Goal: Task Accomplishment & Management: Complete application form

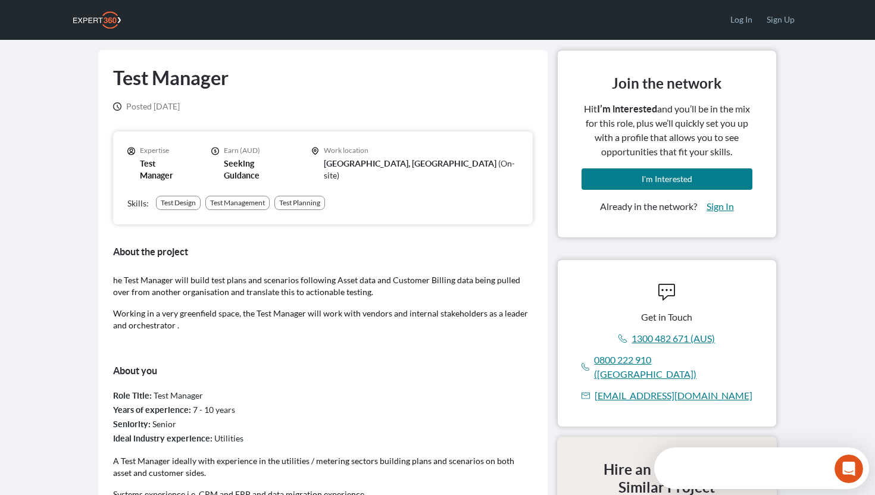
scroll to position [13, 0]
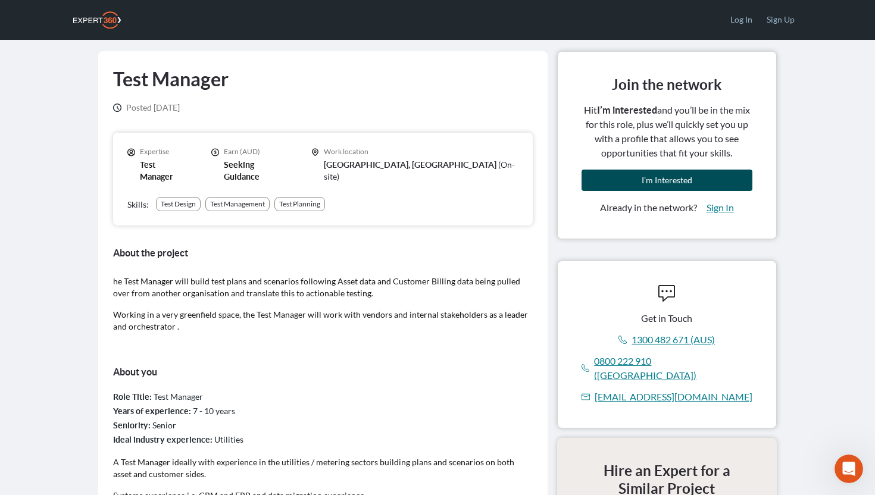
click at [664, 178] on span "I'm Interested" at bounding box center [667, 180] width 51 height 10
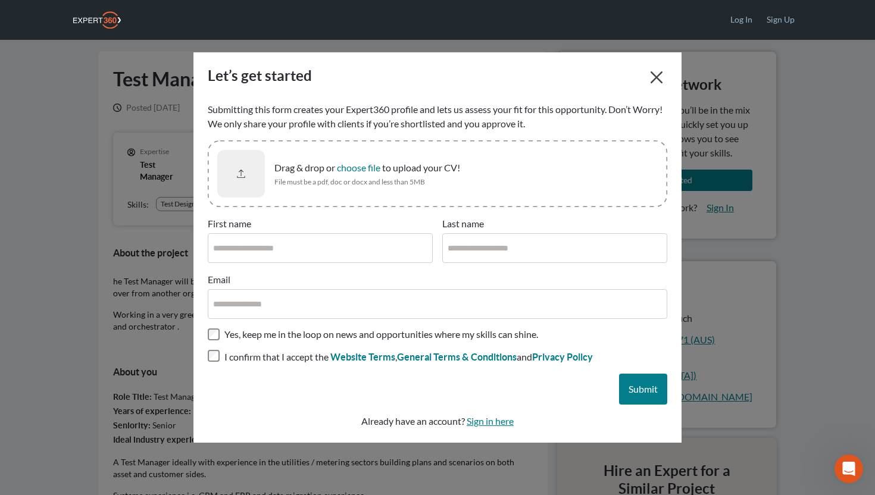
click at [335, 176] on div "Drag & drop or choose file to upload your CV! File must be a pdf, doc or docx a…" at bounding box center [470, 174] width 393 height 26
click at [337, 174] on button "choose file" at bounding box center [358, 168] width 43 height 12
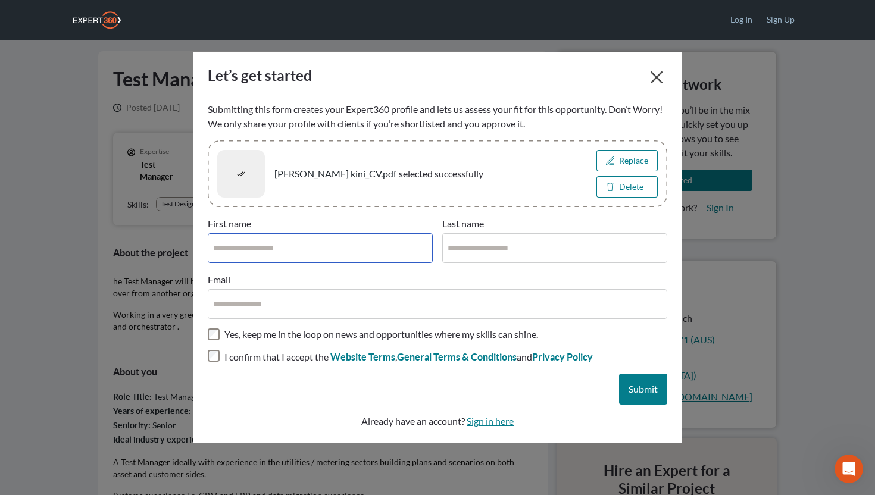
click at [339, 251] on input "First name" at bounding box center [320, 248] width 225 height 30
type input "*****"
click at [495, 246] on input "Last name" at bounding box center [554, 248] width 225 height 30
type input "****"
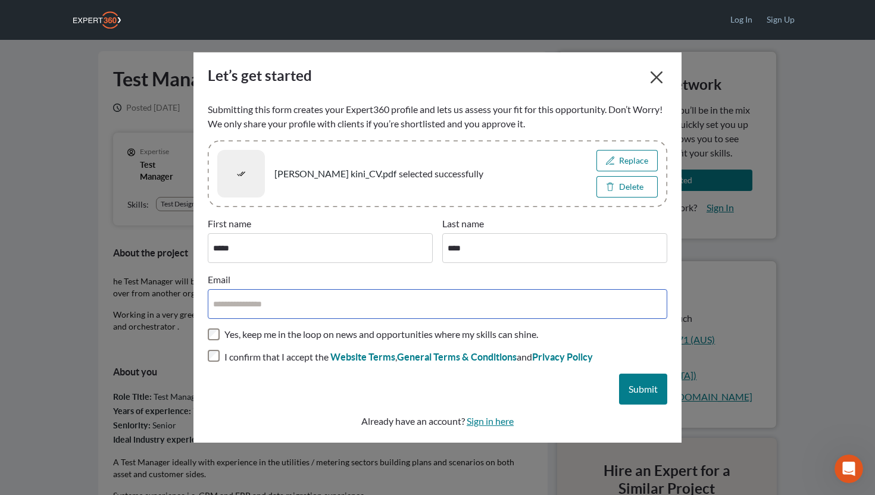
click at [346, 308] on input "Email" at bounding box center [438, 304] width 460 height 30
type input "**********"
click at [491, 395] on div "Submit" at bounding box center [438, 389] width 460 height 31
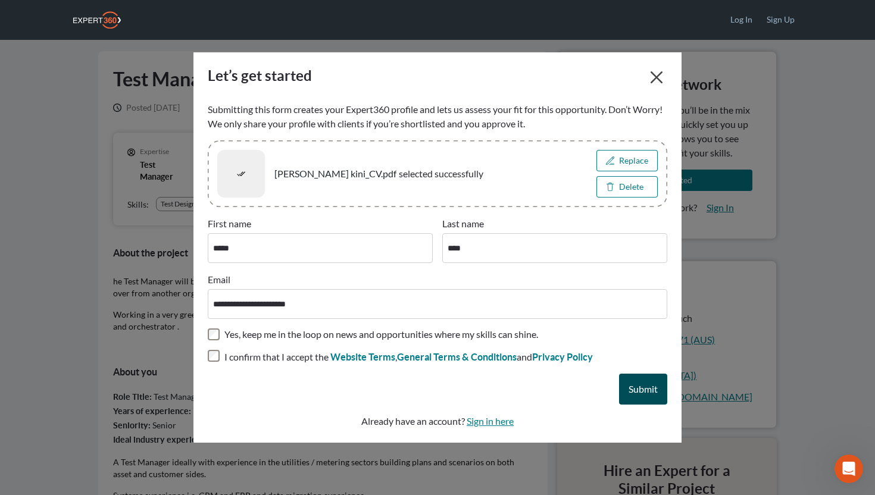
click at [650, 378] on button "Submit" at bounding box center [643, 389] width 48 height 31
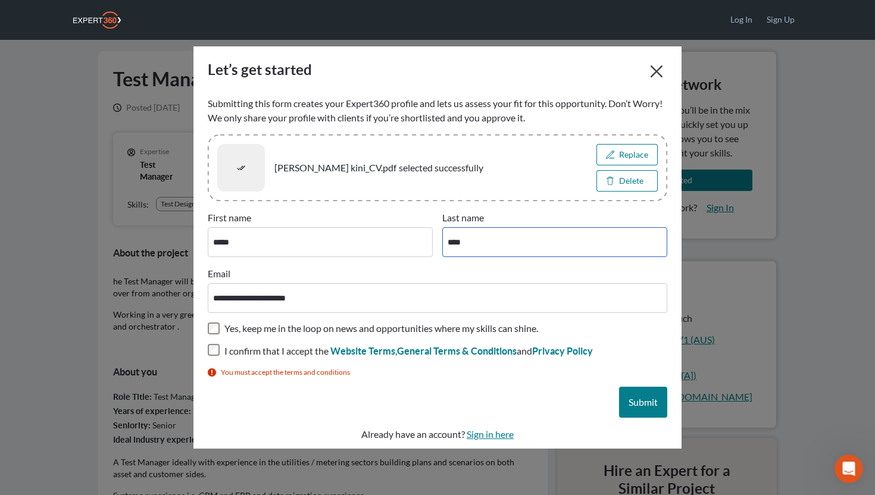
drag, startPoint x: 469, startPoint y: 239, endPoint x: 482, endPoint y: 239, distance: 13.1
click at [473, 239] on input "****" at bounding box center [554, 242] width 225 height 30
type input "*"
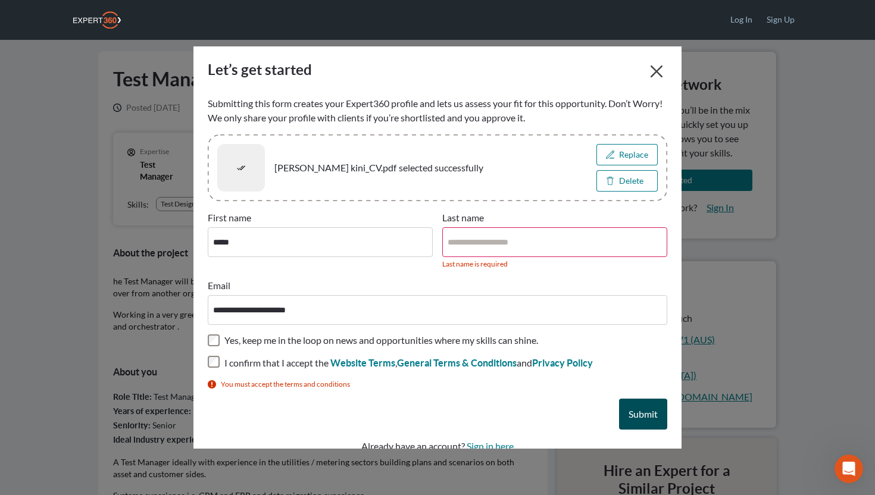
click at [630, 411] on span "Submit" at bounding box center [643, 413] width 29 height 11
click at [481, 238] on input "Last name" at bounding box center [554, 242] width 225 height 30
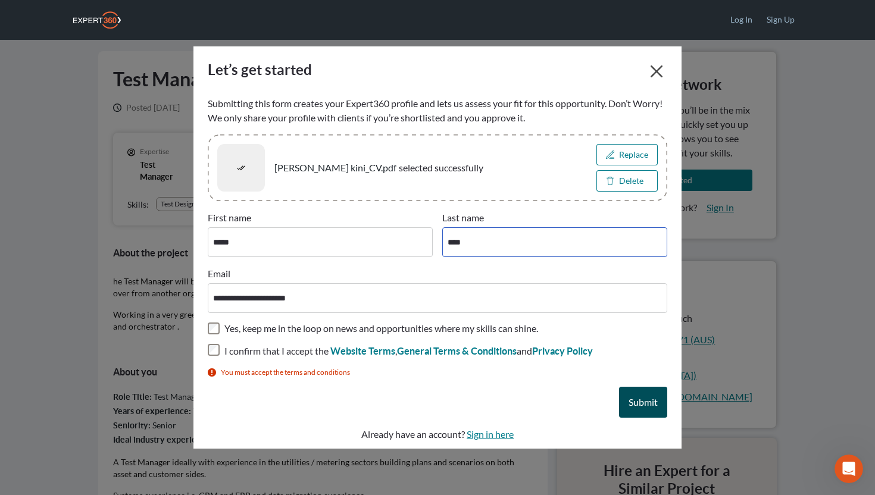
type input "****"
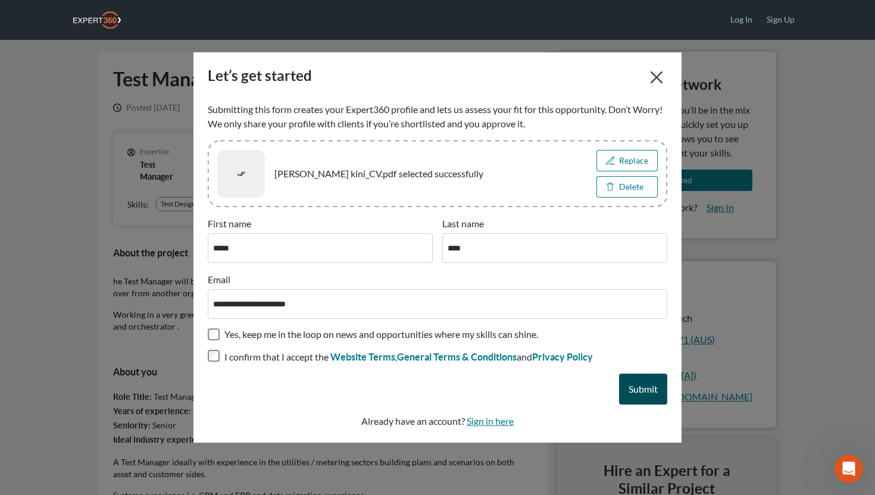
click at [650, 386] on span "Submit" at bounding box center [643, 388] width 29 height 11
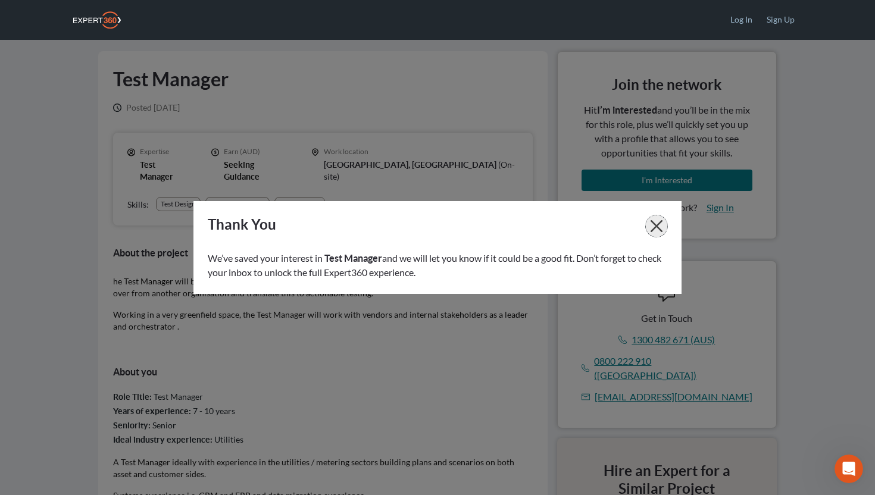
click at [657, 225] on icon "button" at bounding box center [657, 226] width 12 height 12
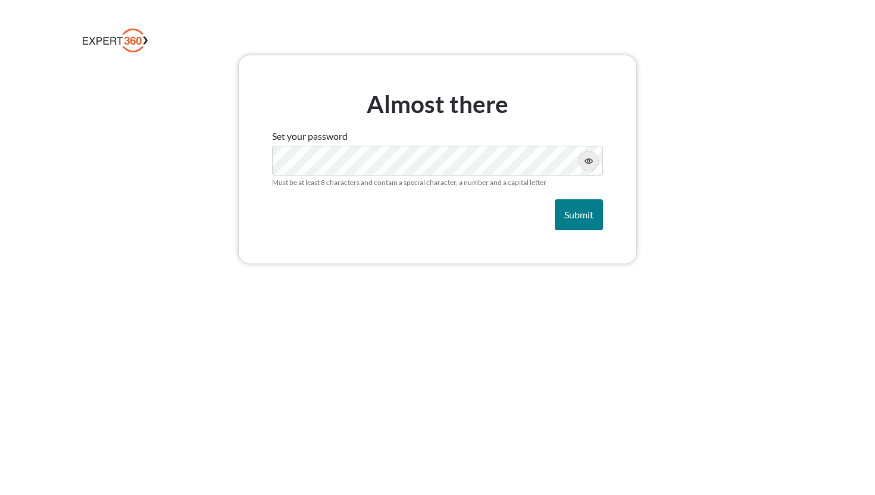
click at [590, 166] on button "button" at bounding box center [588, 161] width 19 height 19
click at [578, 216] on span "Submit" at bounding box center [578, 214] width 29 height 11
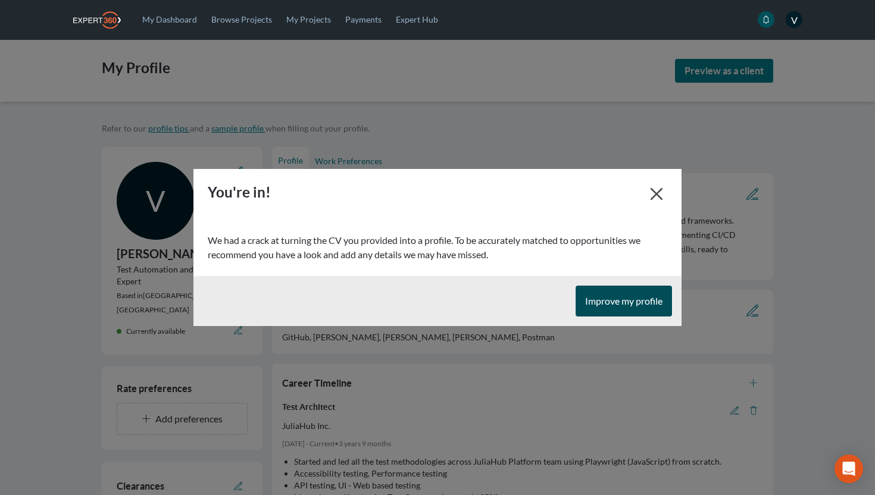
click at [619, 307] on button "Improve my profile" at bounding box center [624, 301] width 96 height 31
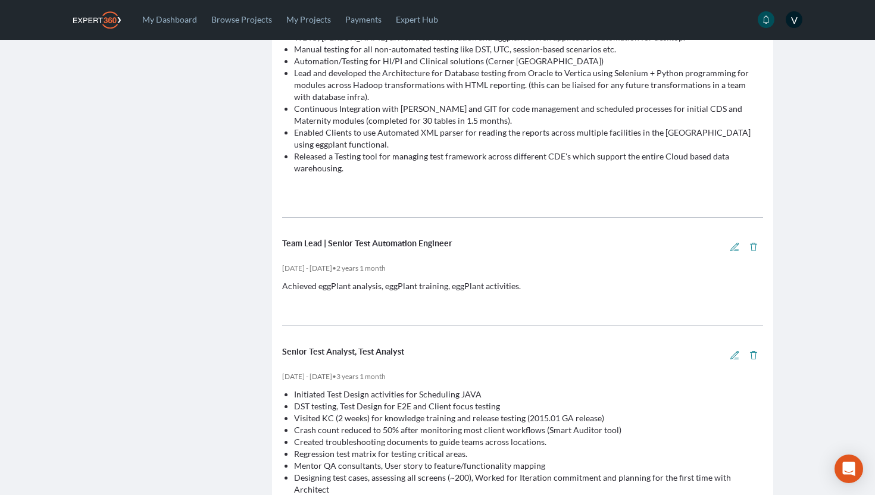
scroll to position [720, 0]
click at [457, 295] on div "Dec 2015 - Dec 2017 • 2 years 1 month Achieved eggPlant analysis, eggPlant trai…" at bounding box center [522, 302] width 481 height 89
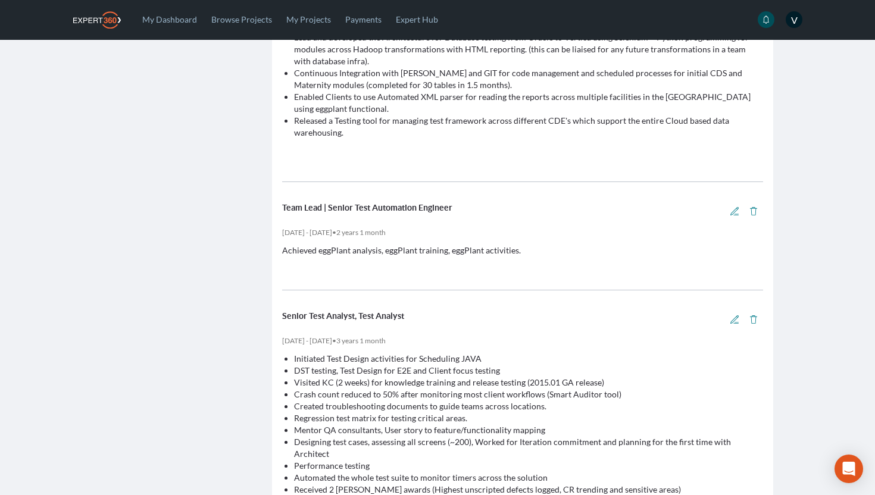
scroll to position [756, 0]
click at [736, 214] on icon "button" at bounding box center [735, 212] width 8 height 8
select select "*"
select select "****"
select select "*"
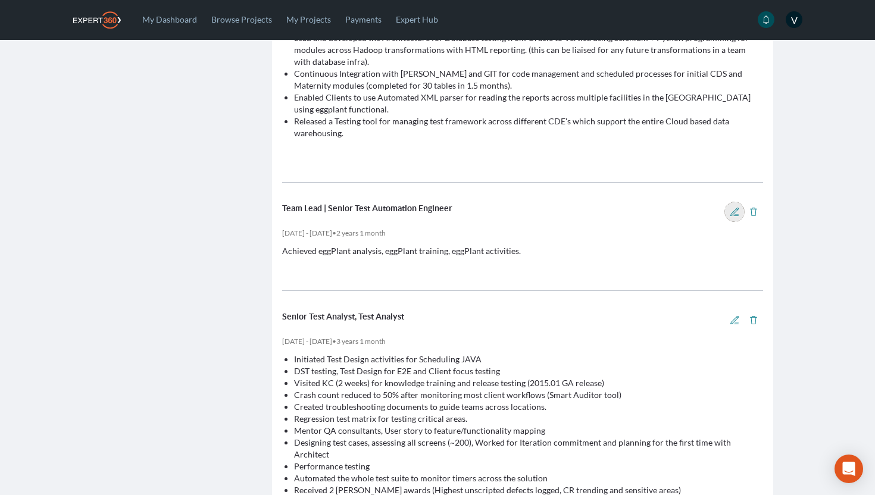
select select "****"
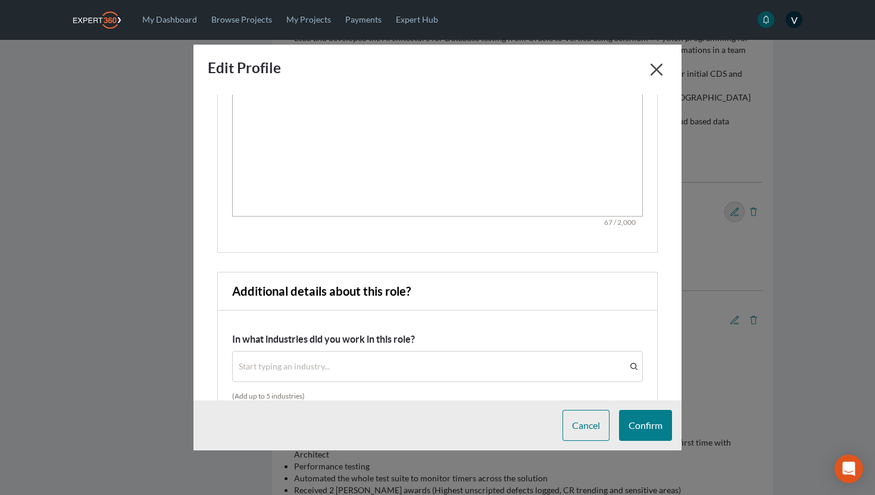
scroll to position [0, 0]
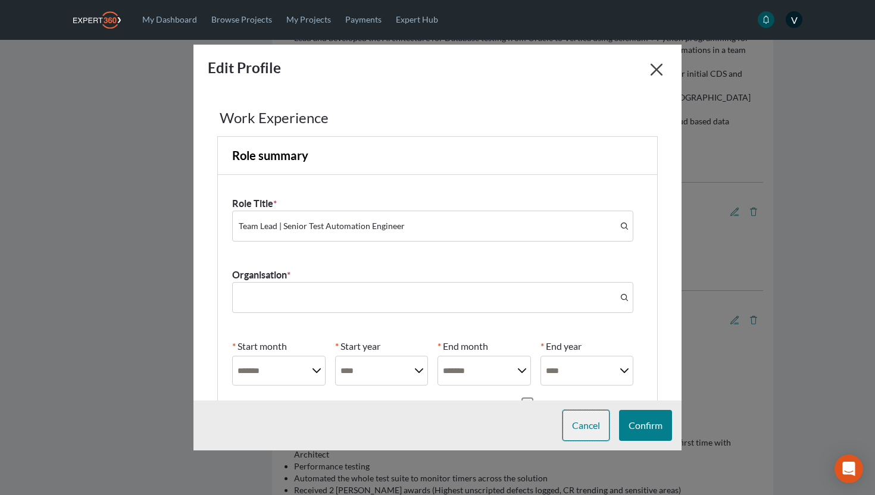
click at [574, 429] on span "Cancel" at bounding box center [586, 425] width 28 height 11
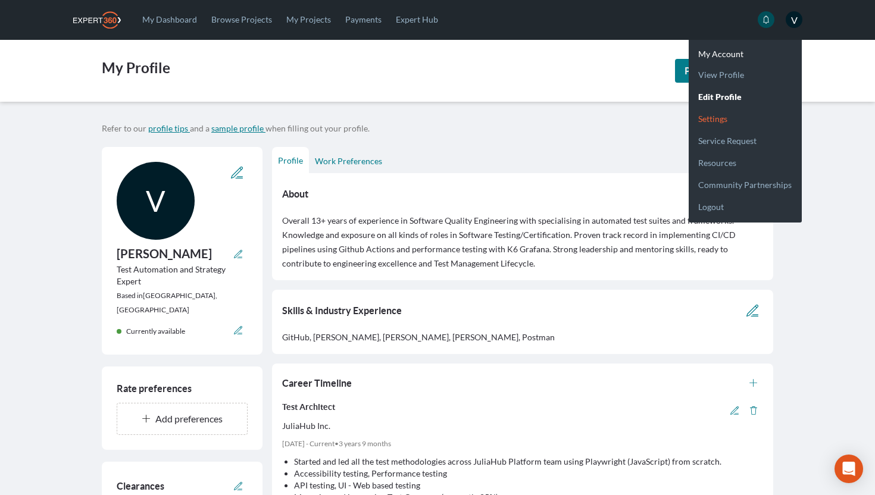
click at [722, 115] on link "Settings" at bounding box center [745, 114] width 113 height 22
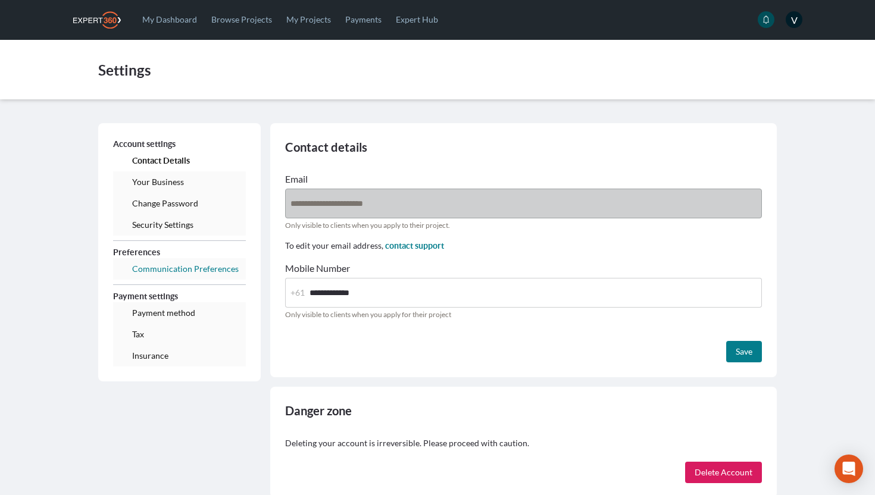
click at [178, 267] on link "Communication Preferences" at bounding box center [179, 268] width 133 height 21
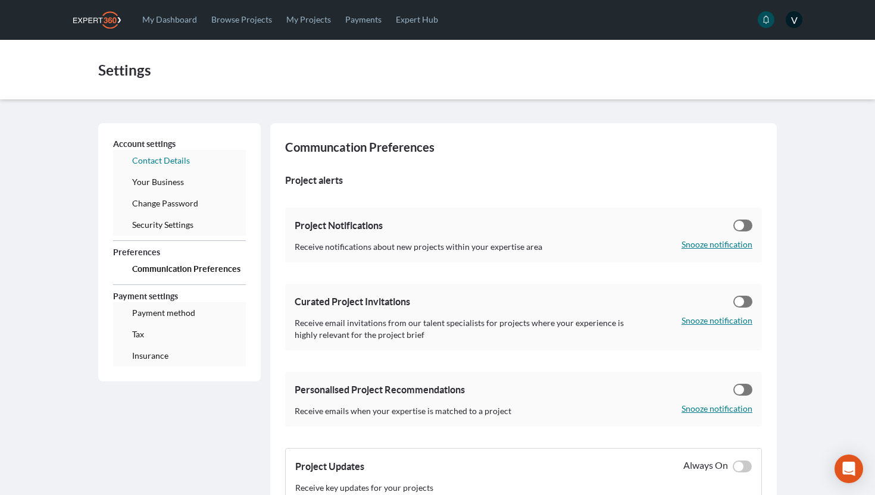
click at [170, 155] on link "Contact Details" at bounding box center [179, 160] width 133 height 21
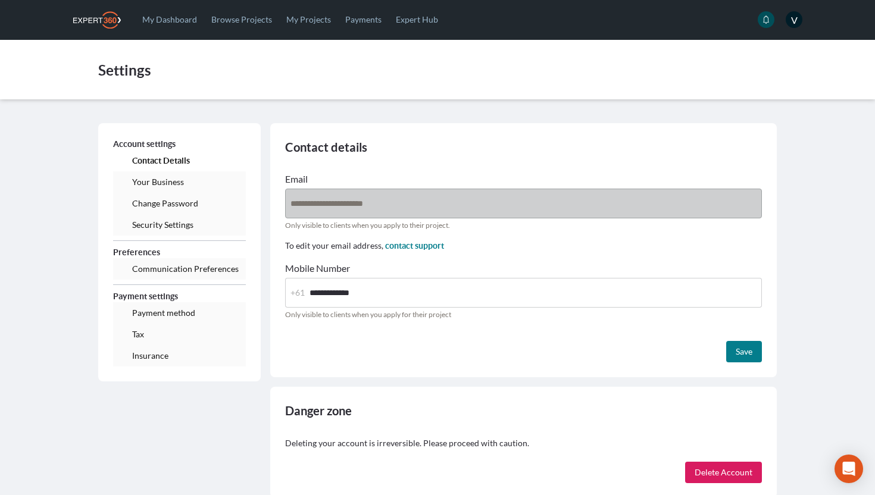
click at [273, 205] on div "**********" at bounding box center [523, 274] width 507 height 205
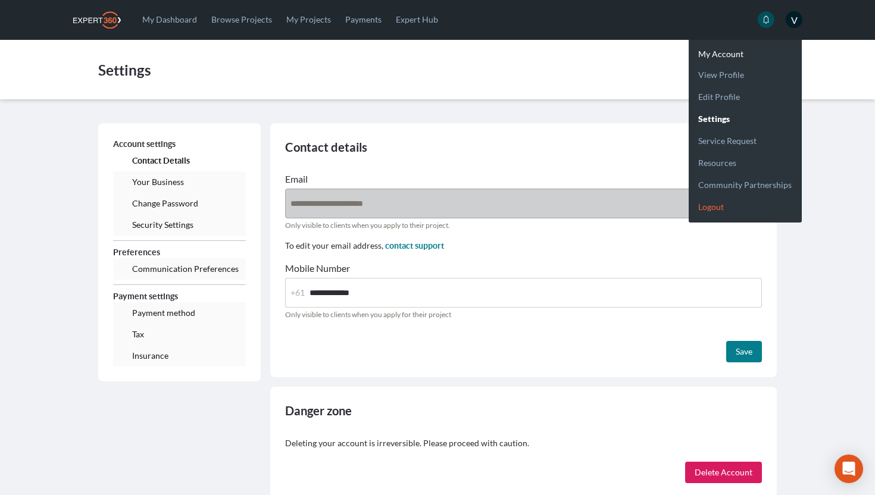
click at [720, 203] on link "Logout" at bounding box center [745, 202] width 113 height 22
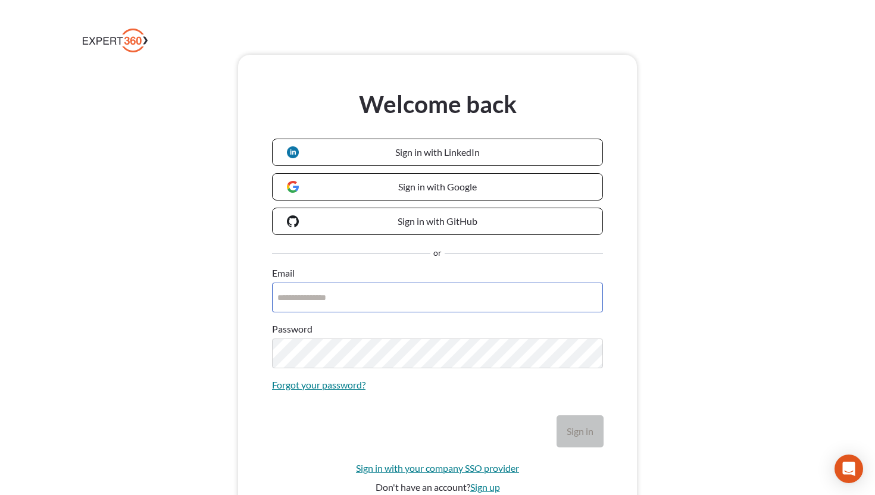
click at [320, 302] on input "Email" at bounding box center [437, 298] width 331 height 30
paste input "**********"
type input "**********"
click at [557, 416] on button "Sign in" at bounding box center [580, 431] width 46 height 31
click at [593, 352] on button "button" at bounding box center [588, 354] width 19 height 19
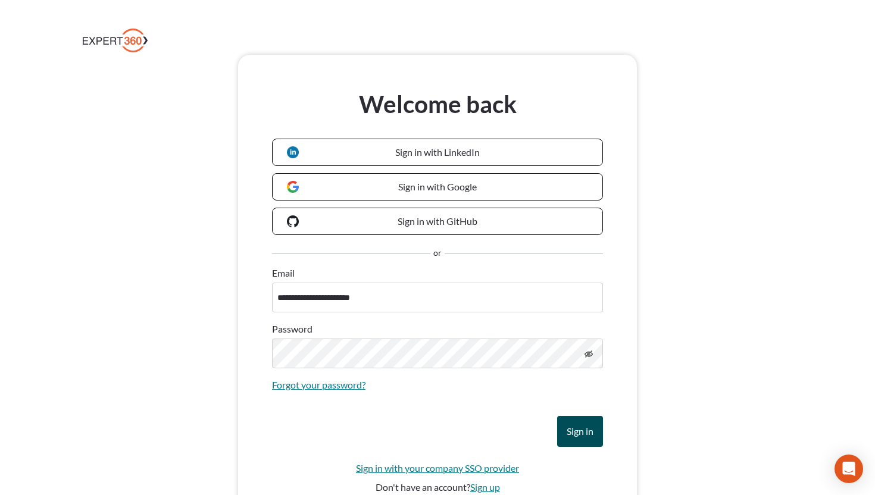
click at [576, 422] on button "Sign in" at bounding box center [580, 431] width 46 height 31
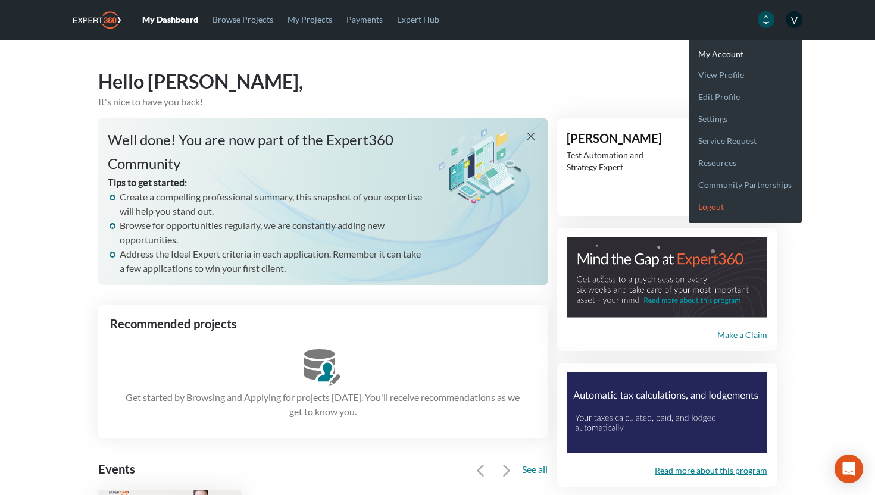
click at [720, 211] on link "Logout" at bounding box center [745, 202] width 113 height 22
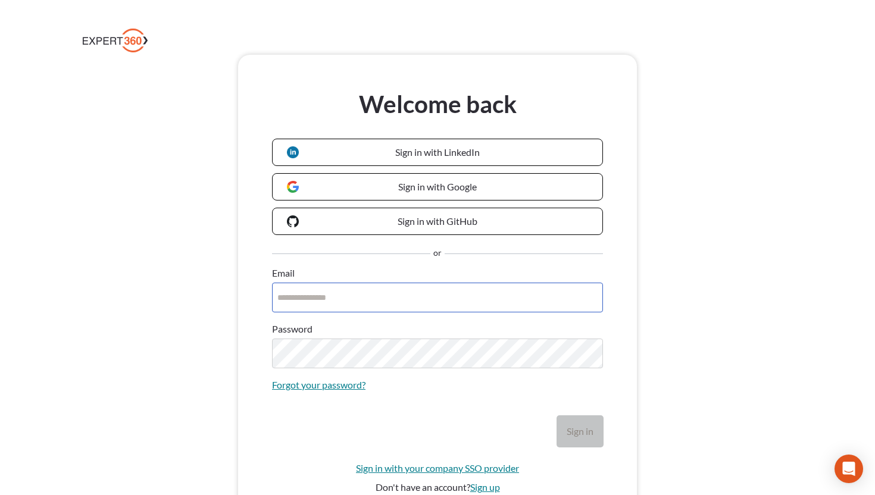
click at [291, 301] on input "Email" at bounding box center [437, 298] width 331 height 30
paste input "**********"
type input "**********"
click at [590, 357] on icon "button" at bounding box center [589, 354] width 8 height 8
click at [572, 437] on button "Sign in" at bounding box center [580, 431] width 46 height 31
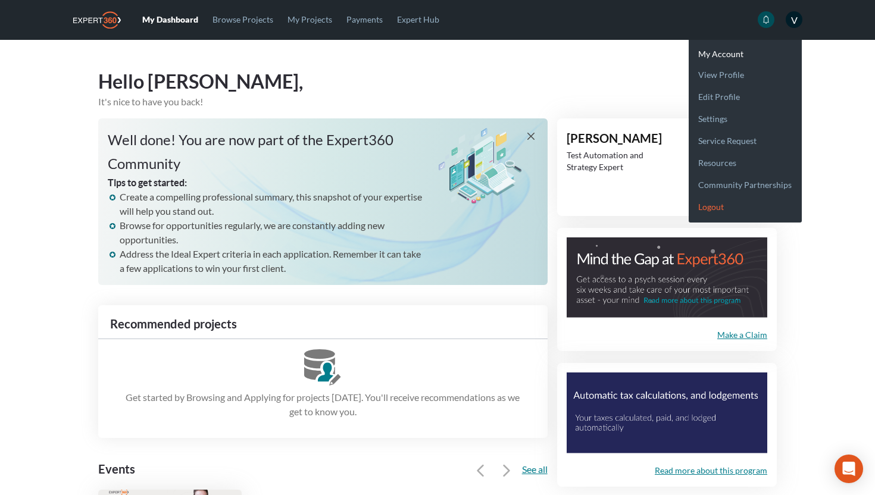
click at [708, 202] on link "Logout" at bounding box center [745, 202] width 113 height 22
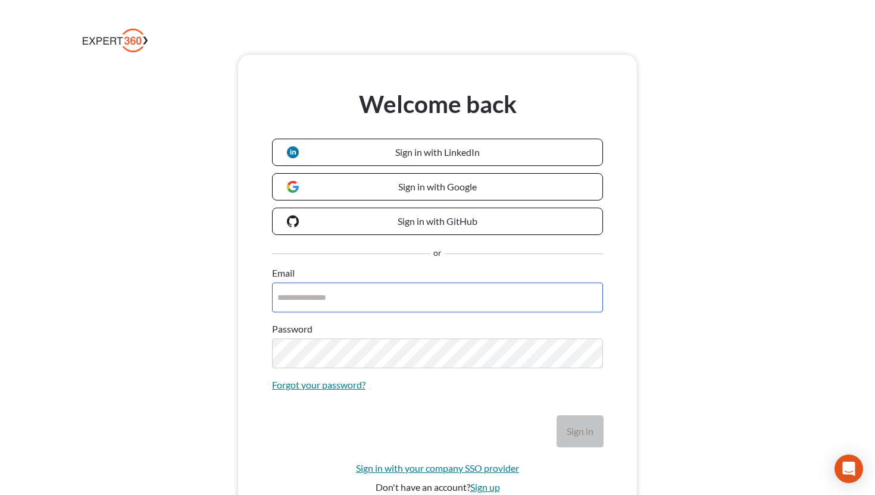
click at [289, 295] on input "Email" at bounding box center [437, 298] width 331 height 30
paste input "**********"
type input "**********"
click at [557, 416] on button "Sign in" at bounding box center [580, 431] width 46 height 31
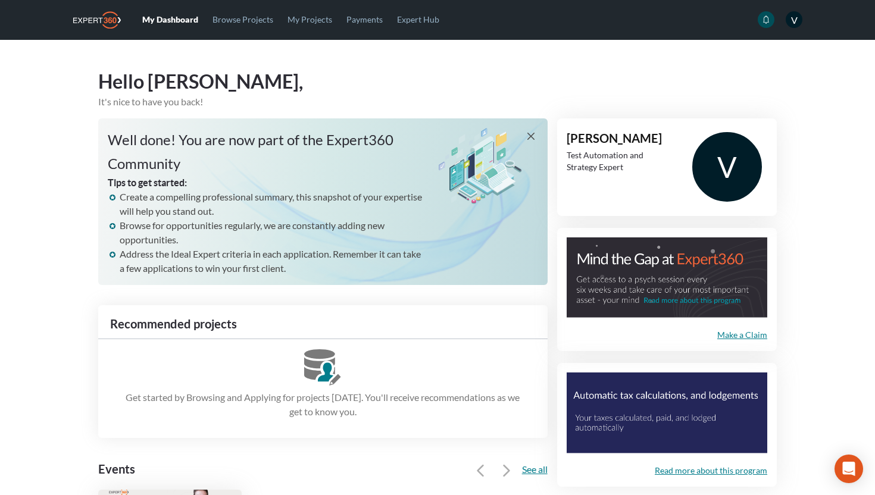
click at [509, 82] on h3 "Hello [PERSON_NAME]," at bounding box center [437, 81] width 679 height 26
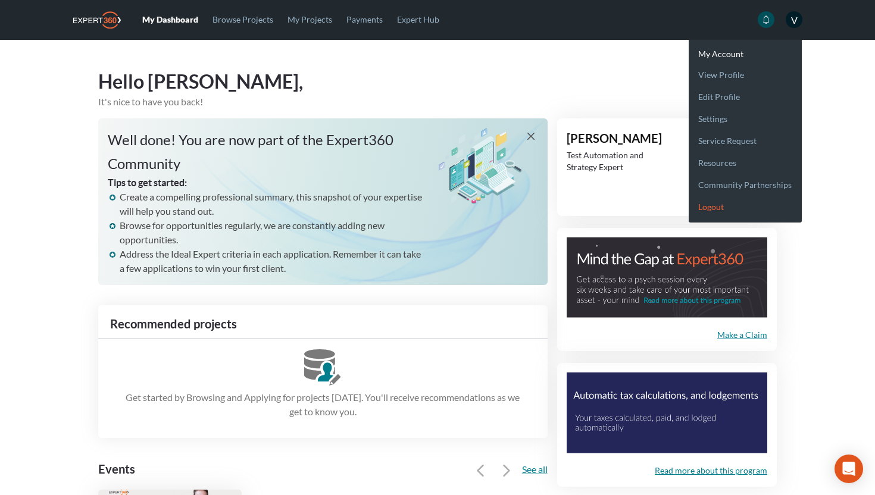
click at [704, 209] on link "Logout" at bounding box center [745, 202] width 113 height 22
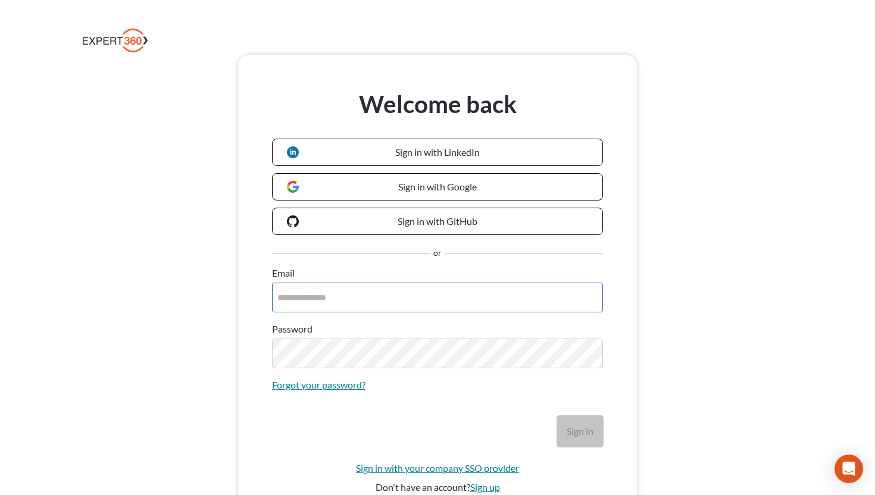
paste input "**********"
type input "**********"
click at [557, 416] on button "Sign in" at bounding box center [580, 431] width 46 height 31
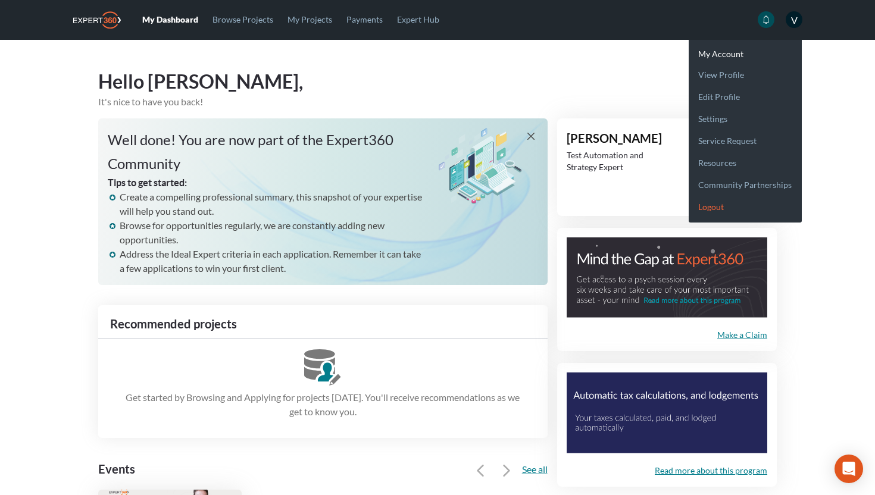
click at [698, 204] on link "Logout" at bounding box center [745, 202] width 113 height 22
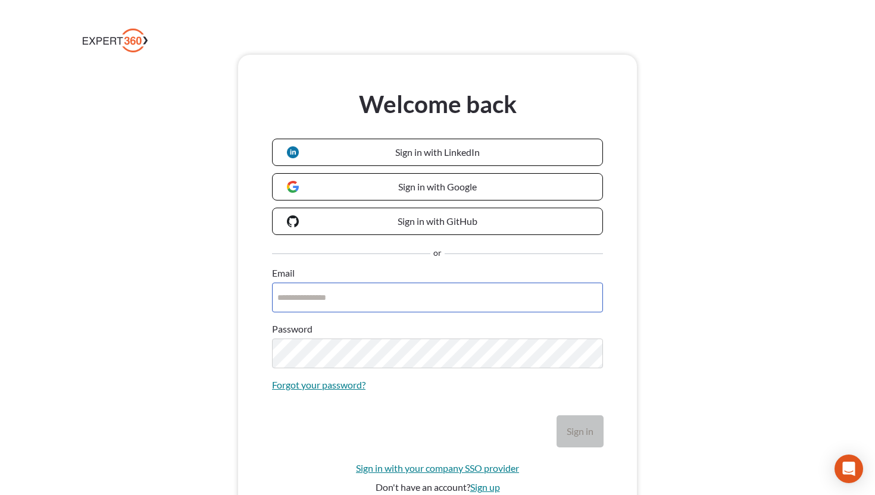
click at [358, 308] on input "Email" at bounding box center [437, 298] width 331 height 30
paste input "**********"
type input "**********"
click at [582, 432] on span "Sign in" at bounding box center [580, 431] width 27 height 11
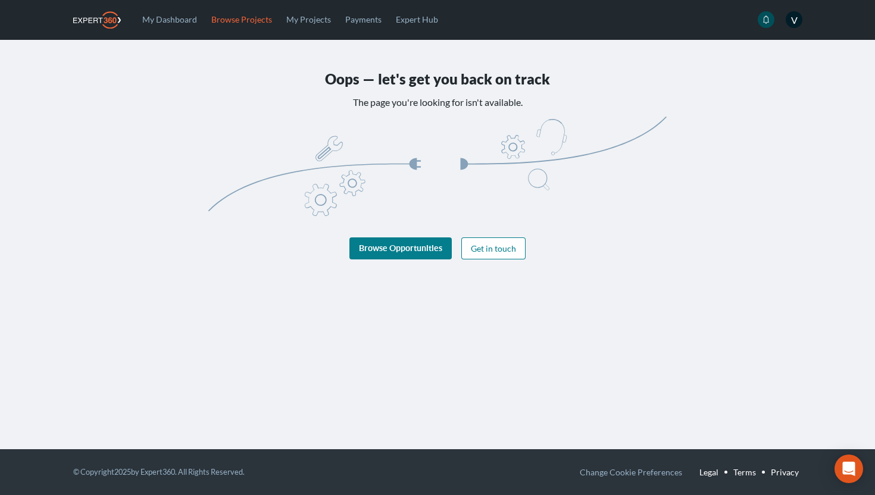
click at [244, 20] on link "Browse Projects" at bounding box center [241, 19] width 75 height 39
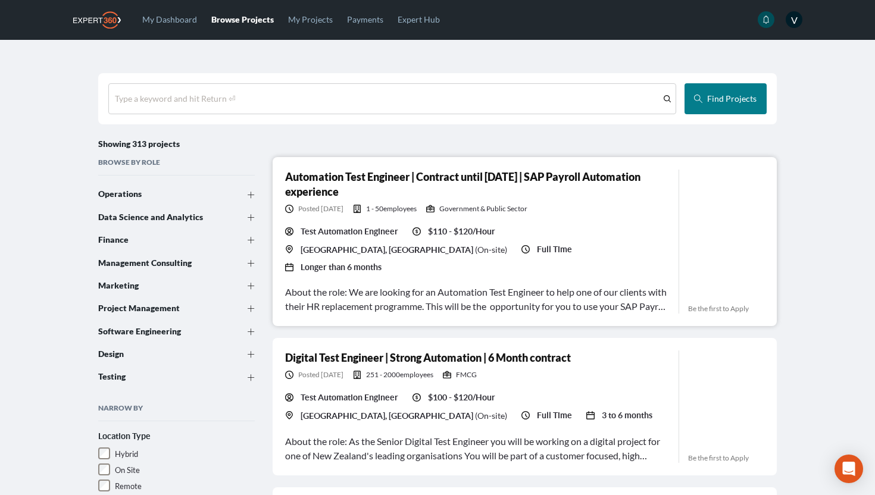
click at [339, 186] on h3 "Automation Test Engineer | Contract until June 2023 | SAP Payroll Automation ex…" at bounding box center [477, 185] width 384 height 30
click at [208, 104] on div "Type a keyword and hit Return ⏎" at bounding box center [175, 99] width 121 height 12
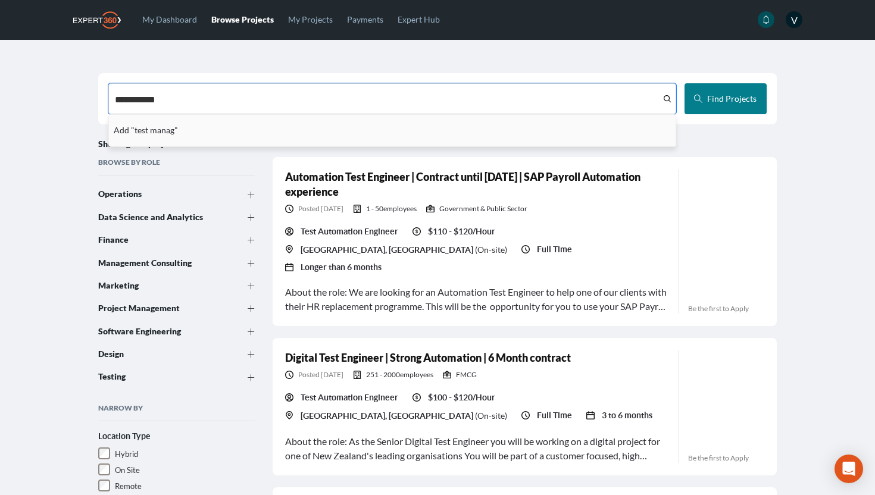
type input "**********"
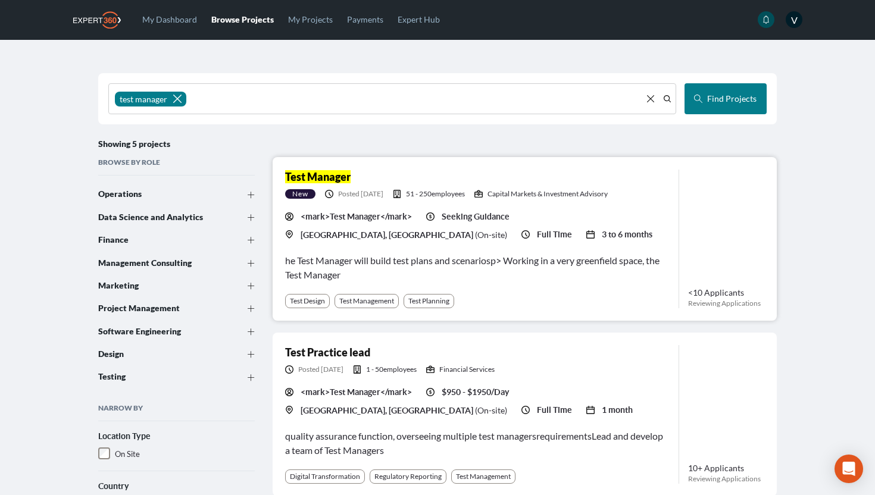
click at [536, 268] on div "he Test Manager will build test plans and scenariosp> Working in a very greenfi…" at bounding box center [477, 268] width 384 height 29
click at [178, 96] on icon at bounding box center [177, 99] width 8 height 8
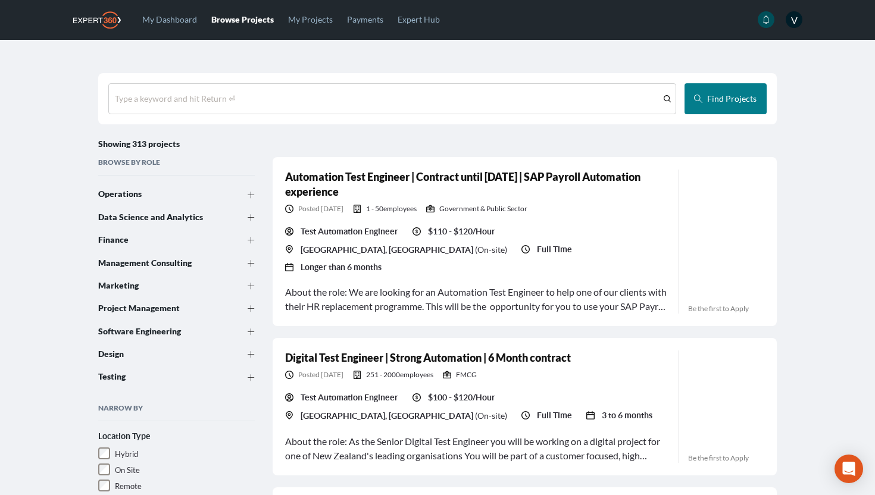
click at [232, 18] on link "Browse Projects" at bounding box center [242, 19] width 77 height 39
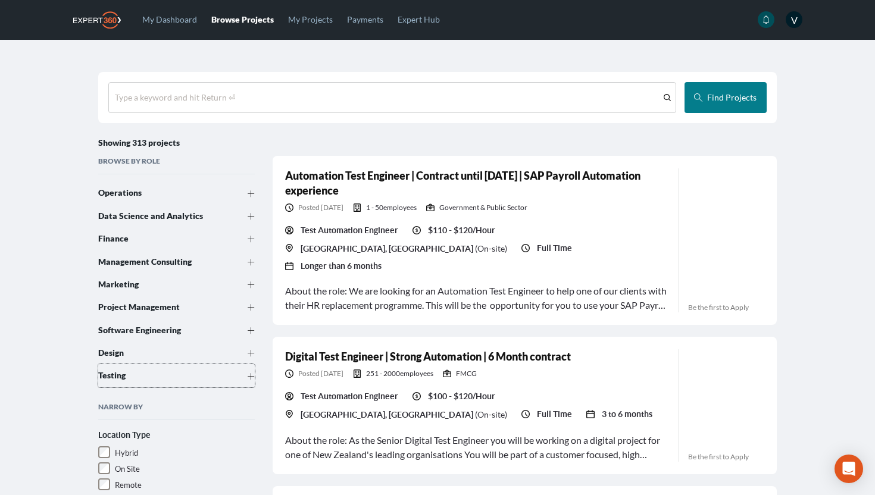
click at [249, 380] on icon at bounding box center [251, 376] width 7 height 7
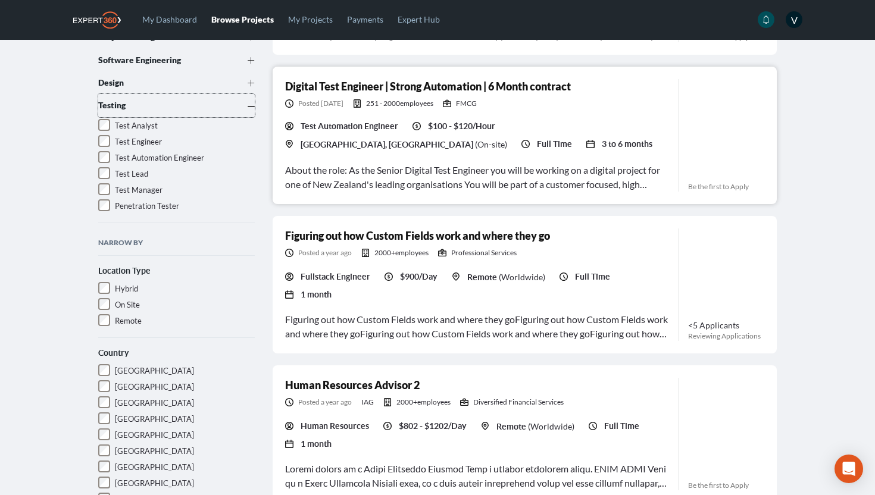
scroll to position [0, 0]
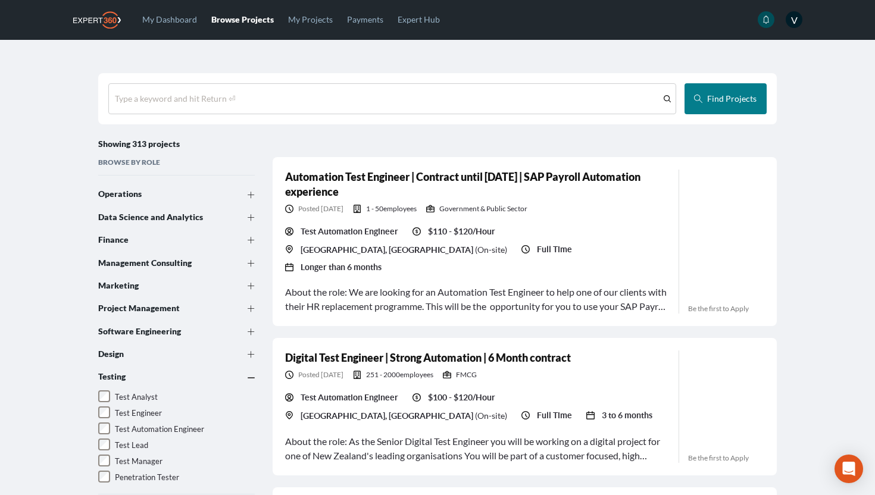
click at [249, 382] on icon at bounding box center [251, 377] width 7 height 7
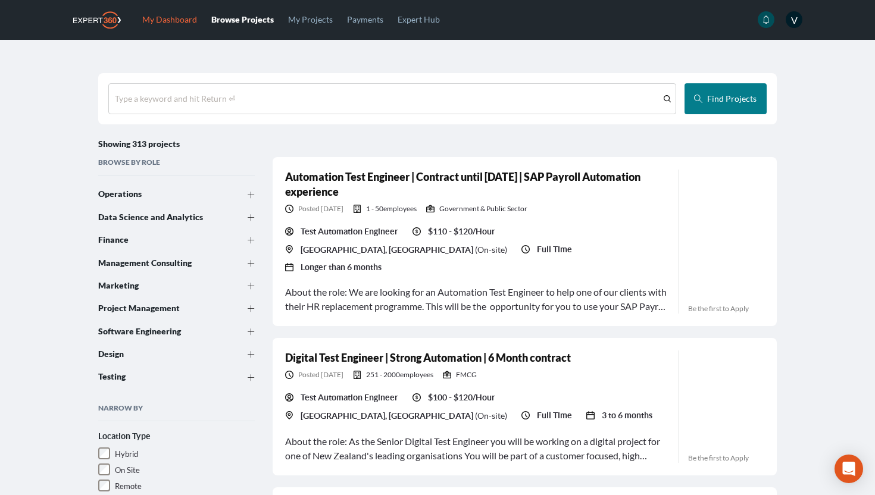
click at [177, 20] on link "My dashboard" at bounding box center [169, 19] width 69 height 39
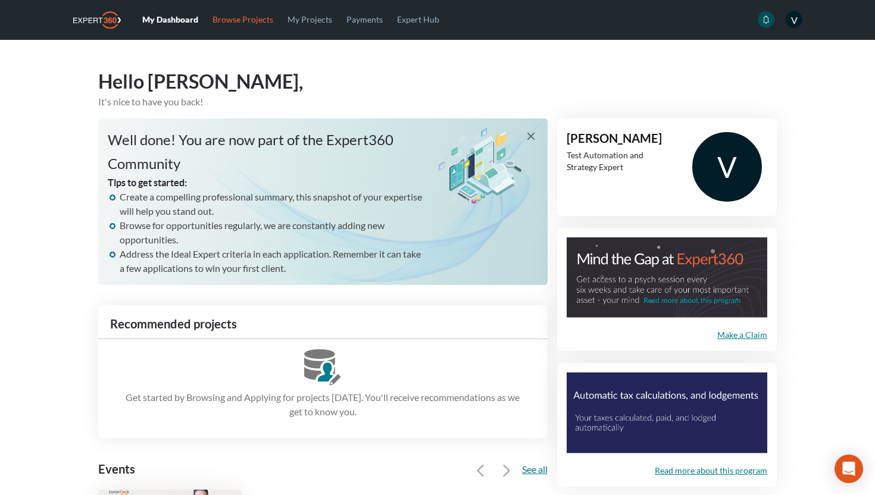
click at [251, 27] on link "Browse Projects" at bounding box center [242, 19] width 75 height 39
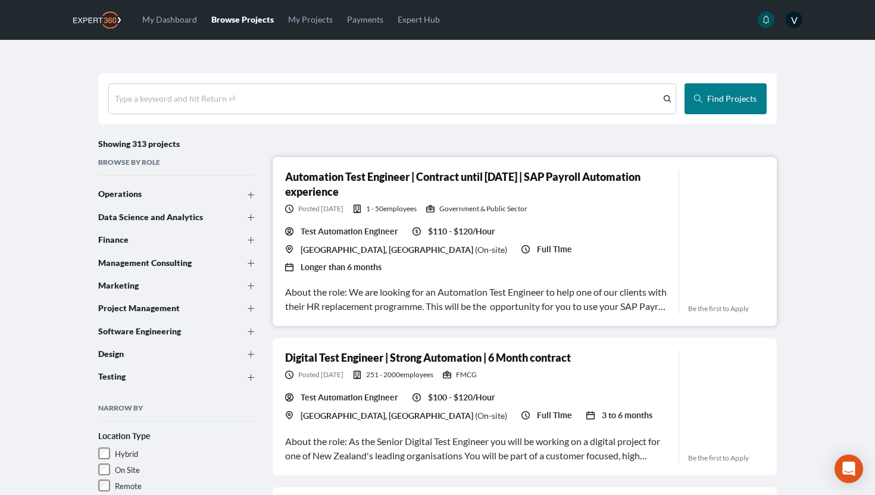
click at [556, 205] on div "Posted 3 years ago 1 - 50 employees Government & Public Sector" at bounding box center [477, 209] width 384 height 10
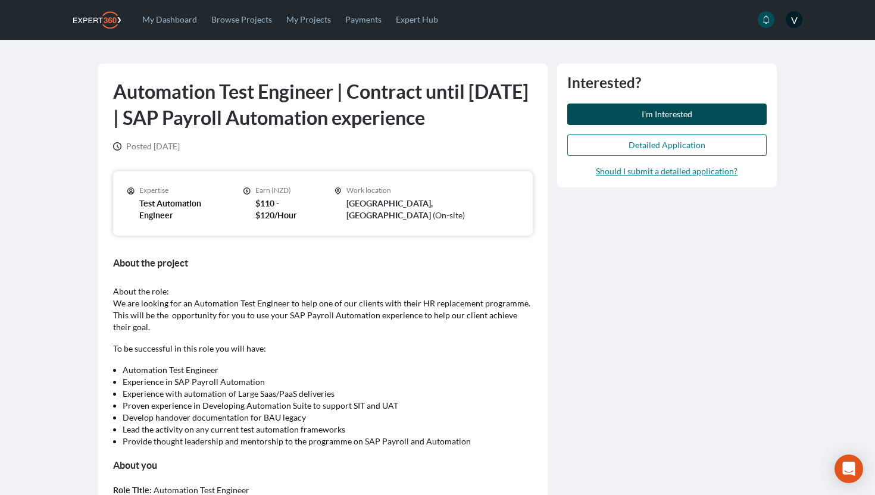
click at [636, 111] on button "I'm Interested" at bounding box center [666, 114] width 199 height 21
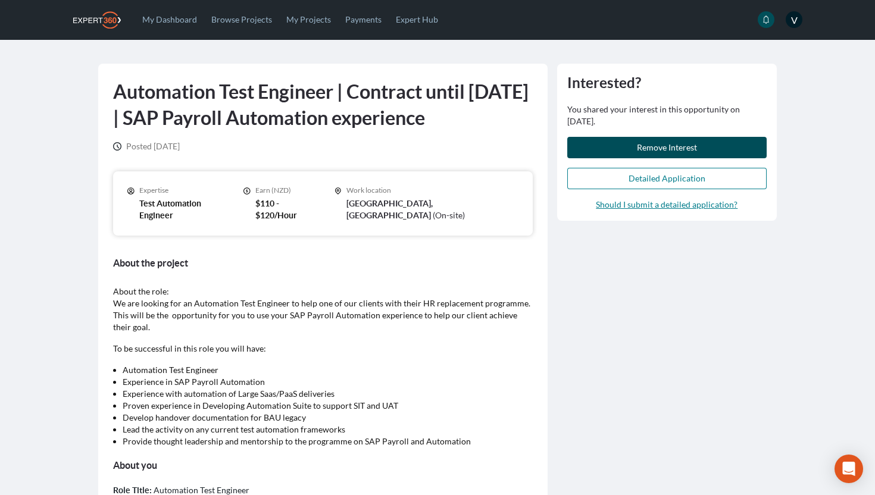
click at [650, 151] on span "Remove Interest" at bounding box center [667, 147] width 60 height 10
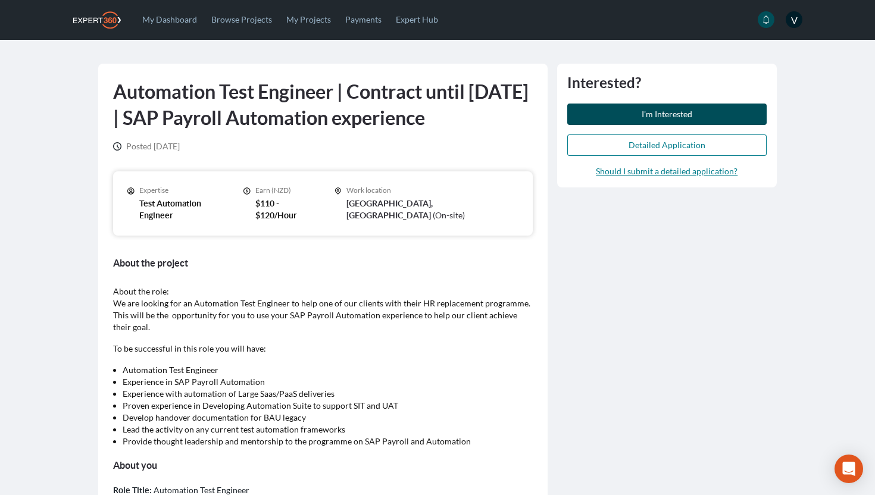
click at [642, 113] on span "I'm Interested" at bounding box center [667, 114] width 51 height 10
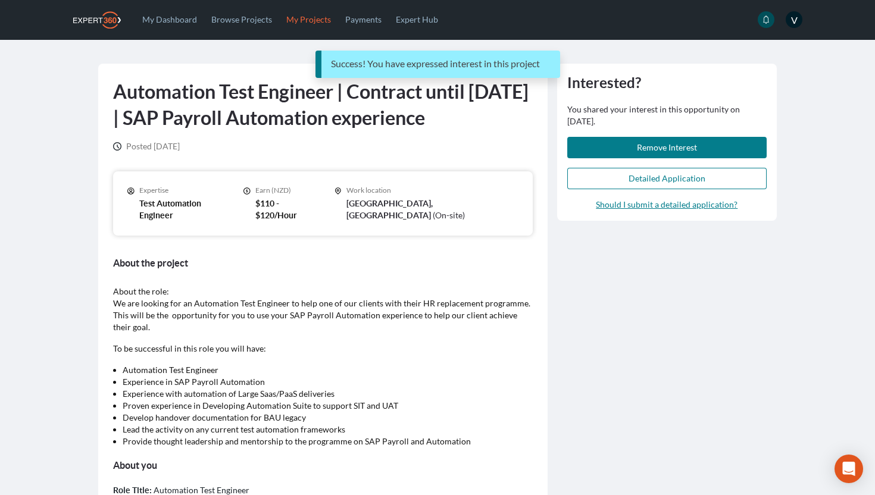
click at [310, 13] on link "My Projects" at bounding box center [308, 19] width 59 height 39
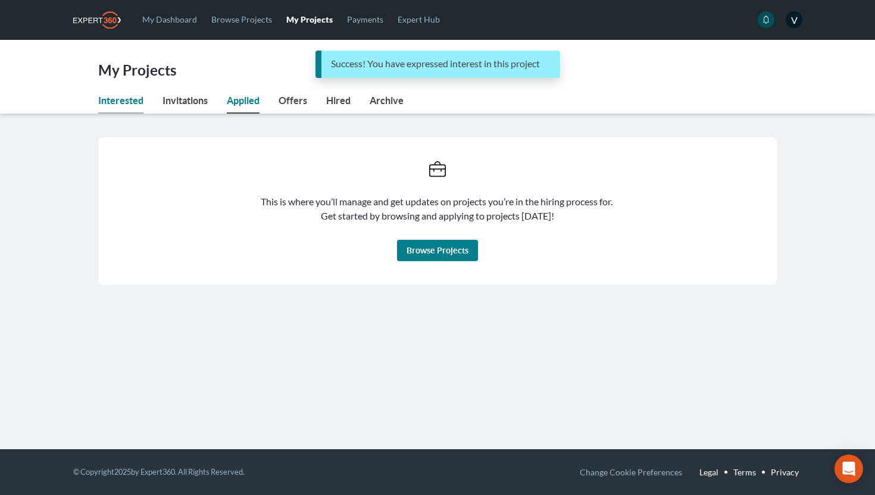
click at [119, 105] on link "Interested" at bounding box center [120, 103] width 45 height 20
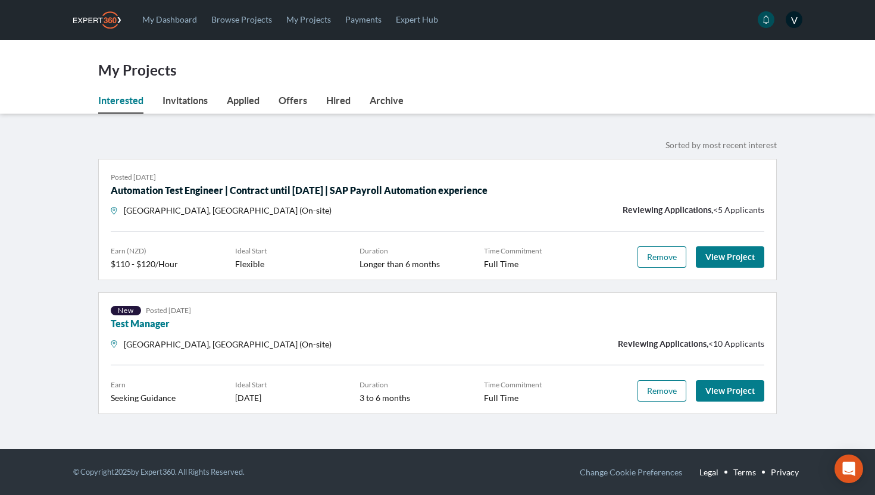
click at [270, 194] on link "Automation Test Engineer | Contract until [DATE] | SAP Payroll Automation exper…" at bounding box center [299, 190] width 377 height 11
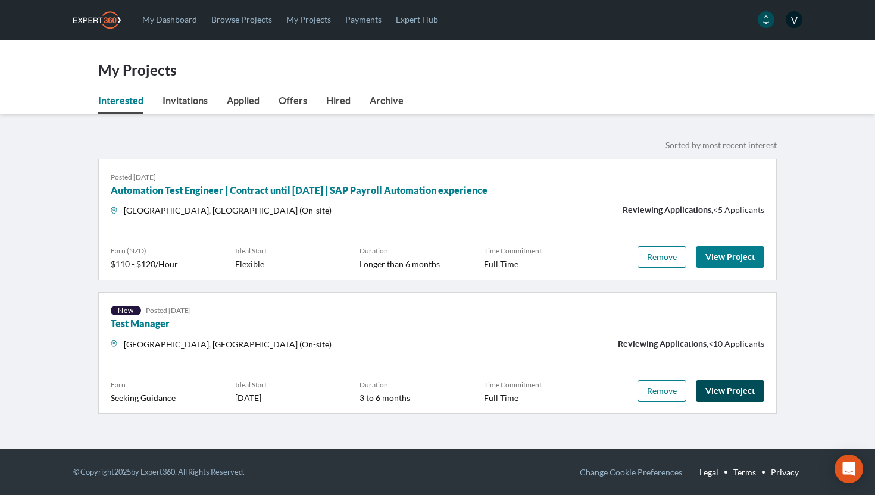
click at [725, 389] on link "View Project" at bounding box center [730, 390] width 68 height 21
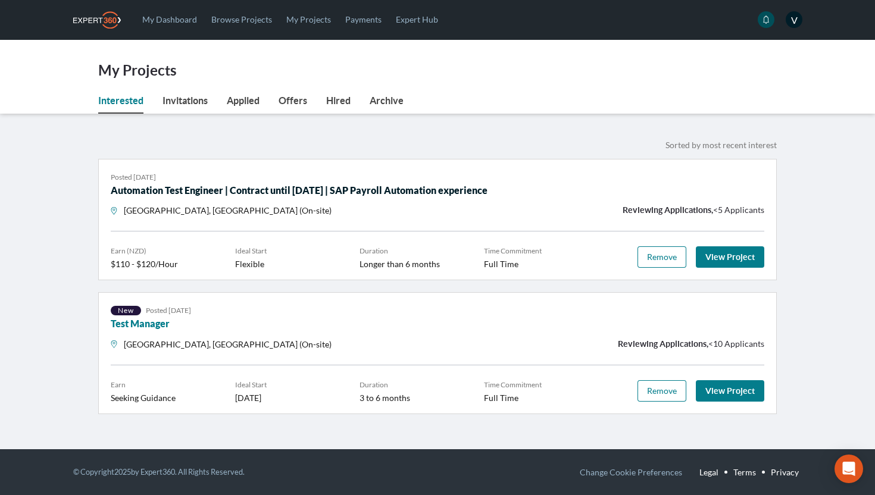
click at [347, 192] on link "Automation Test Engineer | Contract until [DATE] | SAP Payroll Automation exper…" at bounding box center [299, 190] width 377 height 11
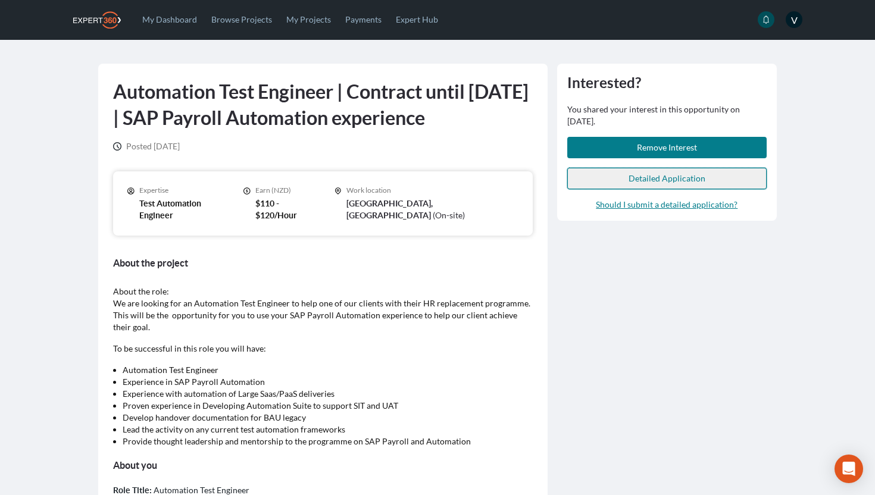
click at [673, 181] on span "Detailed Application" at bounding box center [667, 178] width 77 height 10
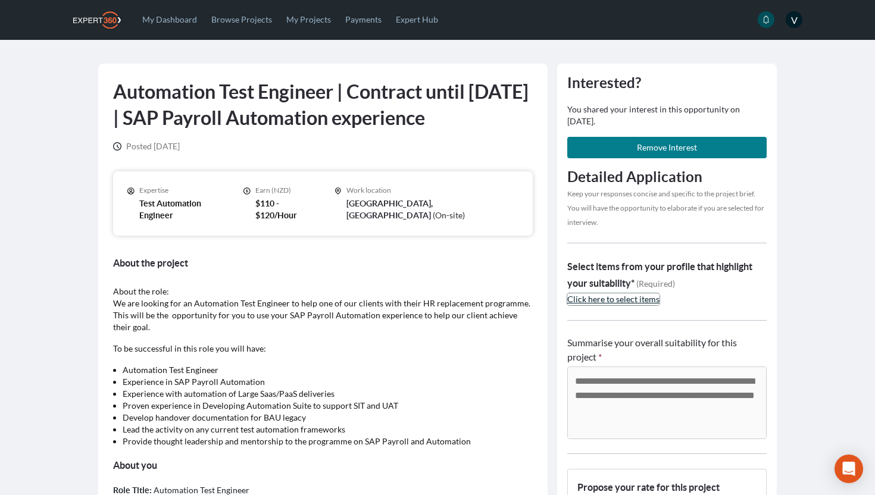
click at [604, 300] on span "Click here to select items" at bounding box center [613, 299] width 92 height 10
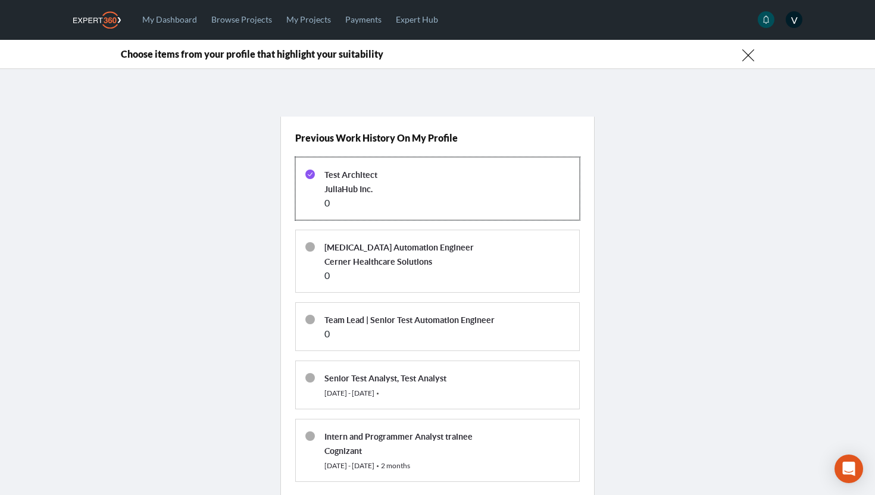
click at [339, 176] on span "Test Architect" at bounding box center [350, 175] width 53 height 10
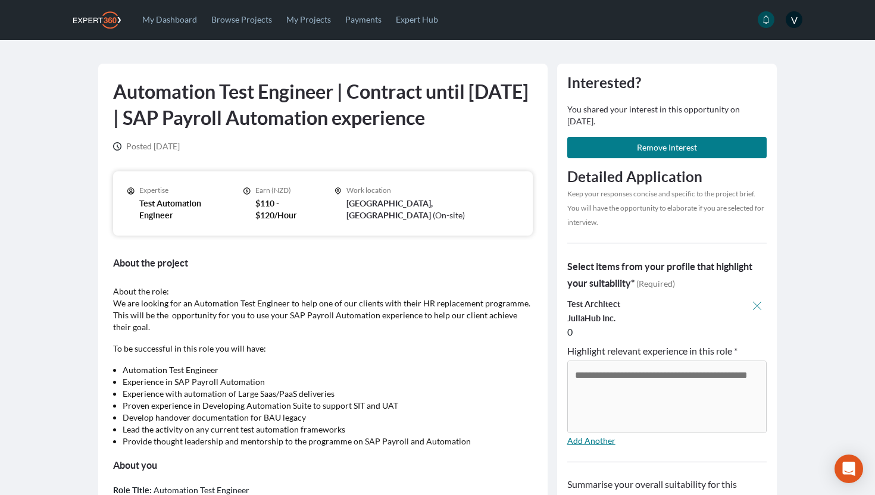
scroll to position [108, 0]
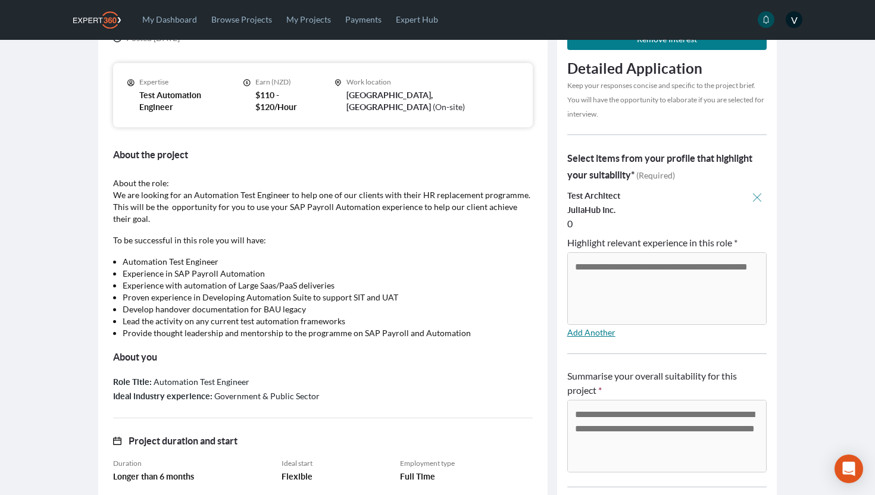
click at [590, 210] on span "JuliaHub Inc." at bounding box center [591, 210] width 48 height 10
click at [758, 197] on icon "button" at bounding box center [757, 197] width 8 height 8
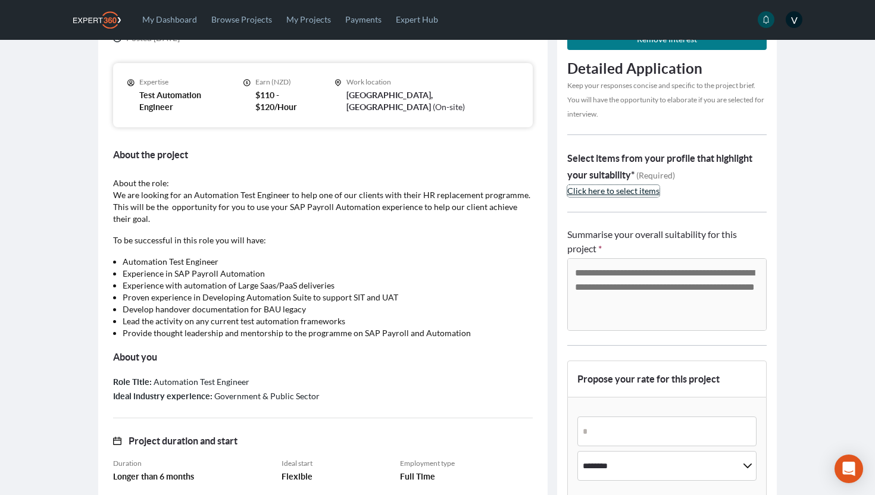
click at [570, 190] on span "Click here to select items" at bounding box center [613, 191] width 92 height 10
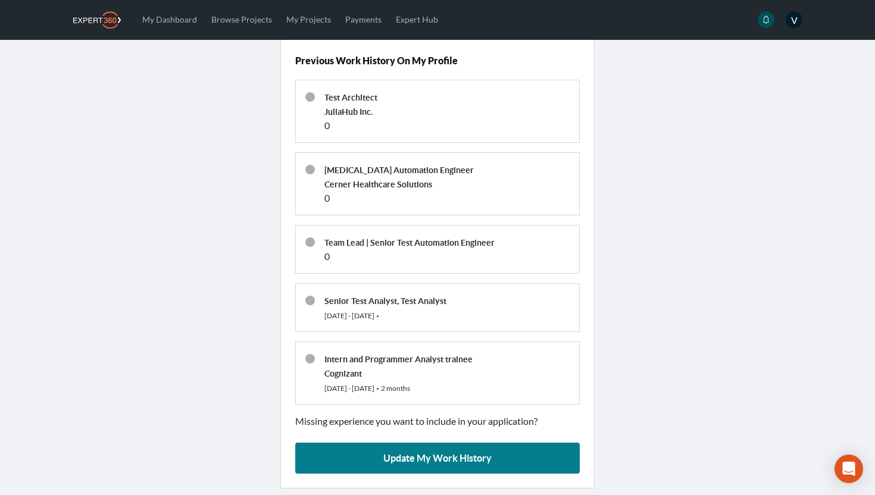
scroll to position [0, 0]
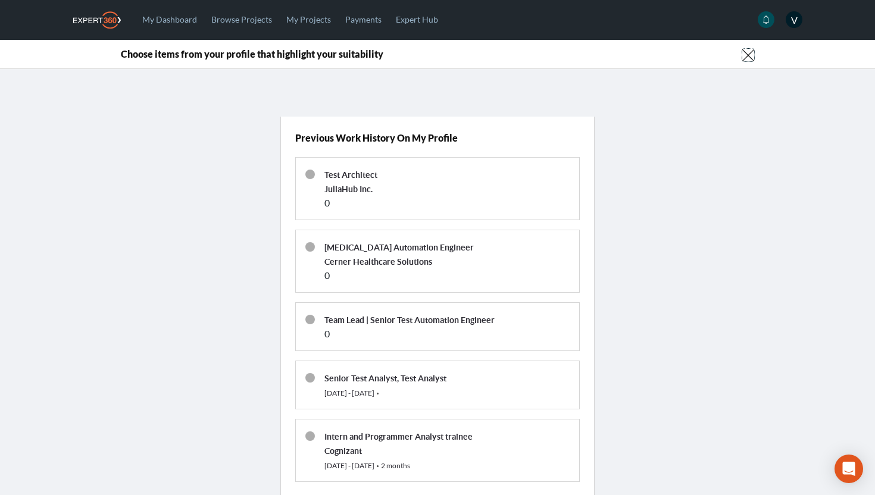
click at [751, 55] on icon "button" at bounding box center [748, 55] width 12 height 12
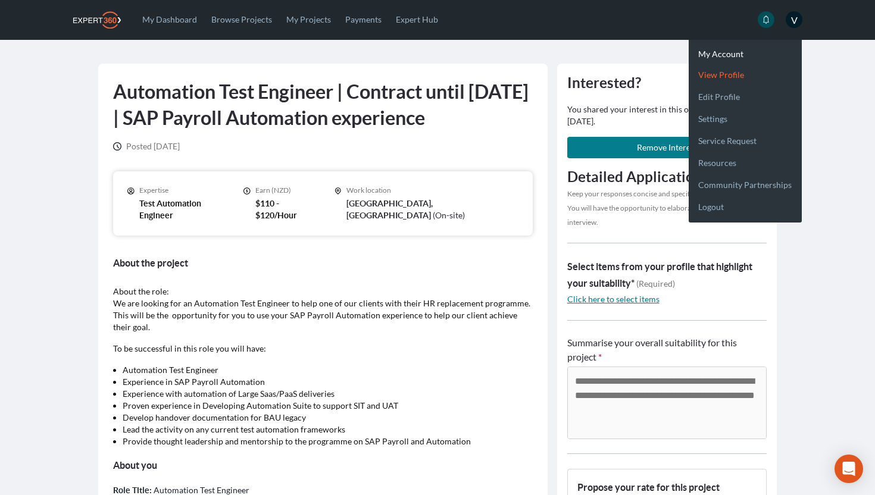
click at [741, 76] on link "View profile" at bounding box center [745, 70] width 113 height 22
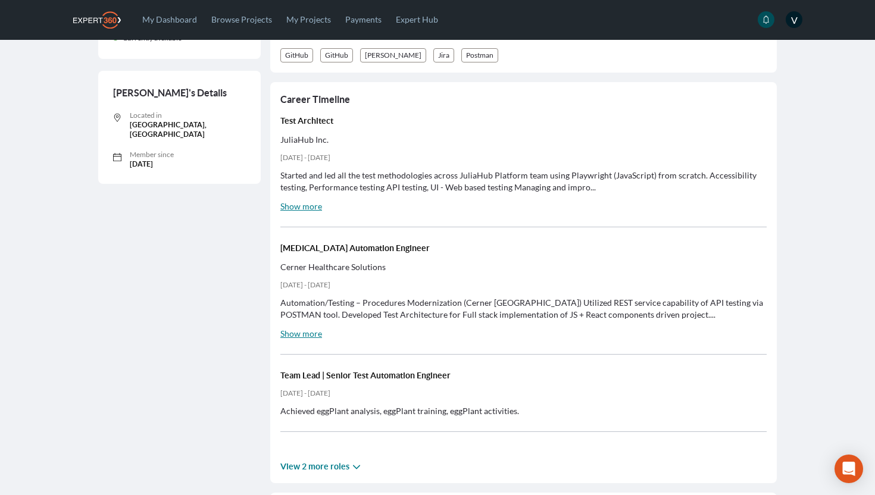
scroll to position [278, 0]
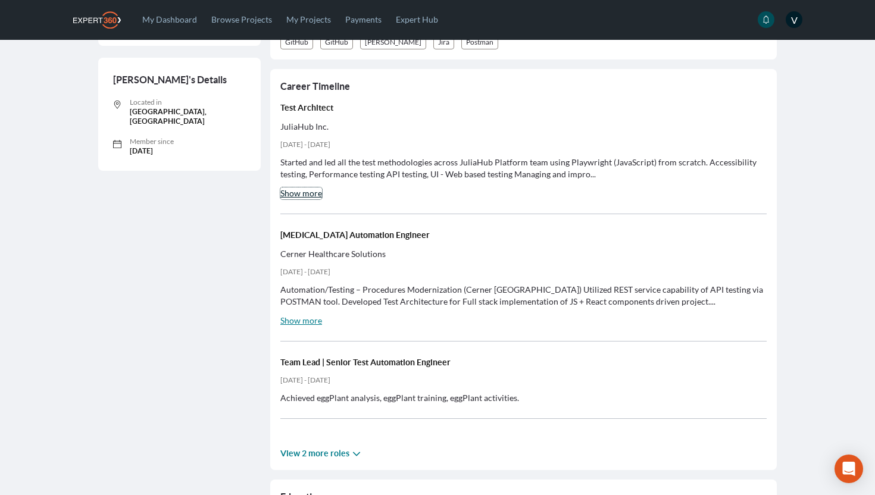
click at [318, 198] on span "Show more" at bounding box center [301, 193] width 42 height 10
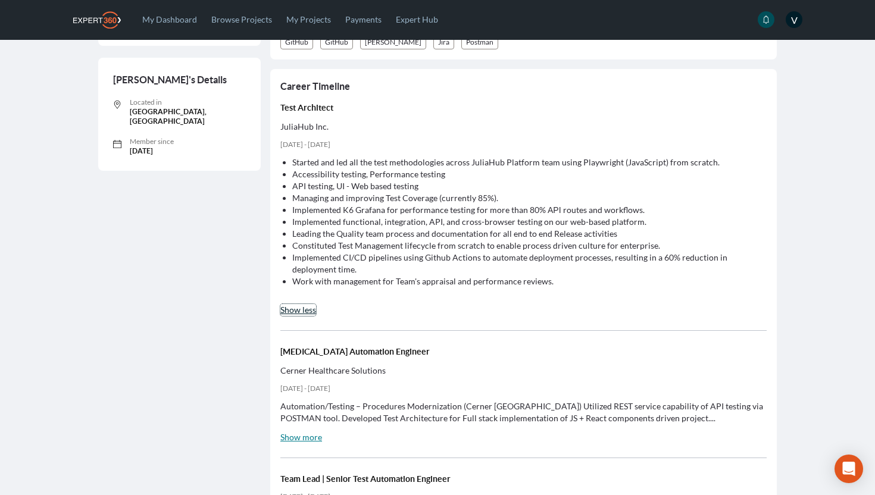
click at [307, 307] on span "Show less" at bounding box center [298, 310] width 36 height 10
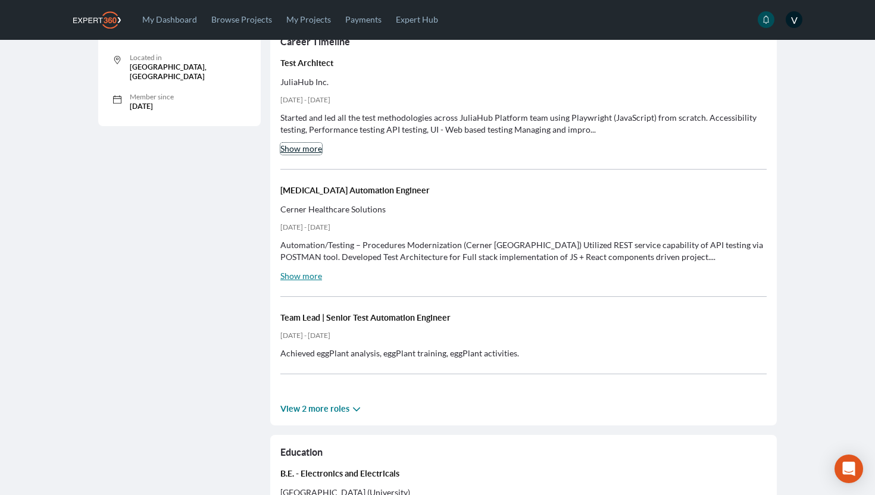
scroll to position [326, 0]
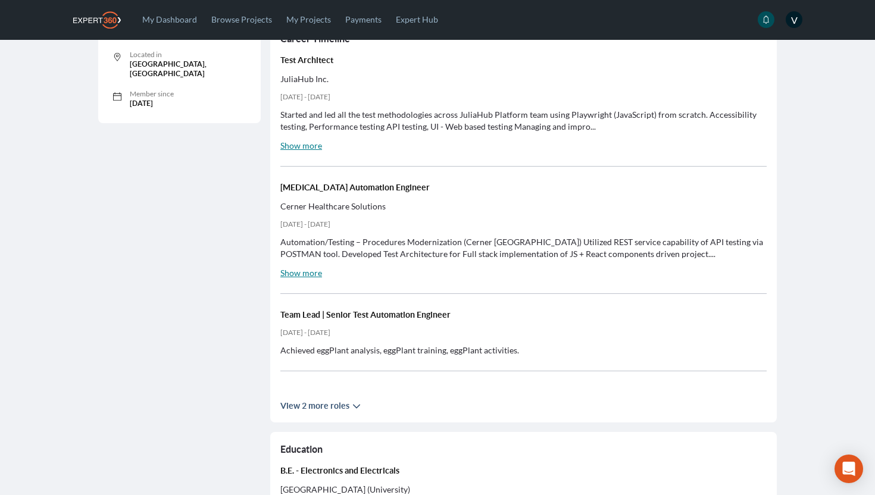
click at [327, 405] on span "View 2 more roles" at bounding box center [316, 406] width 73 height 10
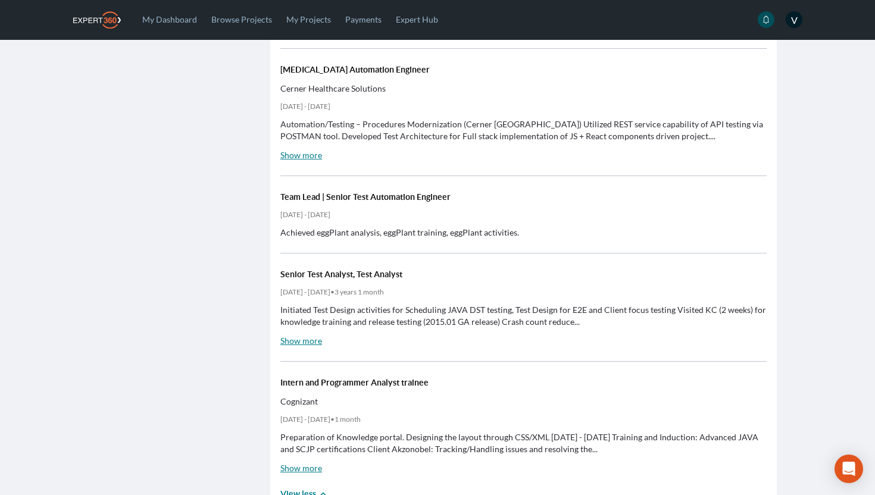
scroll to position [445, 0]
click at [289, 25] on link "My Projects" at bounding box center [308, 19] width 59 height 39
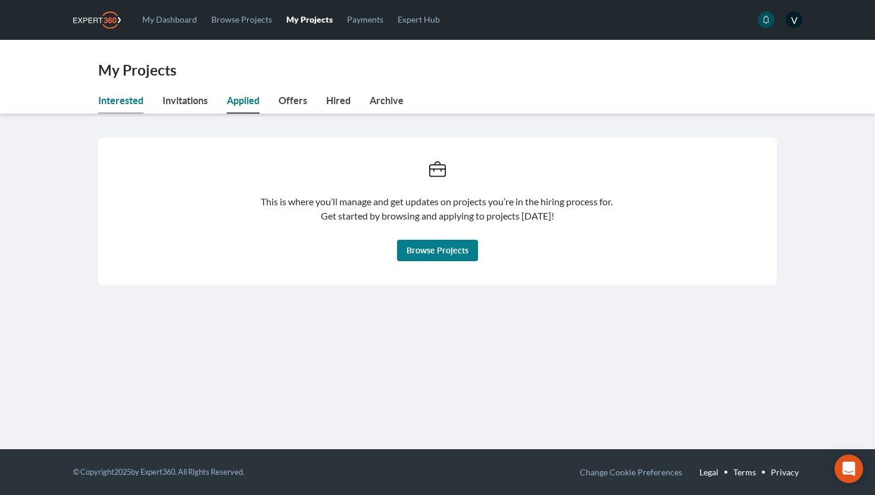
click at [107, 97] on link "Interested" at bounding box center [120, 103] width 45 height 20
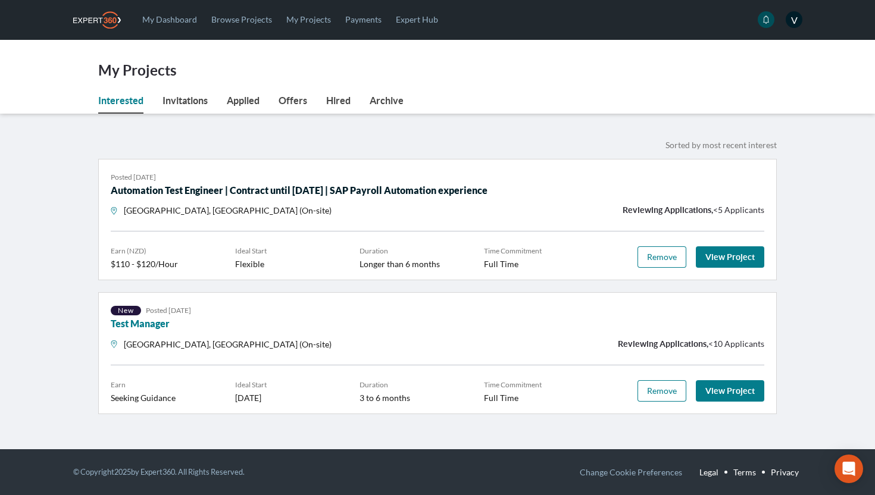
click at [327, 193] on link "Automation Test Engineer | Contract until June 2023 | SAP Payroll Automation ex…" at bounding box center [299, 190] width 377 height 11
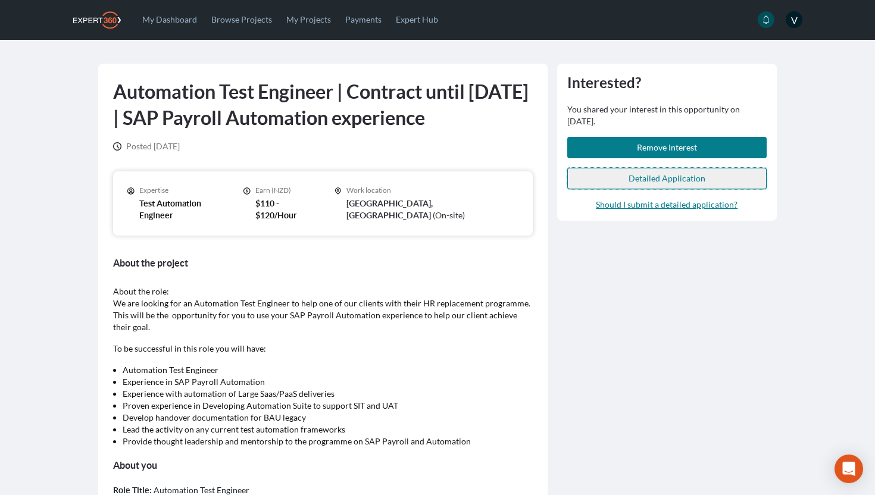
click at [685, 176] on span "Detailed Application" at bounding box center [667, 178] width 77 height 10
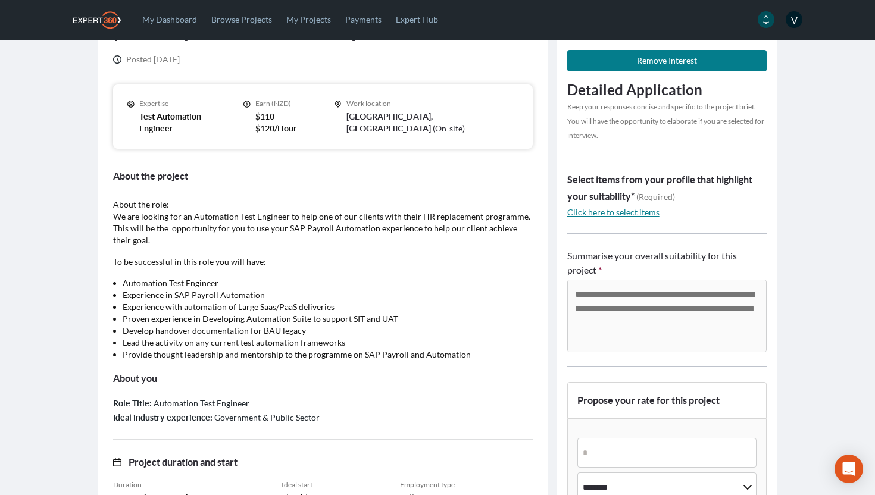
scroll to position [90, 0]
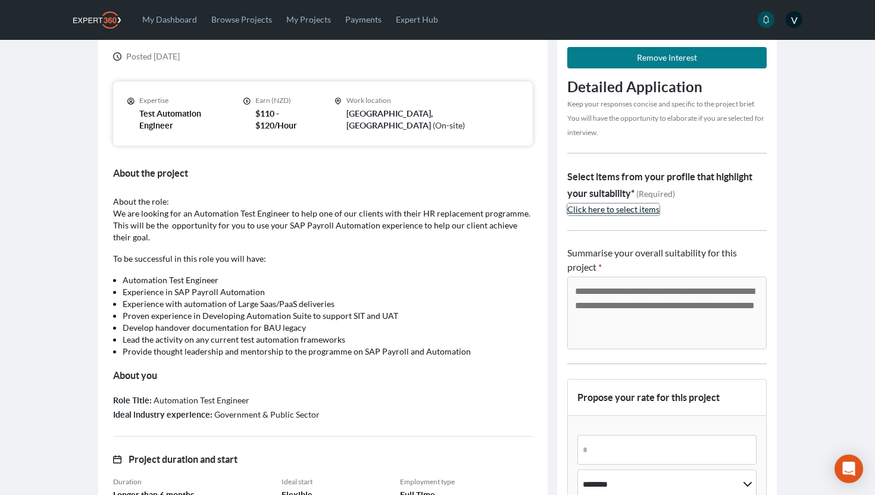
click at [601, 213] on span "Click here to select items" at bounding box center [613, 209] width 92 height 10
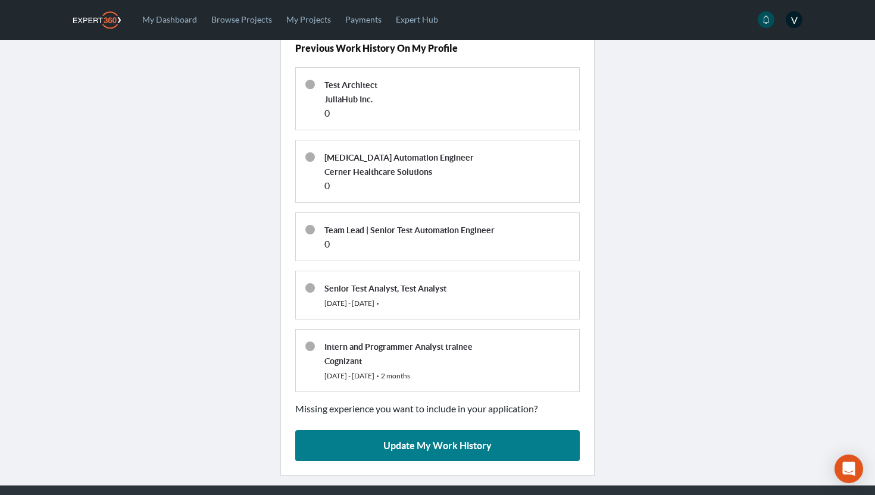
scroll to position [0, 0]
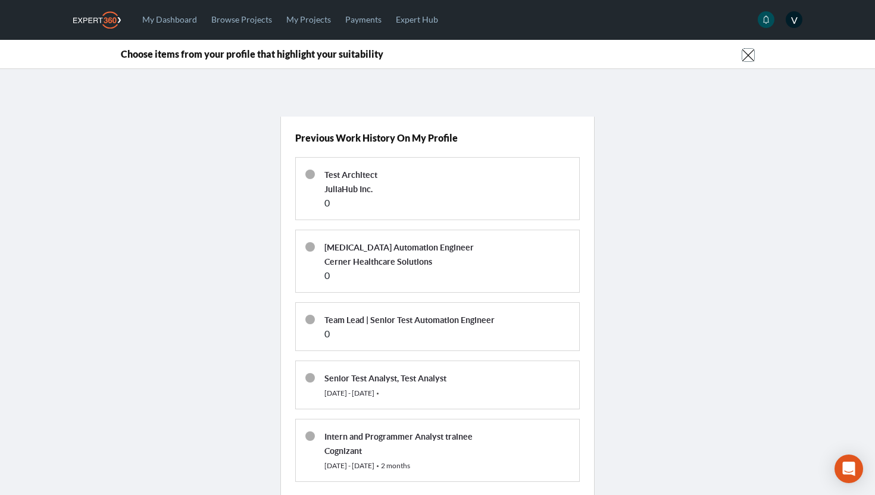
click at [744, 54] on icon "button" at bounding box center [748, 55] width 12 height 12
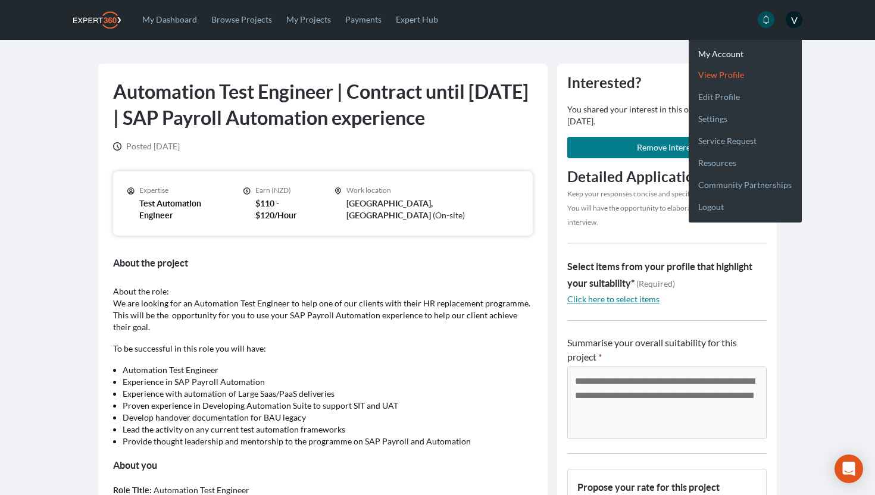
click at [727, 73] on link "View profile" at bounding box center [745, 70] width 113 height 22
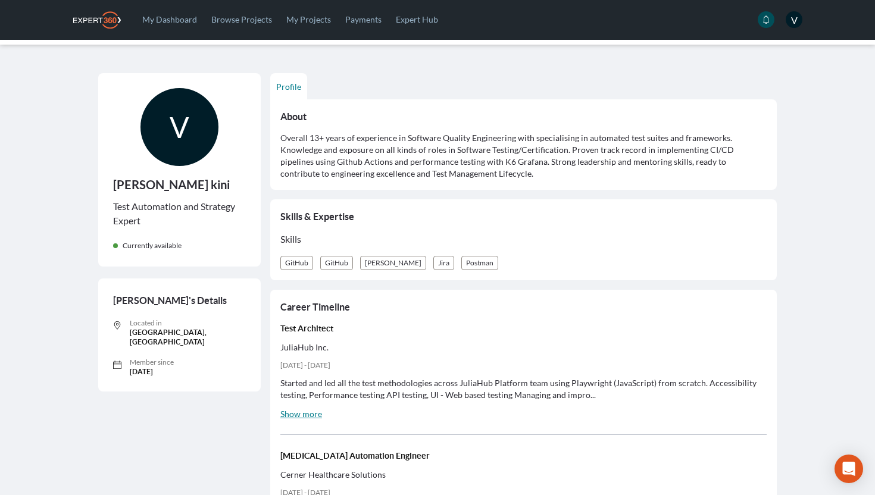
scroll to position [58, 0]
click at [249, 23] on link "Browse Projects" at bounding box center [241, 19] width 75 height 39
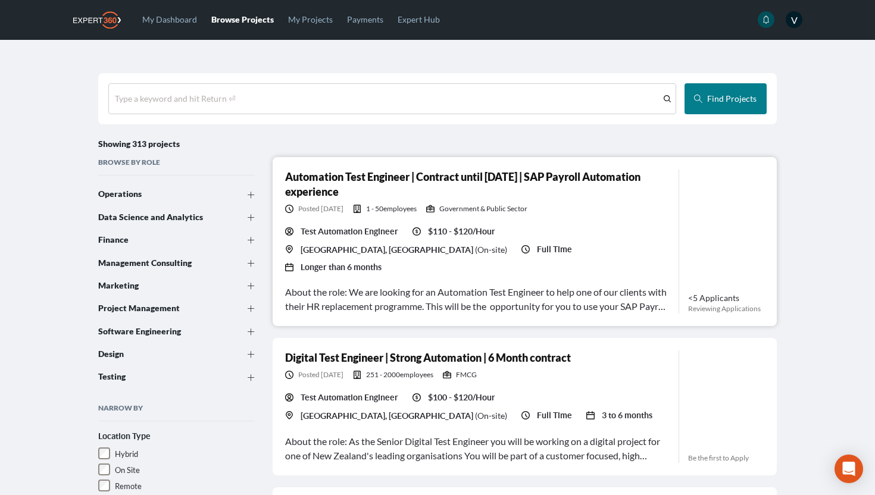
click at [607, 254] on div "Test Automation Engineer $110 - $120/Hour Wellington, New Zealand ( On-site ) F…" at bounding box center [477, 250] width 384 height 48
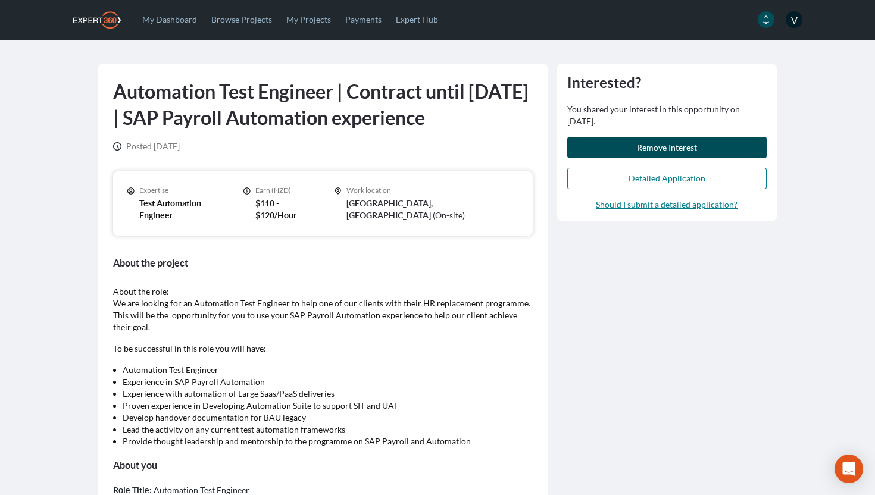
click at [660, 149] on span "Remove Interest" at bounding box center [667, 147] width 60 height 10
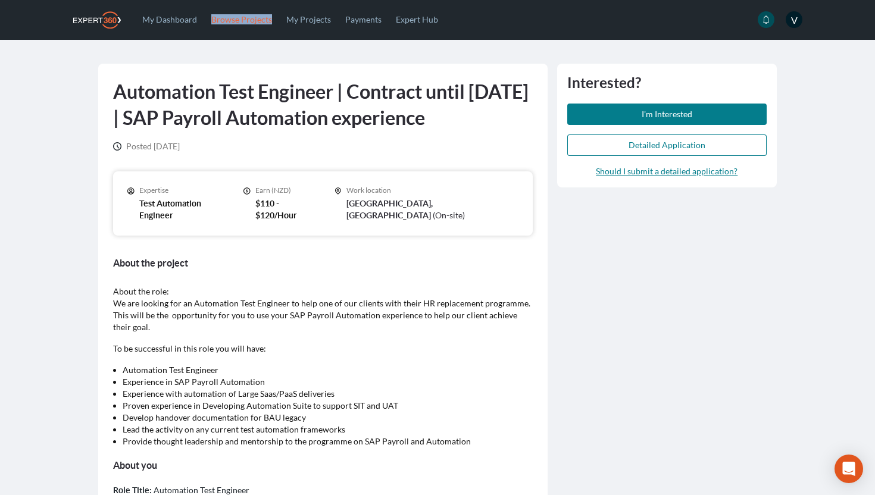
click at [221, 17] on link "Browse Projects" at bounding box center [241, 19] width 75 height 39
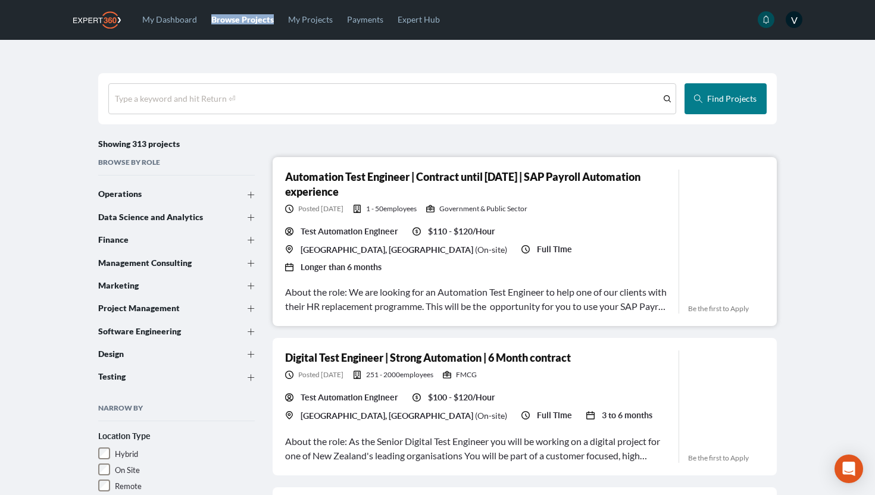
click at [529, 285] on div "About the role: We are looking for an Automation Test Engineer to help one of o…" at bounding box center [477, 299] width 384 height 29
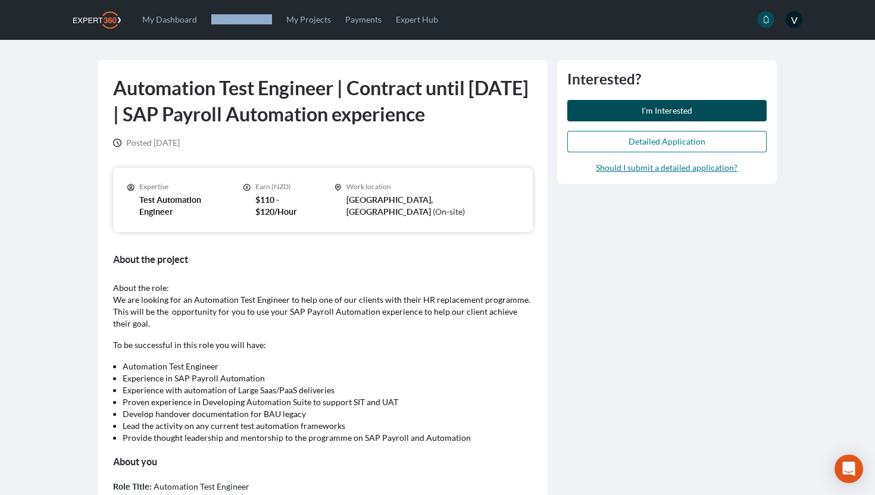
scroll to position [5, 0]
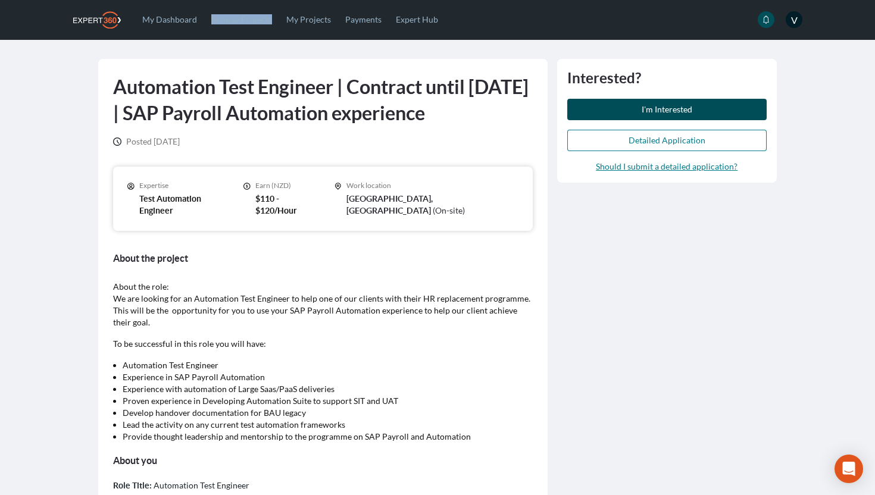
click at [667, 112] on span "I'm Interested" at bounding box center [667, 109] width 51 height 10
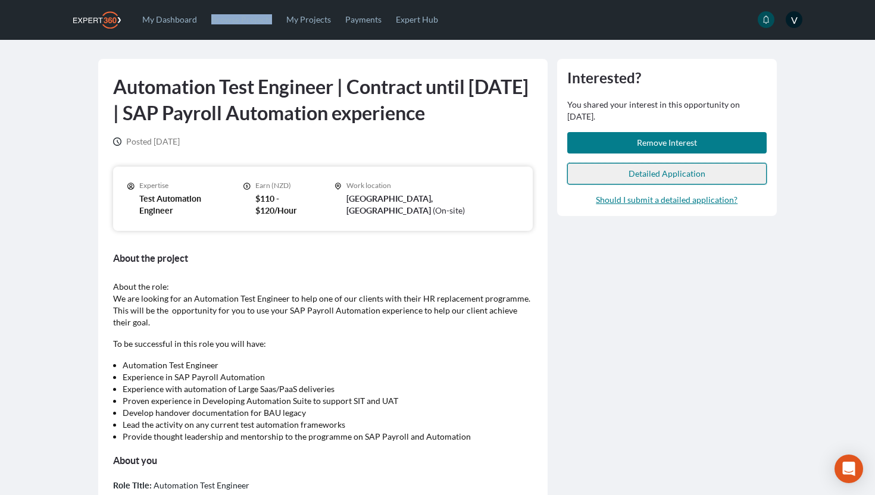
click at [635, 170] on span "Detailed Application" at bounding box center [667, 173] width 77 height 10
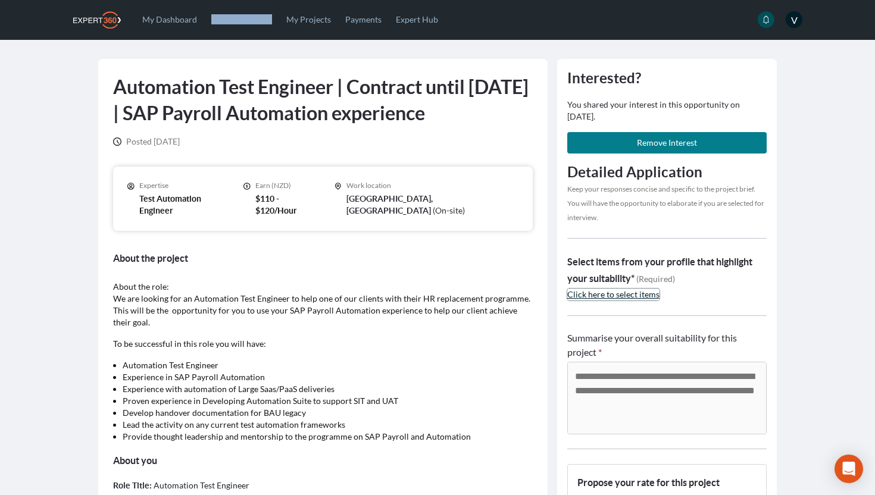
click at [595, 291] on span "Click here to select items" at bounding box center [613, 294] width 92 height 10
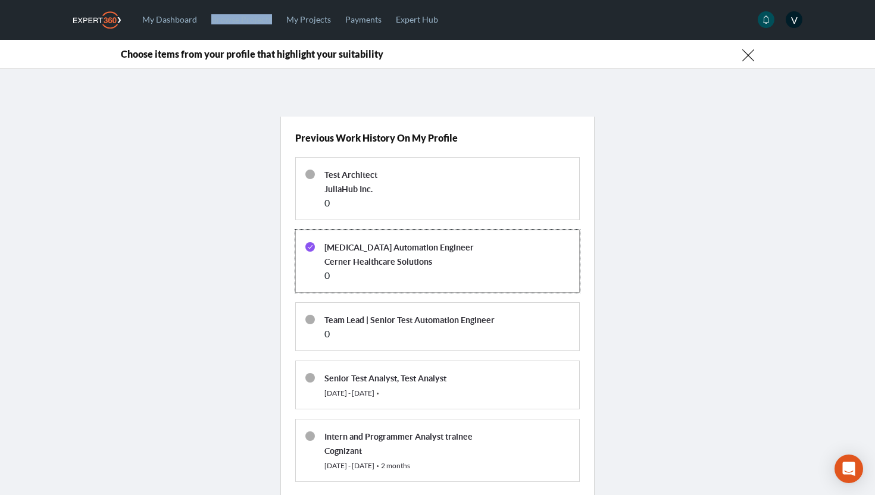
click at [373, 255] on div "Cerner Healthcare Solutions" at bounding box center [446, 261] width 245 height 14
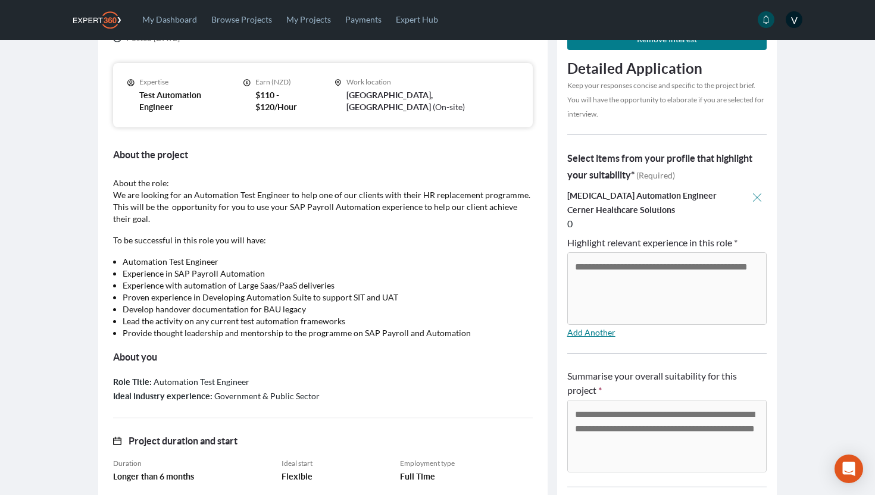
click at [588, 278] on textarea "Highlight relevant experience in this role *" at bounding box center [667, 288] width 198 height 71
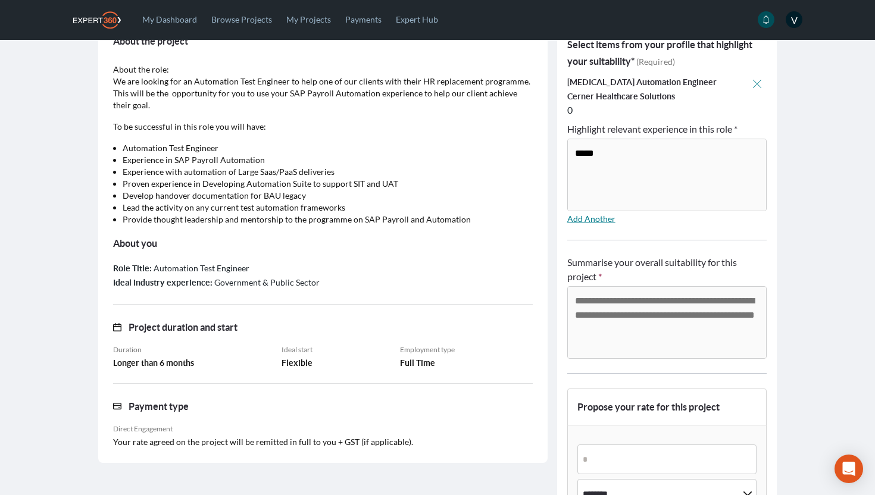
scroll to position [233, 0]
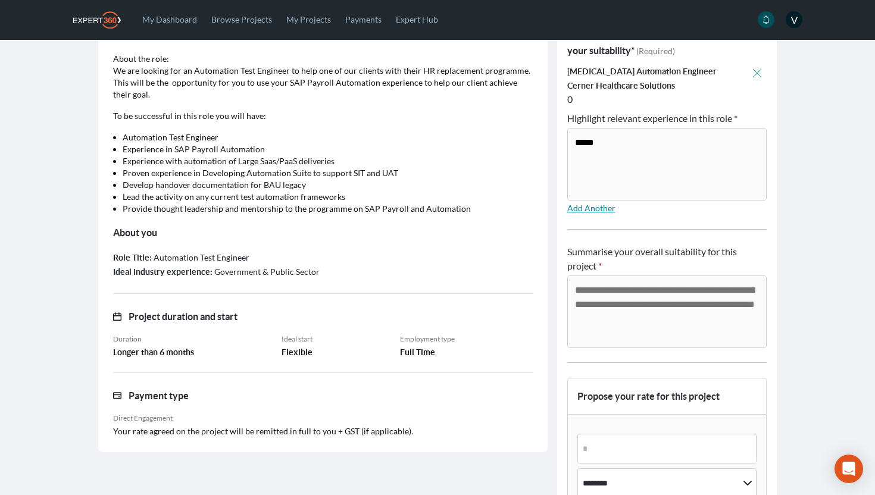
type textarea "*****"
click at [582, 316] on textarea "Summarise your overall suitability for this project *" at bounding box center [667, 311] width 198 height 71
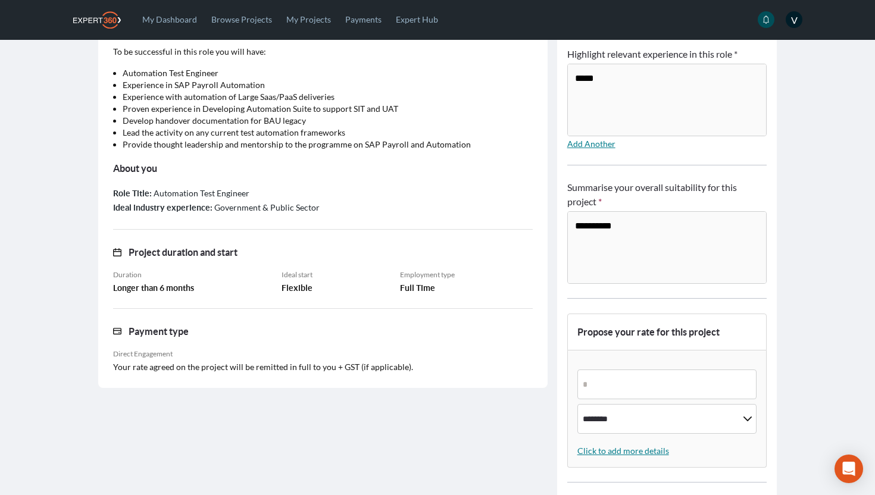
type textarea "**********"
click at [592, 385] on input "number" at bounding box center [667, 385] width 179 height 30
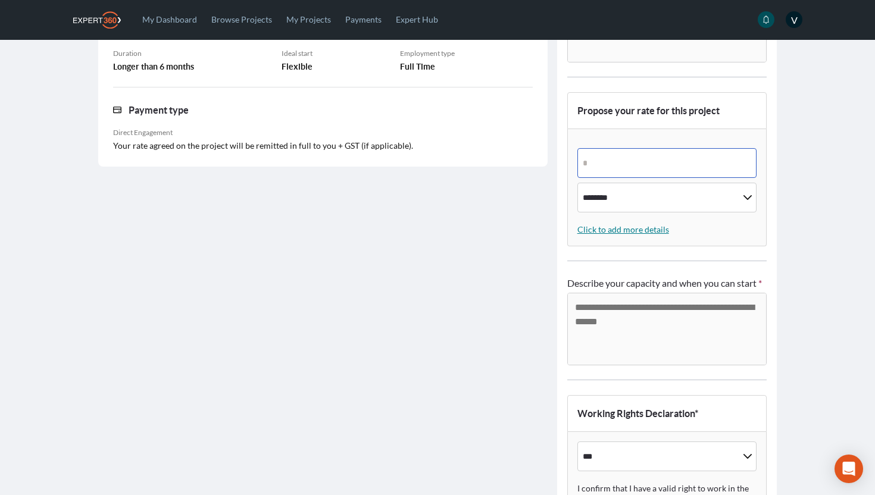
scroll to position [519, 0]
type input "***"
click at [615, 329] on textarea "Describe your capacity and when you can start *" at bounding box center [667, 328] width 198 height 71
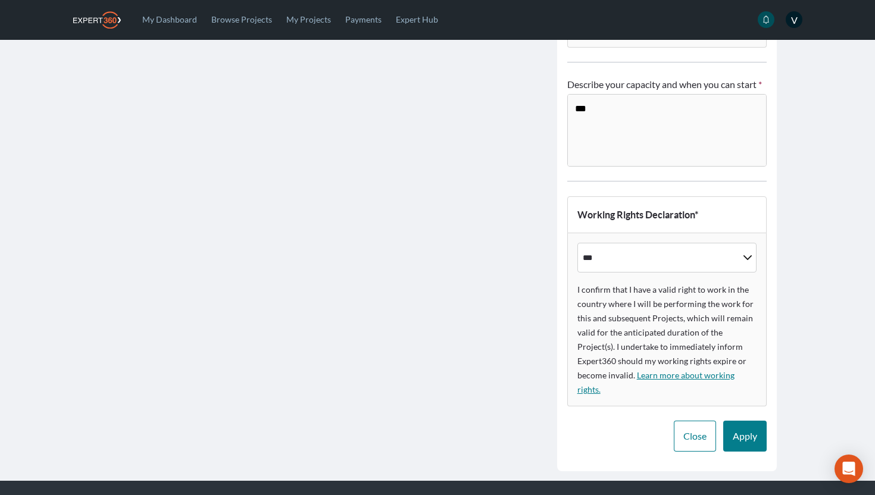
scroll to position [735, 0]
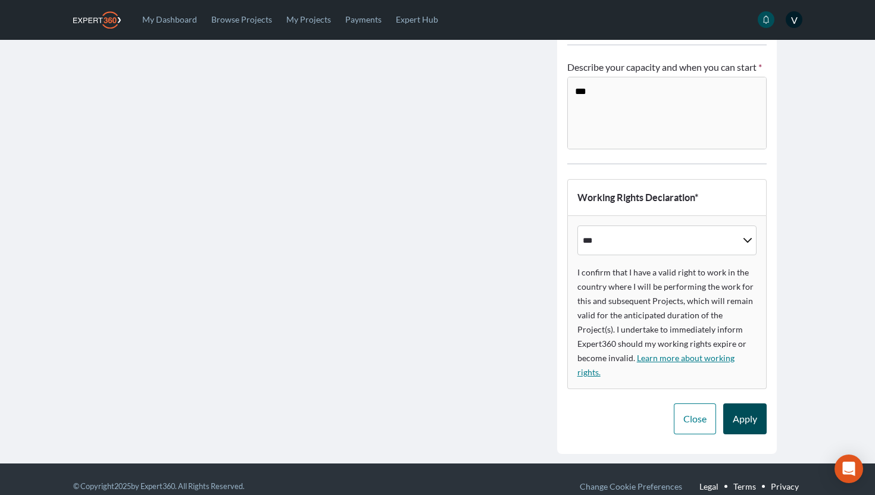
type textarea "***"
click at [746, 415] on button "Apply" at bounding box center [744, 419] width 43 height 31
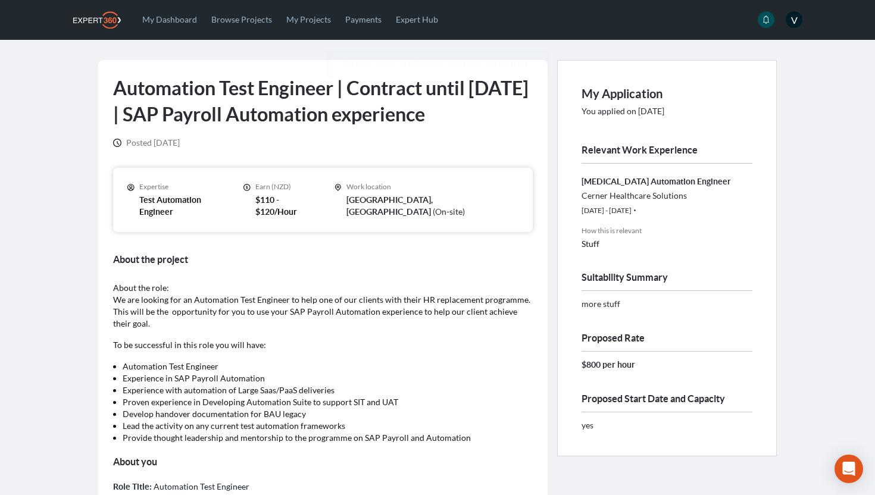
scroll to position [0, 0]
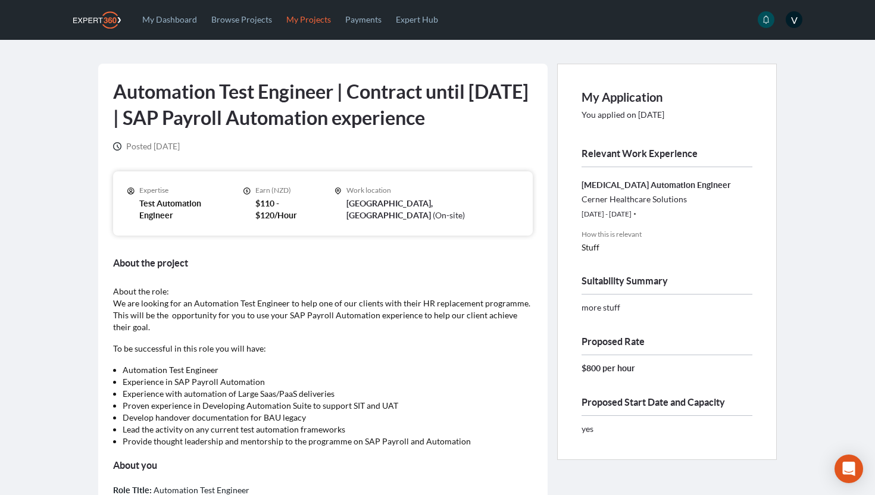
click at [295, 16] on link "My Projects" at bounding box center [308, 19] width 59 height 39
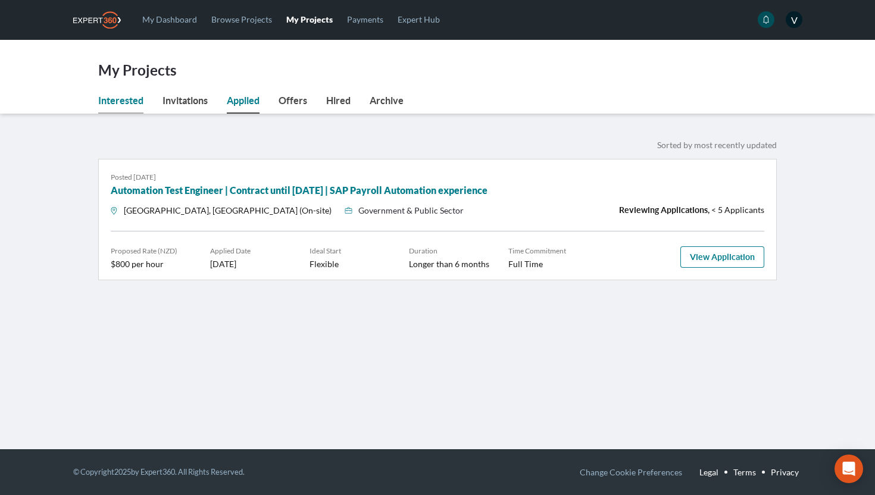
click at [117, 99] on link "Interested" at bounding box center [120, 103] width 45 height 20
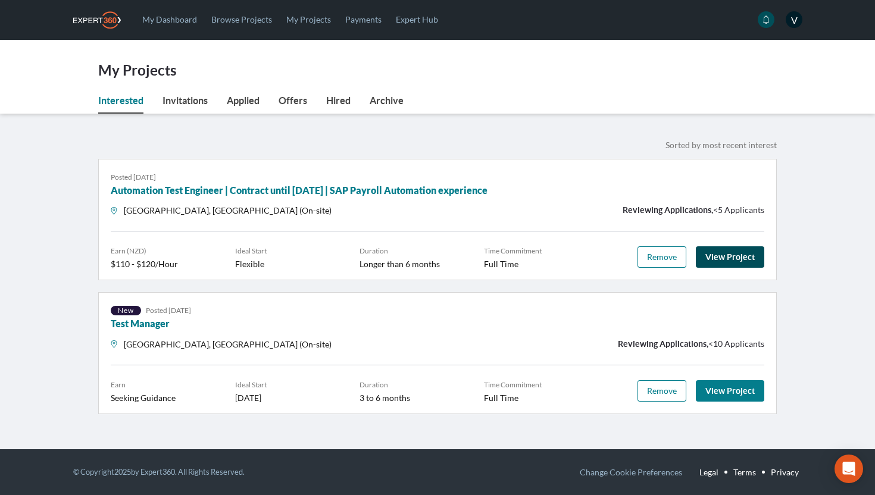
click at [724, 257] on link "View Project" at bounding box center [730, 256] width 68 height 21
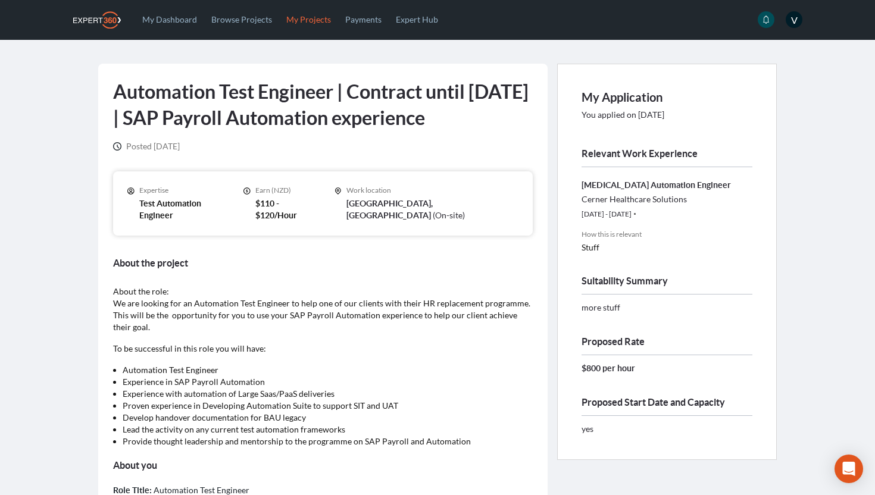
click at [309, 26] on link "My Projects" at bounding box center [308, 19] width 59 height 39
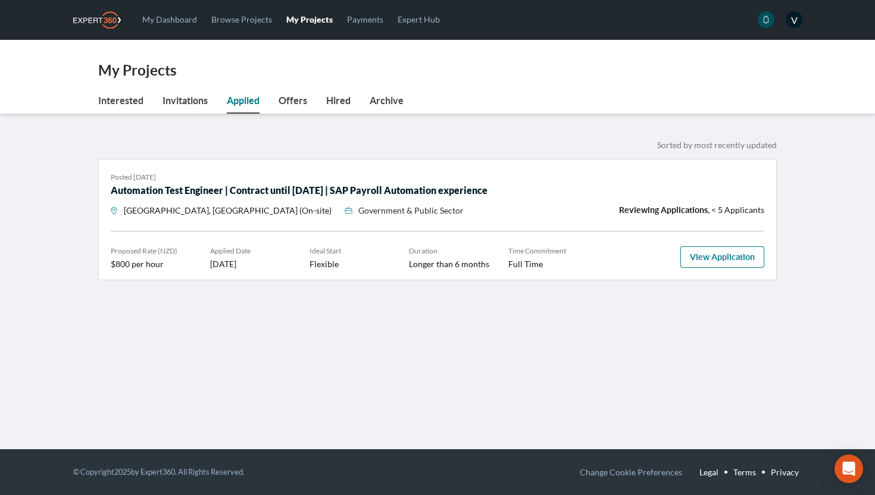
click at [289, 187] on link "Automation Test Engineer | Contract until June 2023 | SAP Payroll Automation ex…" at bounding box center [299, 190] width 377 height 11
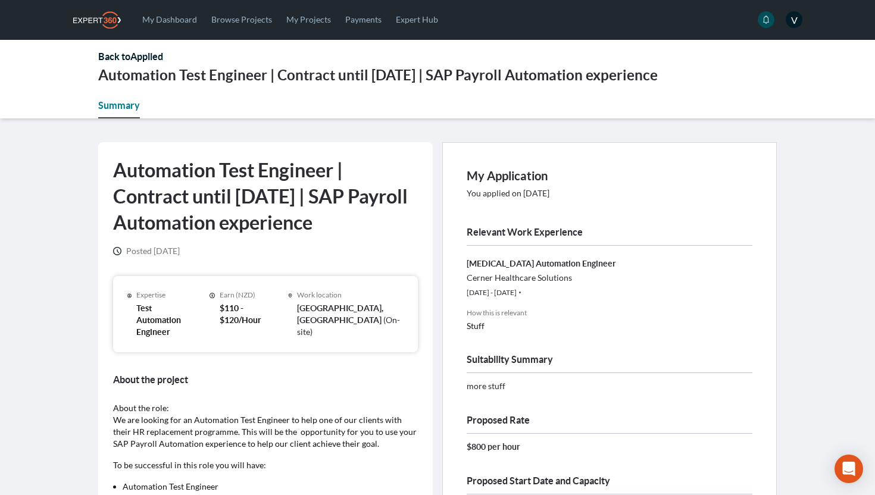
click at [104, 57] on link "Back to Applied" at bounding box center [130, 56] width 65 height 11
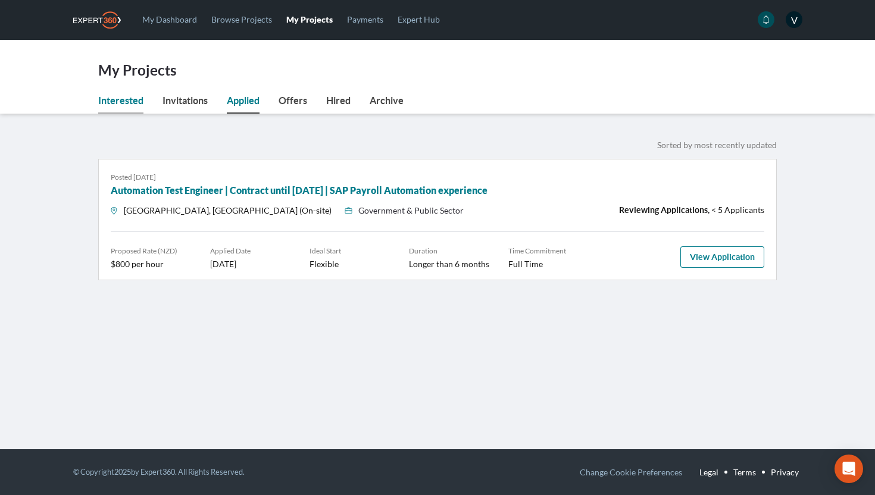
click at [122, 101] on link "Interested" at bounding box center [120, 103] width 45 height 20
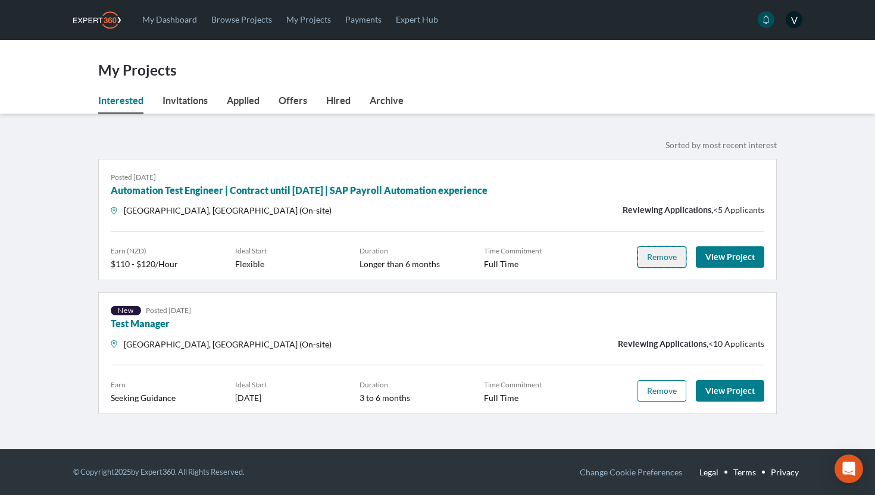
click at [653, 256] on span "Remove" at bounding box center [662, 257] width 30 height 10
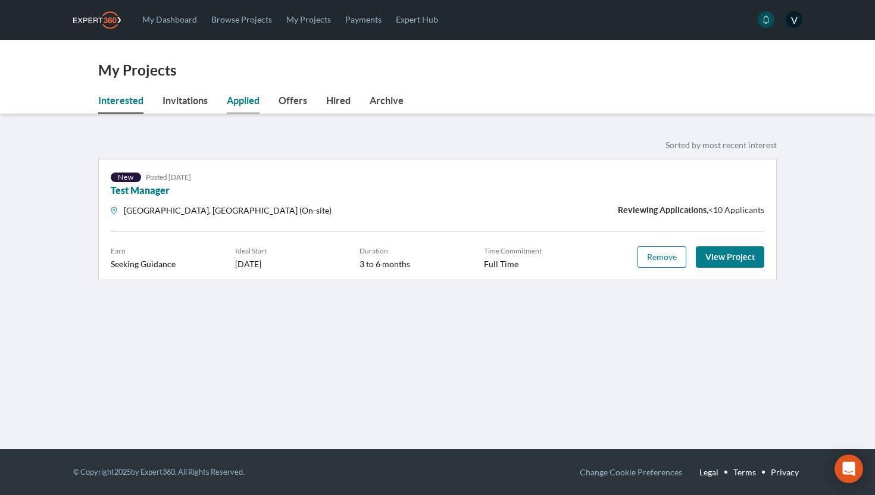
click at [249, 99] on link "Applied" at bounding box center [243, 103] width 33 height 20
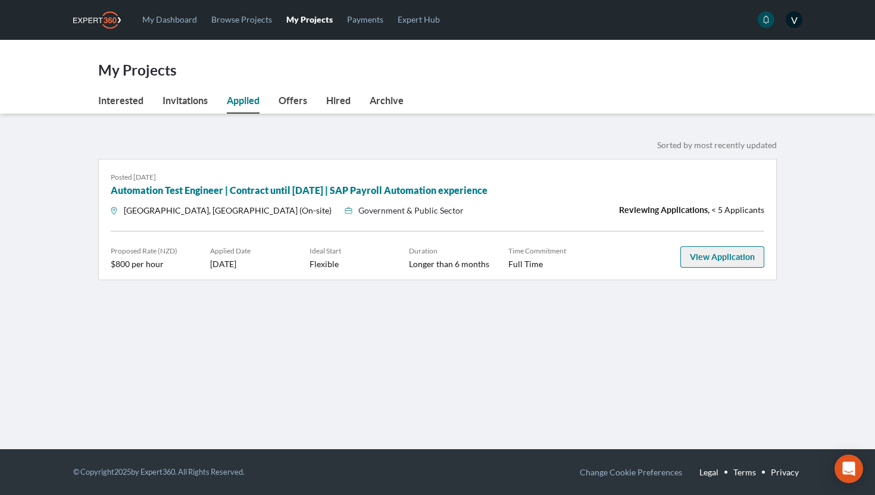
click at [698, 258] on link "View Application" at bounding box center [723, 256] width 84 height 21
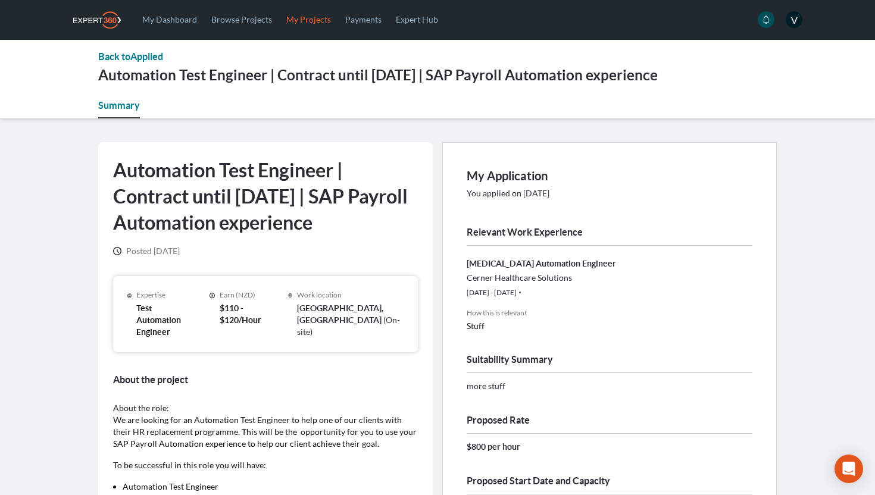
click at [310, 23] on link "My Projects" at bounding box center [308, 19] width 59 height 39
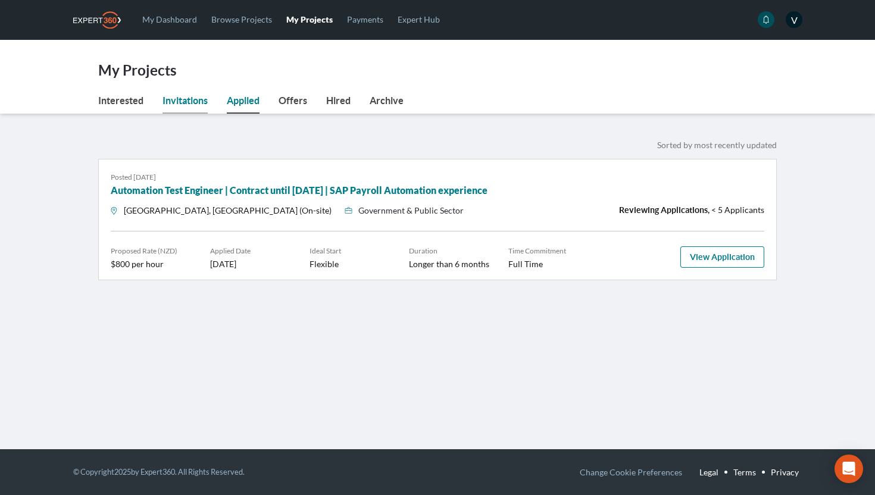
click at [174, 100] on link "Invitations" at bounding box center [185, 103] width 45 height 20
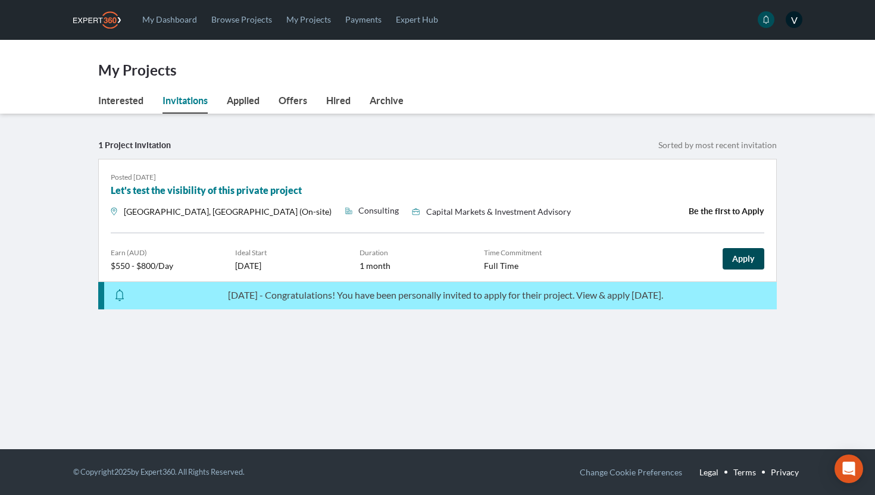
click at [735, 256] on link "Apply" at bounding box center [744, 258] width 42 height 21
click at [741, 261] on link "Apply" at bounding box center [744, 258] width 42 height 21
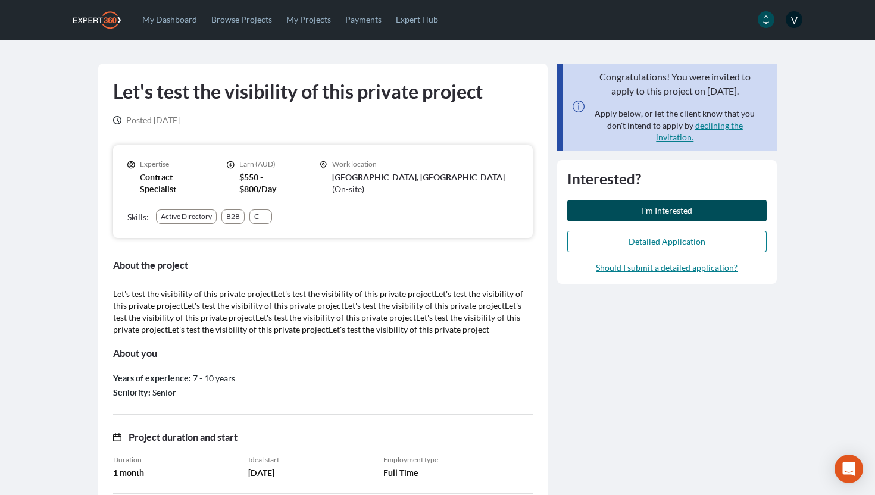
click at [671, 213] on span "I'm Interested" at bounding box center [667, 210] width 51 height 10
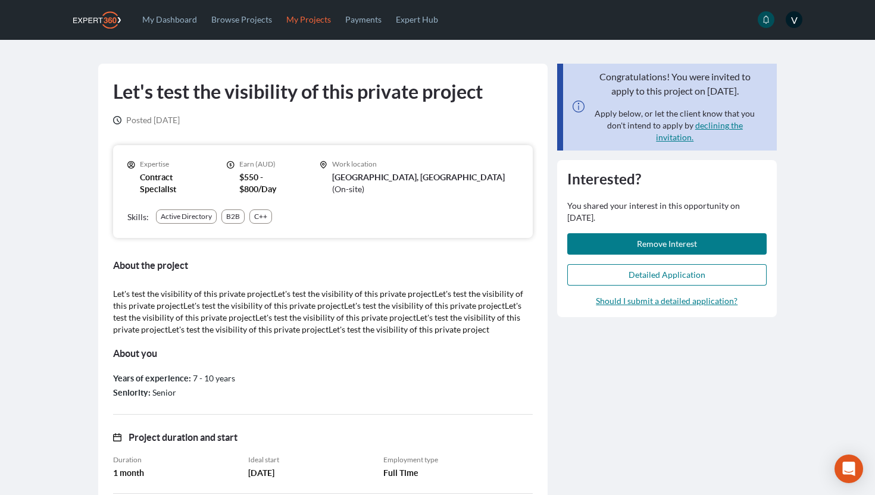
click at [295, 17] on link "My Projects" at bounding box center [308, 19] width 59 height 39
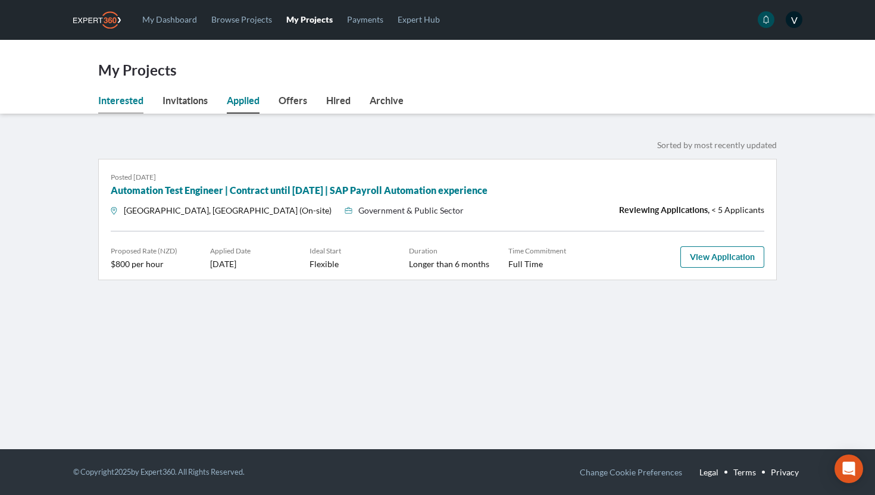
click at [114, 100] on link "Interested" at bounding box center [120, 103] width 45 height 20
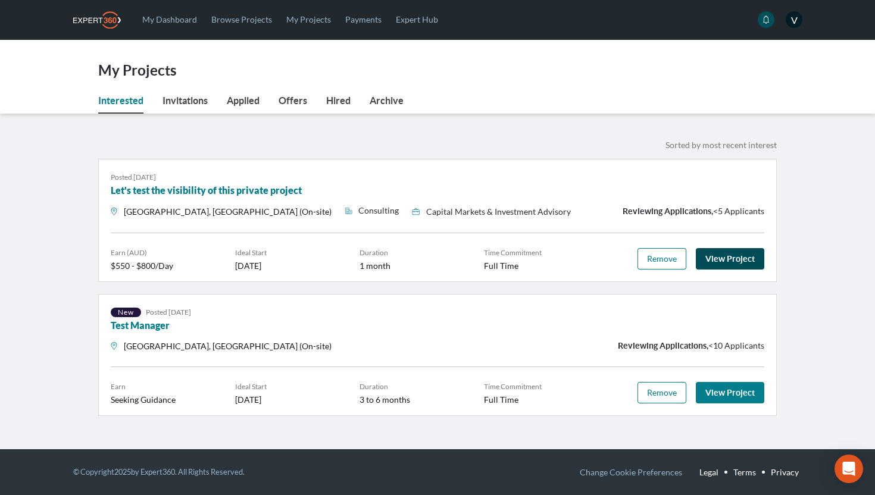
click at [722, 257] on link "View Project" at bounding box center [730, 258] width 68 height 21
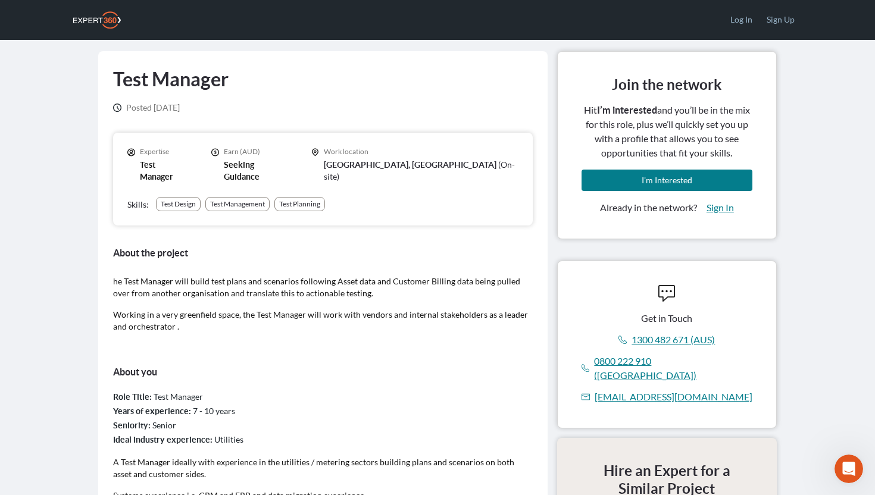
click at [84, 114] on main "Test Manager Posted [DATE] Expertise Test Manager Earn (AUD) Seeking Guidance W…" at bounding box center [437, 401] width 875 height 749
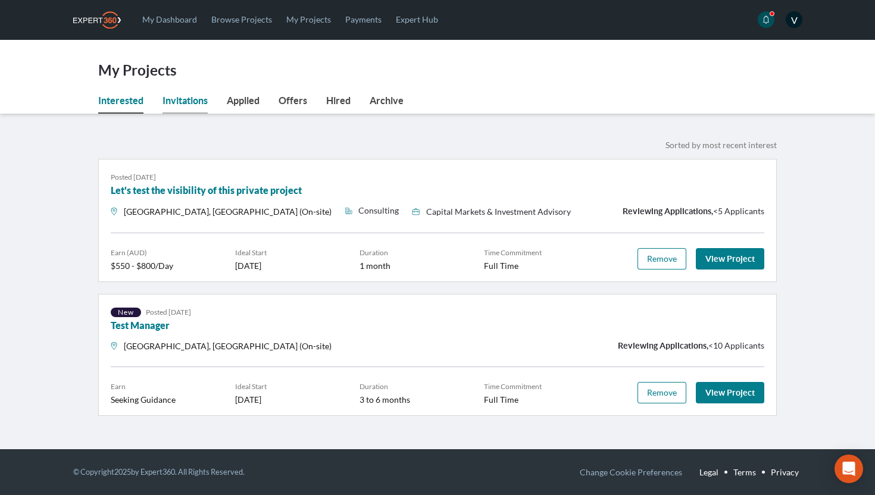
click at [185, 101] on link "Invitations" at bounding box center [185, 103] width 45 height 20
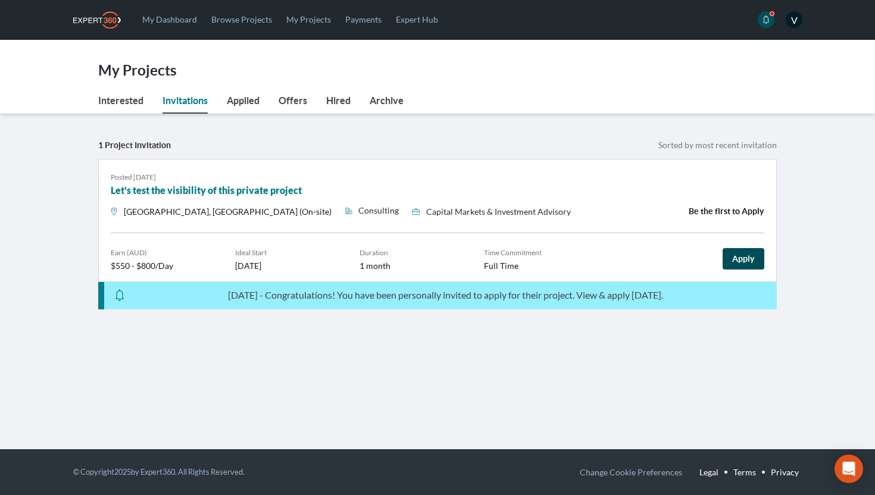
click at [745, 263] on link "Apply" at bounding box center [744, 258] width 42 height 21
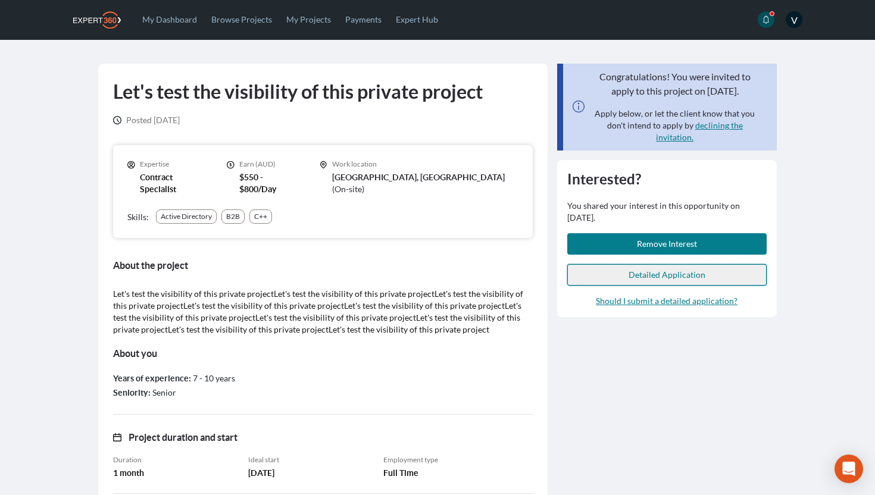
click at [677, 276] on span "Detailed Application" at bounding box center [667, 275] width 77 height 10
select select "***"
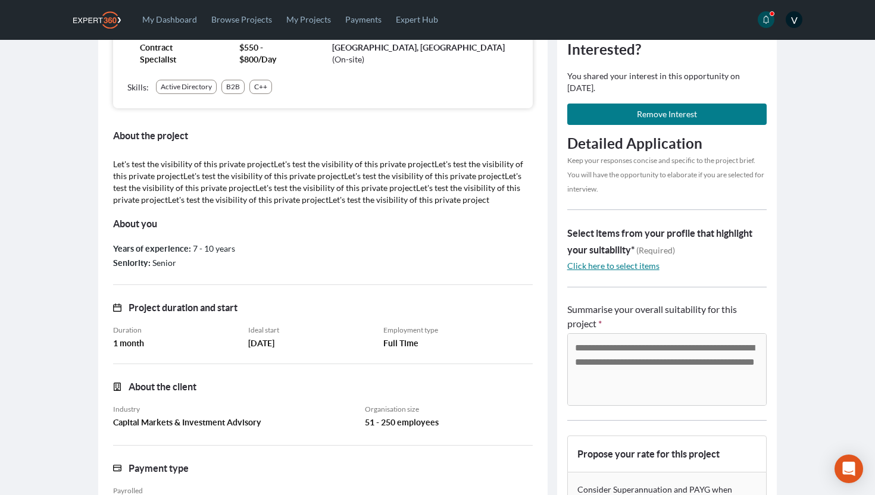
scroll to position [163, 0]
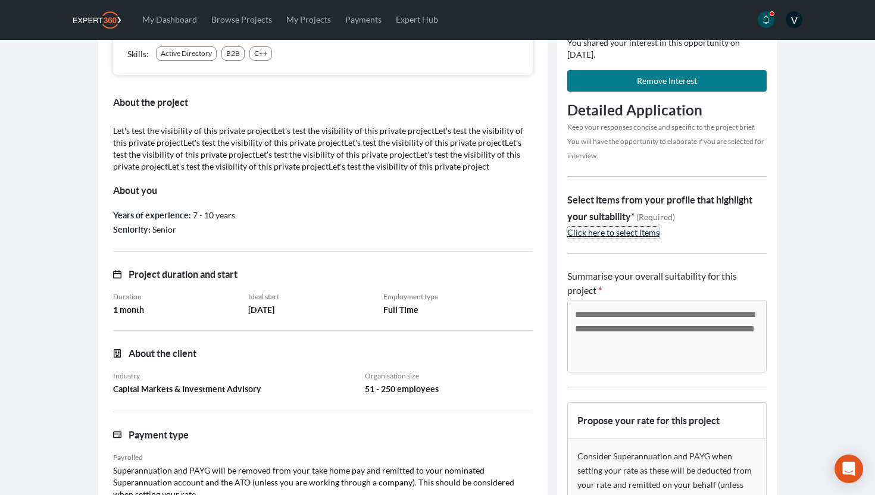
click at [620, 235] on span "Click here to select items" at bounding box center [613, 232] width 92 height 10
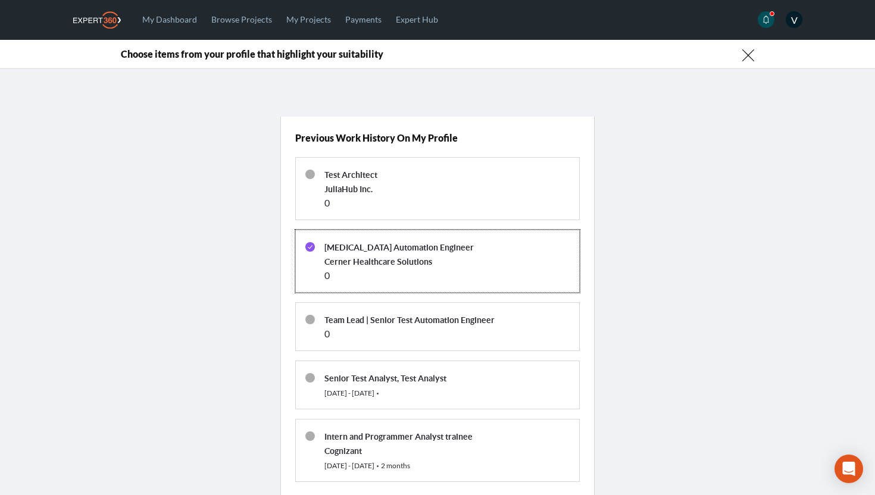
click at [436, 264] on div "Cerner Healthcare Solutions" at bounding box center [446, 261] width 245 height 14
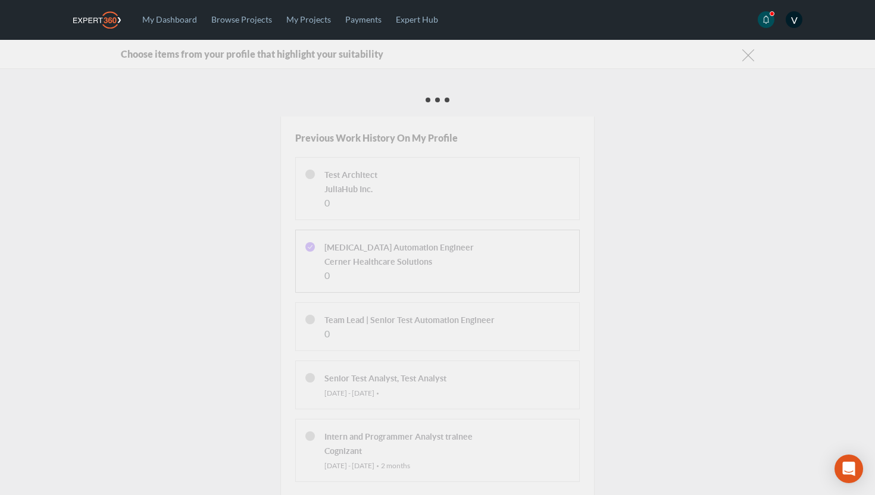
scroll to position [205, 0]
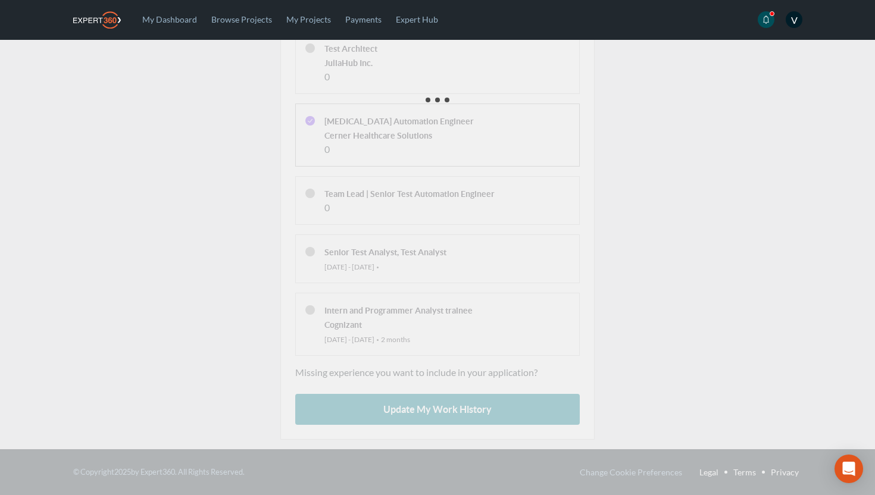
select select "***"
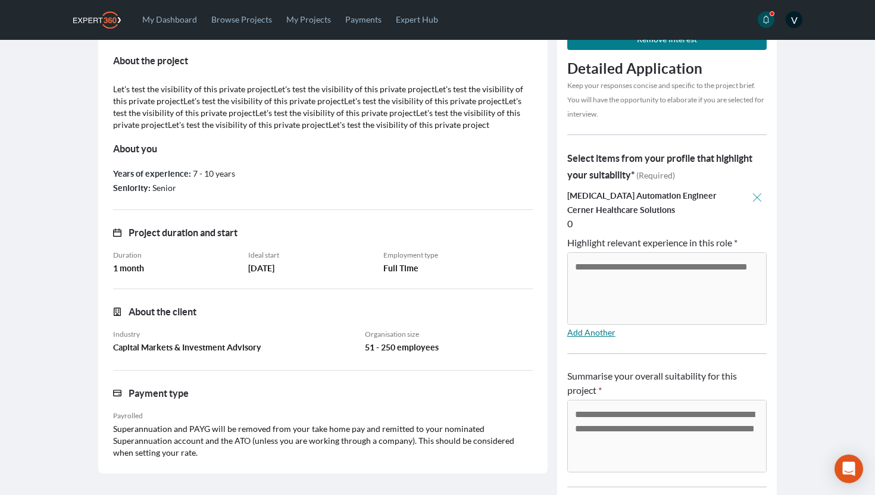
click at [592, 282] on textarea "Highlight relevant experience in this role *" at bounding box center [667, 288] width 198 height 71
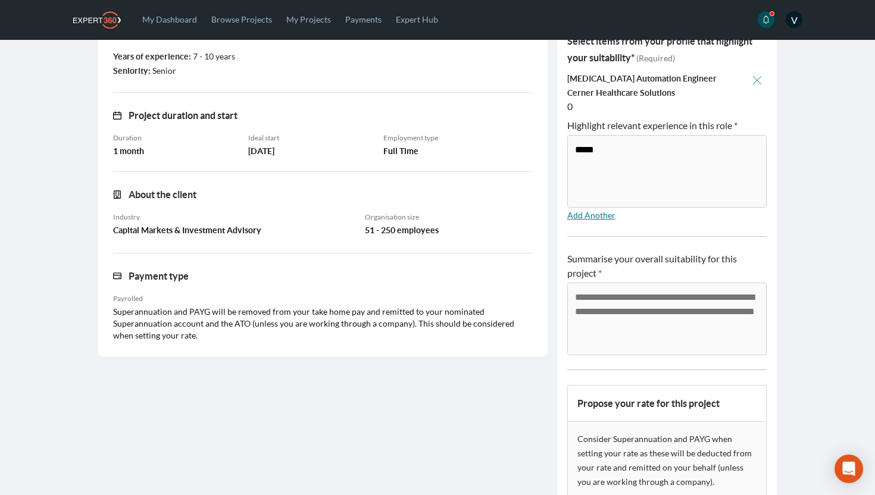
scroll to position [333, 0]
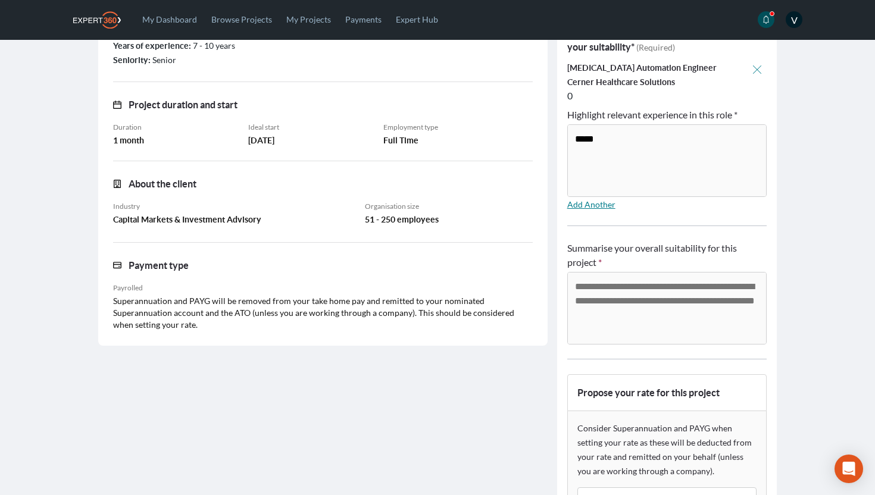
type textarea "*****"
click at [614, 324] on textarea "Summarise your overall suitability for this project *" at bounding box center [667, 308] width 198 height 71
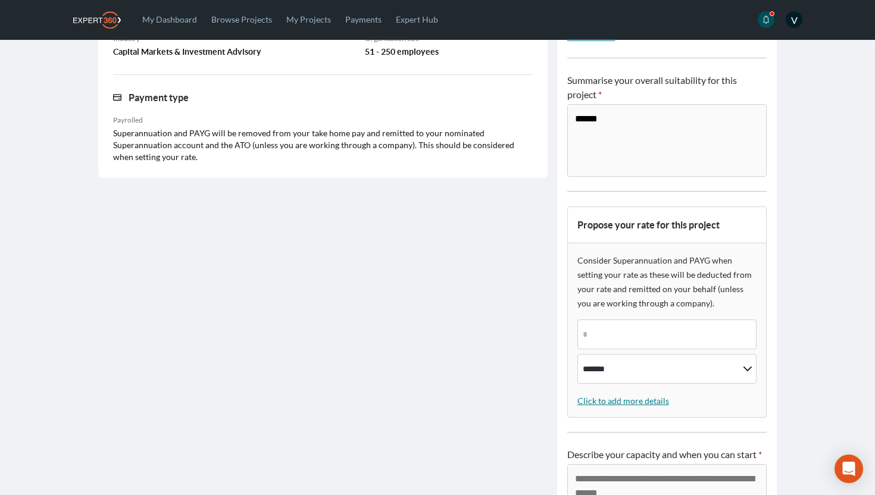
scroll to position [544, 0]
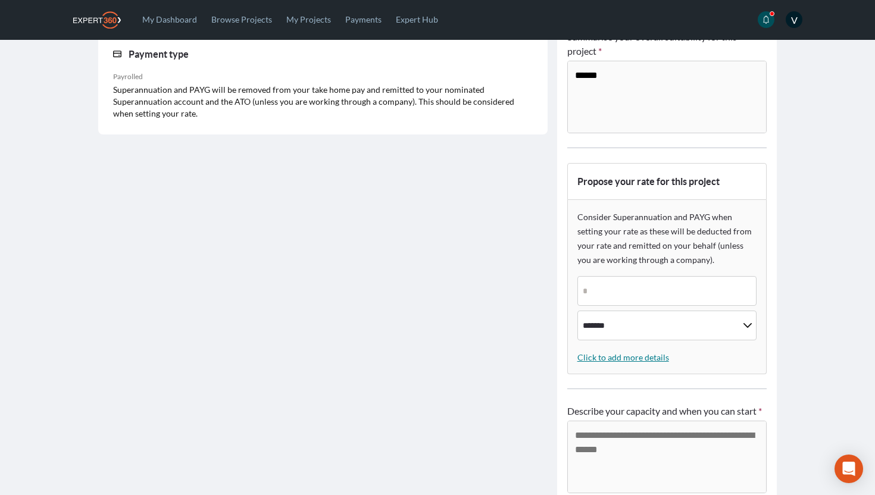
type textarea "******"
click at [592, 301] on input "*" at bounding box center [667, 291] width 179 height 30
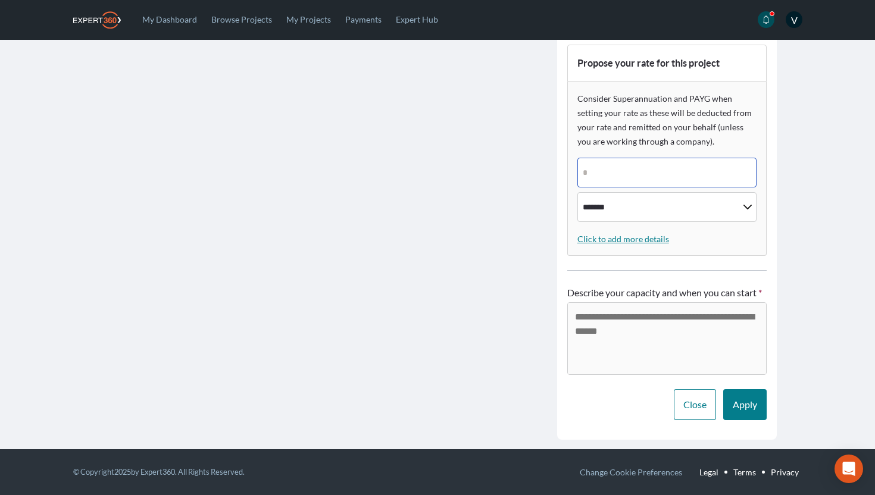
type input "***"
click at [613, 304] on textarea "Describe your capacity and when you can start *" at bounding box center [667, 338] width 198 height 71
type textarea "********"
click at [742, 415] on button "Apply" at bounding box center [744, 404] width 43 height 31
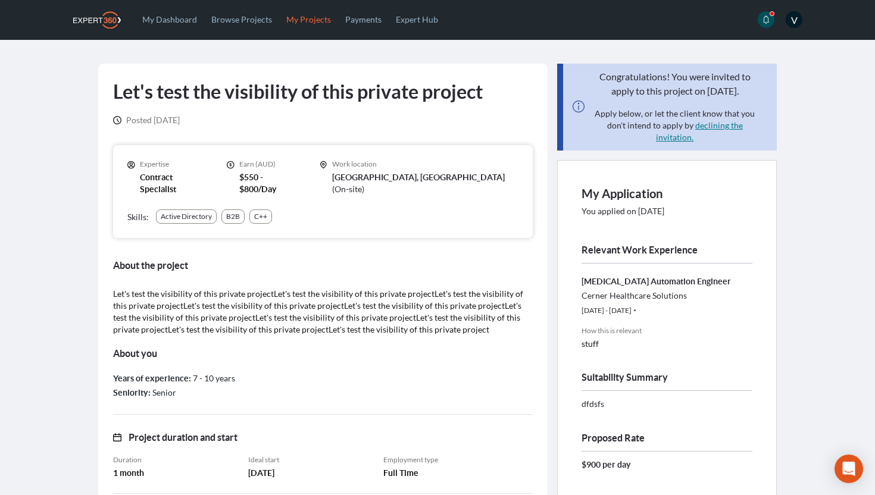
click at [305, 20] on link "My Projects" at bounding box center [308, 19] width 59 height 39
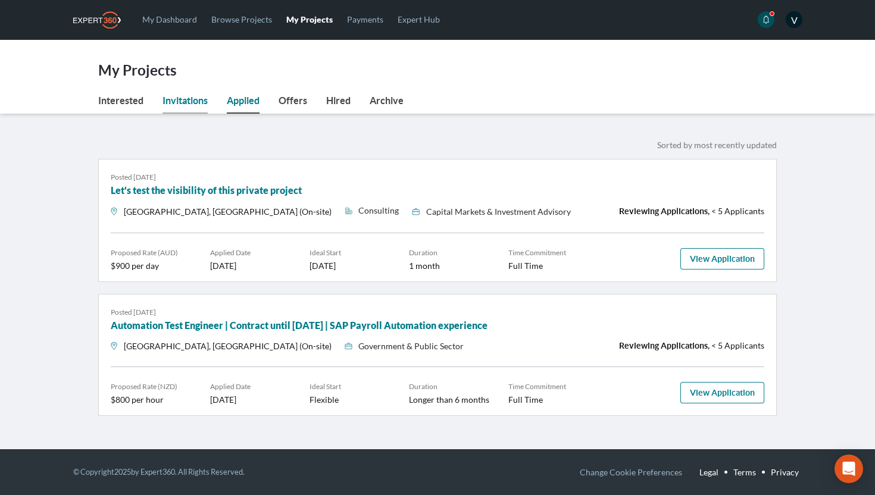
click at [175, 105] on link "Invitations" at bounding box center [185, 103] width 45 height 20
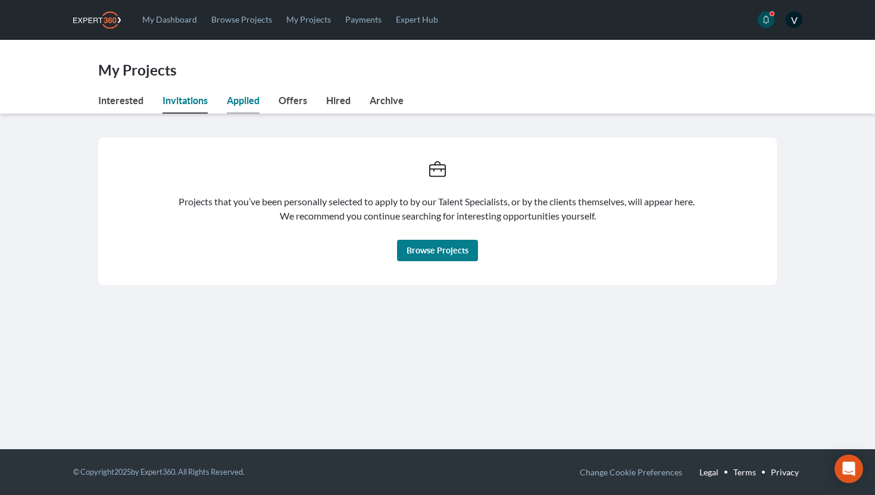
click at [236, 104] on link "Applied" at bounding box center [243, 103] width 33 height 20
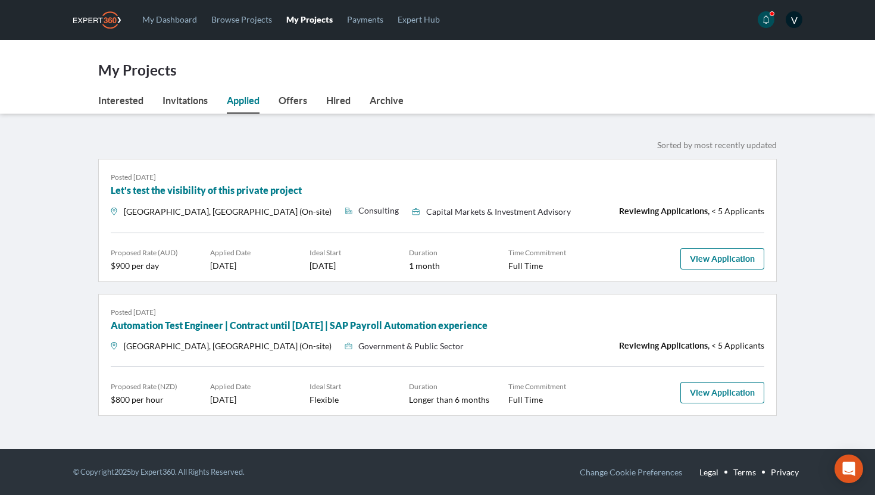
click at [51, 141] on main "My Projects Applied Interested Invitations Applied Offers Hired Archive Interes…" at bounding box center [437, 240] width 875 height 400
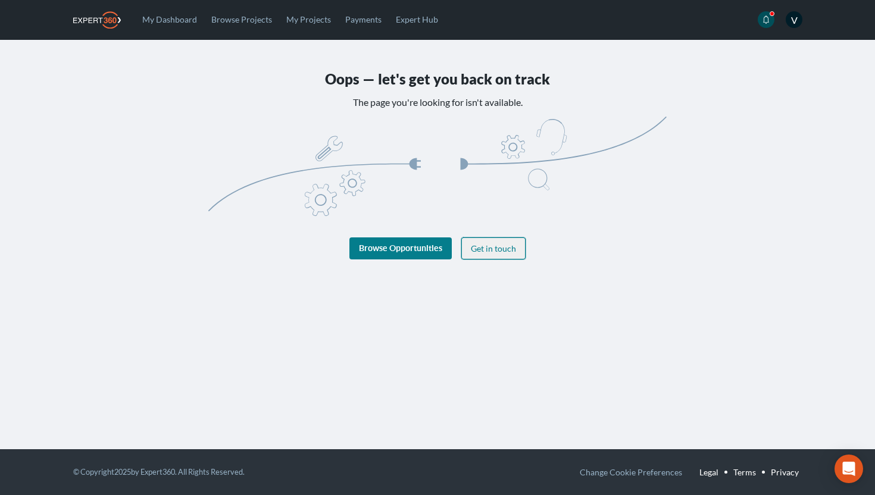
click at [501, 253] on span "Get in touch" at bounding box center [493, 249] width 45 height 10
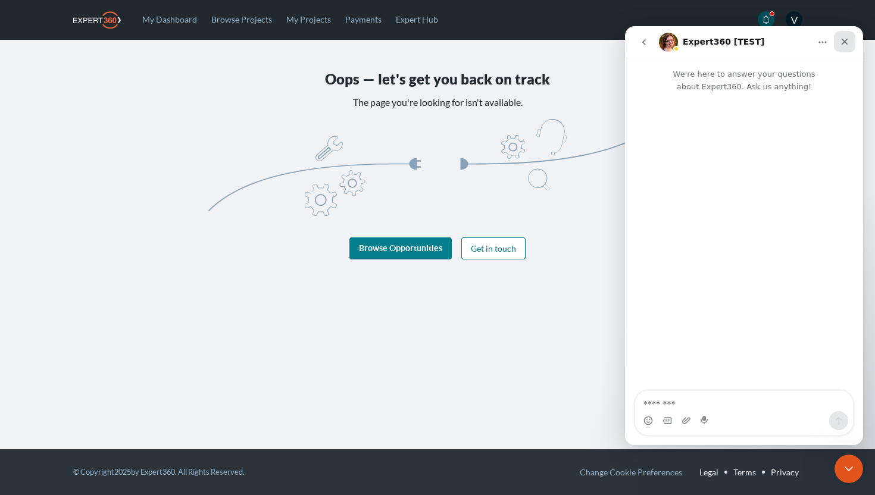
click at [840, 39] on icon "Close" at bounding box center [845, 42] width 10 height 10
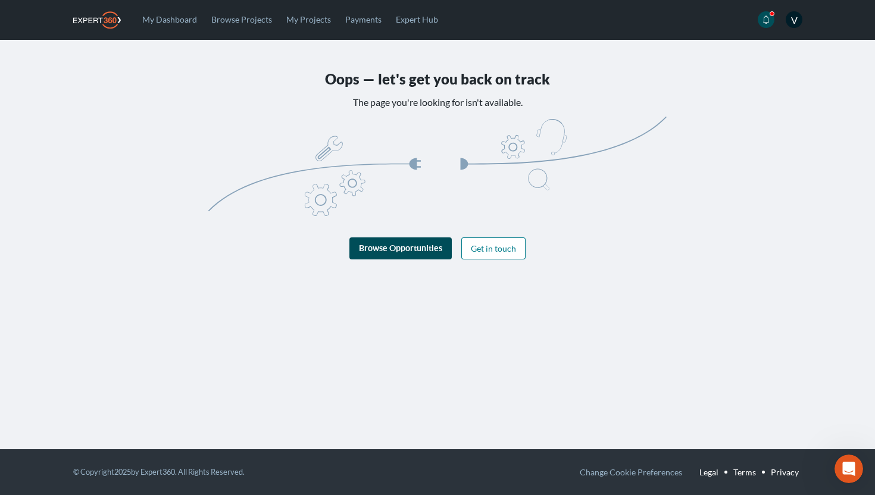
click at [399, 243] on link "Browse Opportunities" at bounding box center [400, 249] width 102 height 22
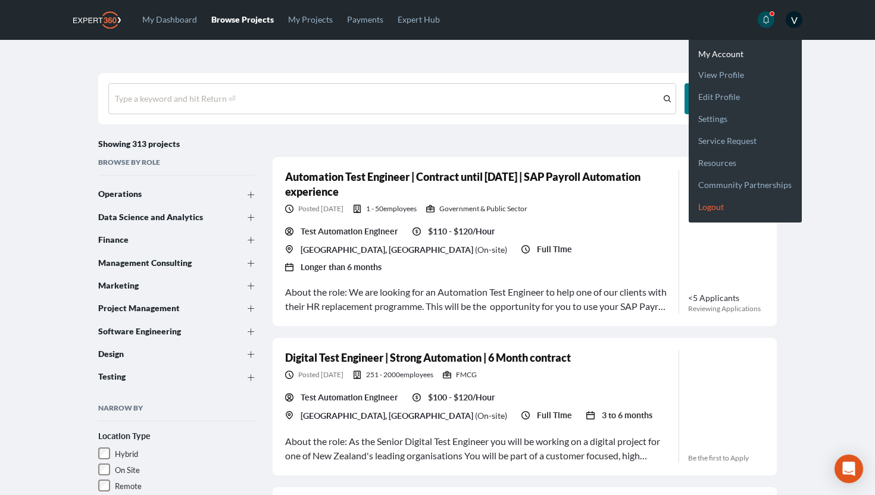
click at [706, 207] on link "Logout" at bounding box center [745, 202] width 113 height 22
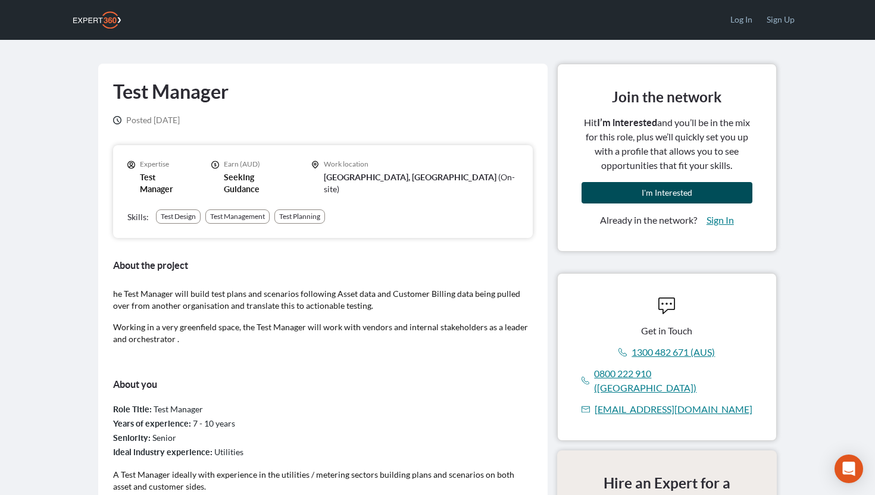
click at [646, 199] on button "I'm Interested" at bounding box center [667, 192] width 171 height 21
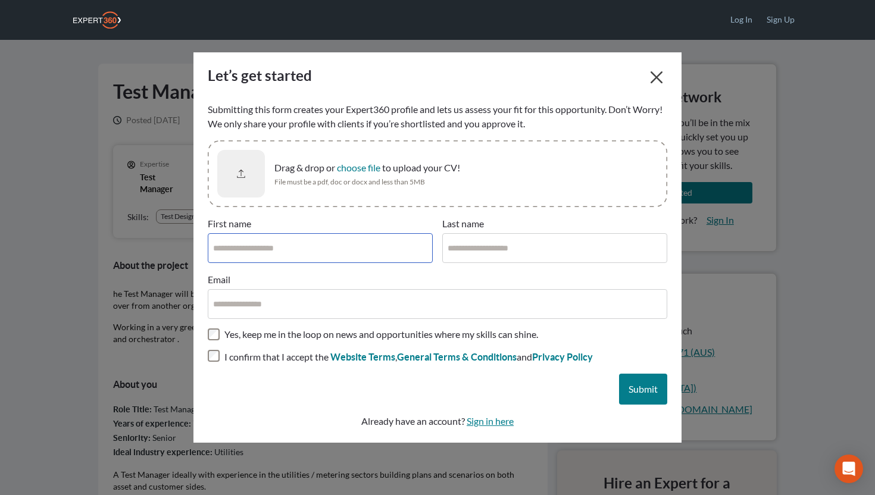
click at [273, 247] on input "First name" at bounding box center [320, 248] width 225 height 30
type input "*"
type input "**********"
click at [510, 248] on input "Last name" at bounding box center [554, 248] width 225 height 30
type input "********"
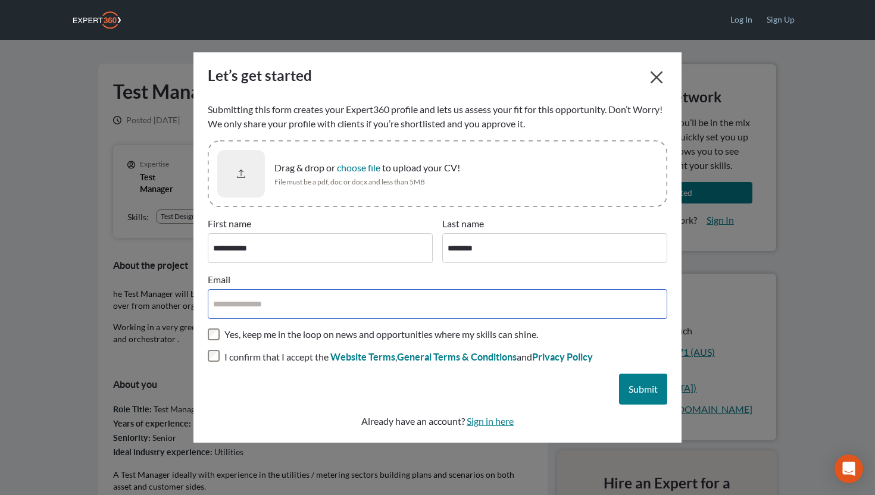
click at [351, 311] on input "Email" at bounding box center [438, 304] width 460 height 30
paste input "**********"
type input "**********"
click at [245, 390] on div "Submit" at bounding box center [438, 389] width 460 height 31
click at [322, 167] on span "Drag & drop or choose file to upload your CV!" at bounding box center [367, 168] width 186 height 14
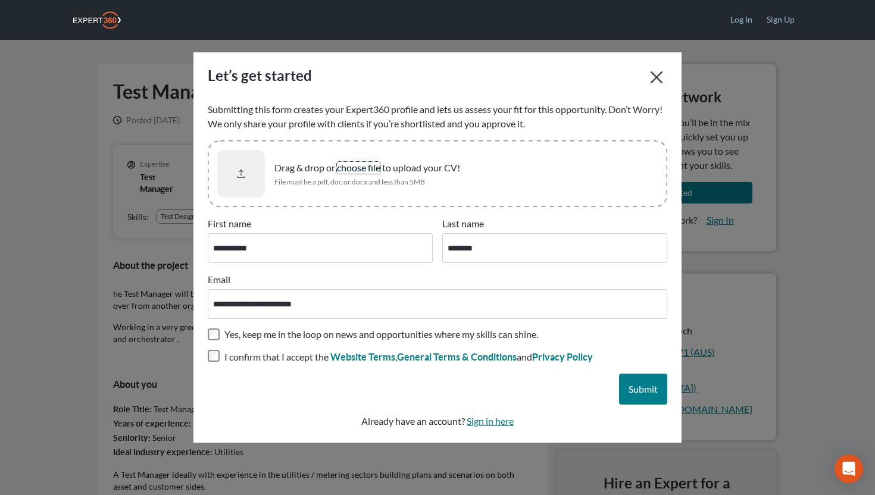
click at [337, 167] on button "choose file" at bounding box center [358, 168] width 43 height 12
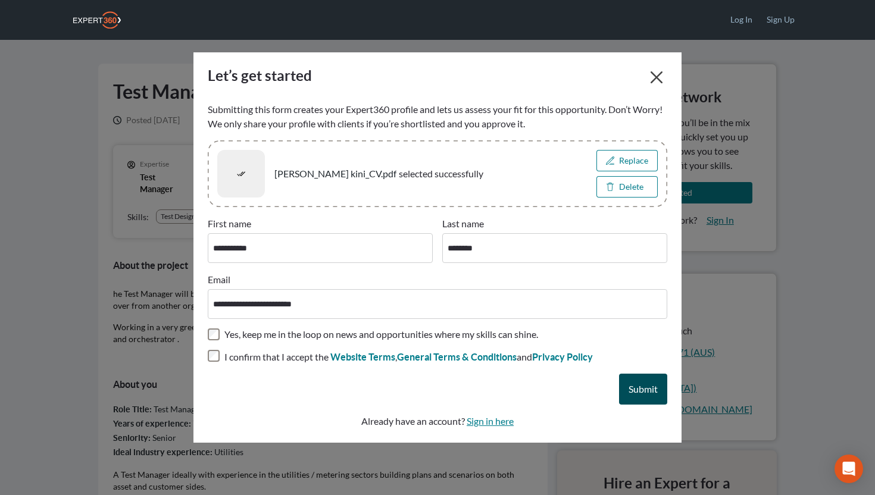
click at [644, 387] on span "Submit" at bounding box center [643, 388] width 29 height 11
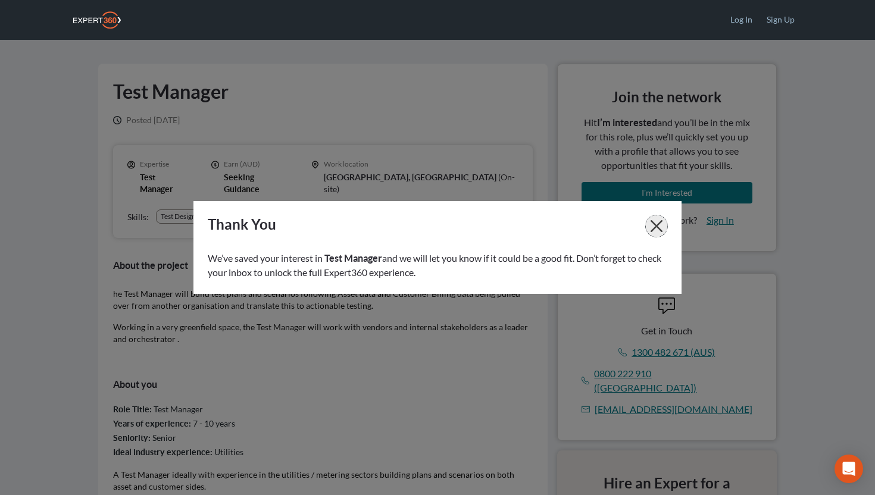
click at [654, 221] on icon "button" at bounding box center [657, 226] width 12 height 12
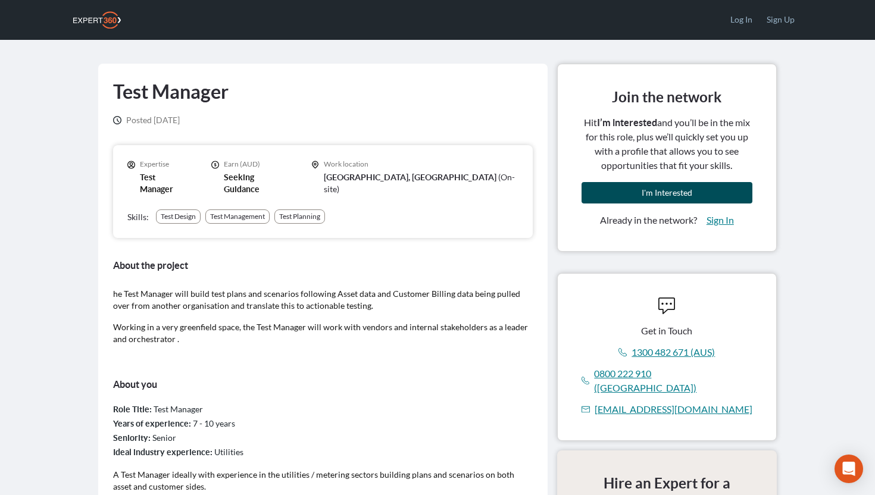
click at [658, 193] on span "I'm Interested" at bounding box center [667, 193] width 51 height 10
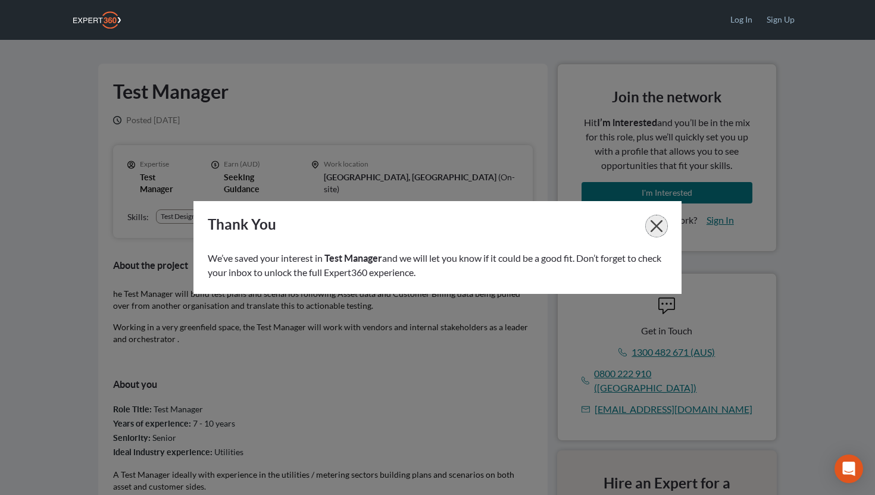
click at [657, 223] on icon "button" at bounding box center [657, 226] width 12 height 12
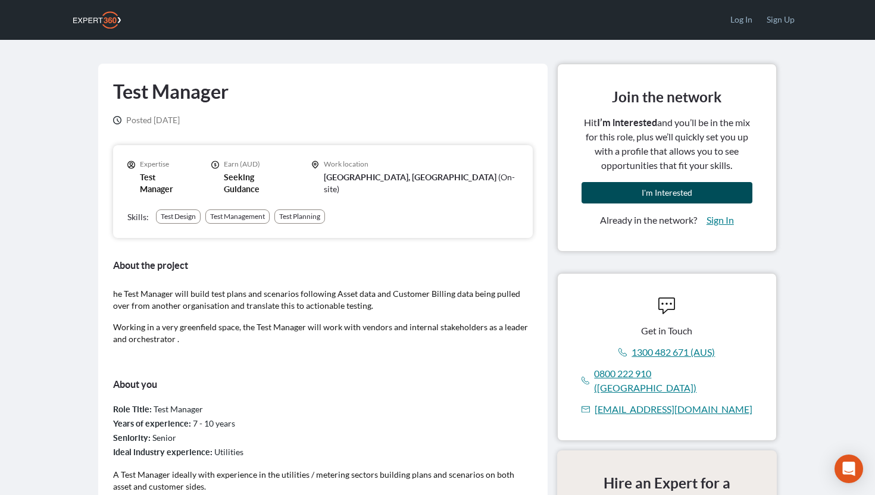
click at [678, 198] on span "I'm Interested" at bounding box center [667, 193] width 51 height 10
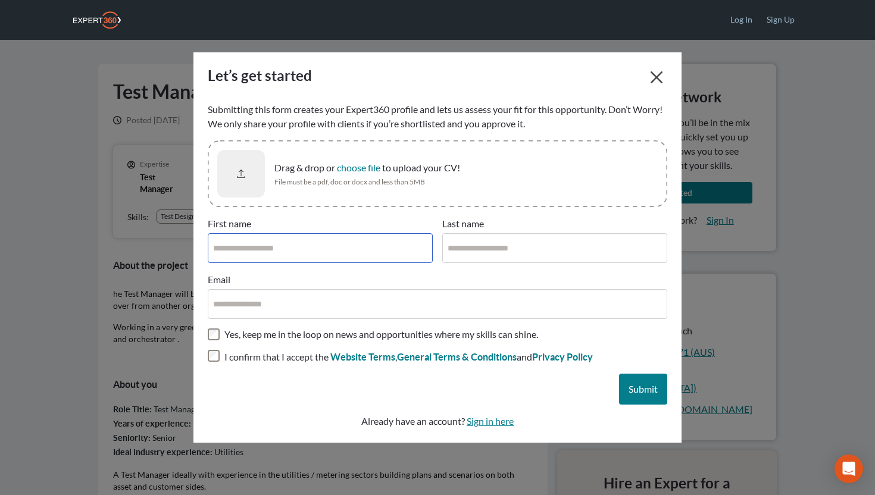
click at [263, 251] on input "First name" at bounding box center [320, 248] width 225 height 30
type input "**********"
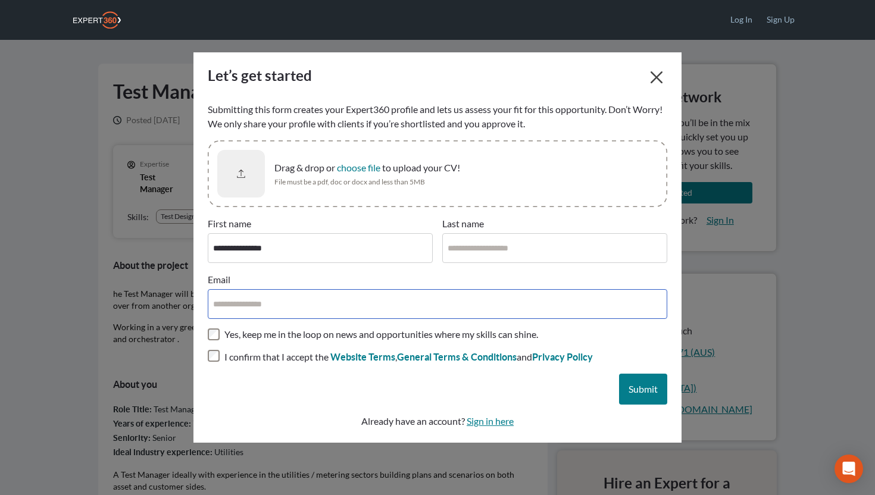
click at [278, 311] on input "Email" at bounding box center [438, 304] width 460 height 30
paste input "**********"
type input "**********"
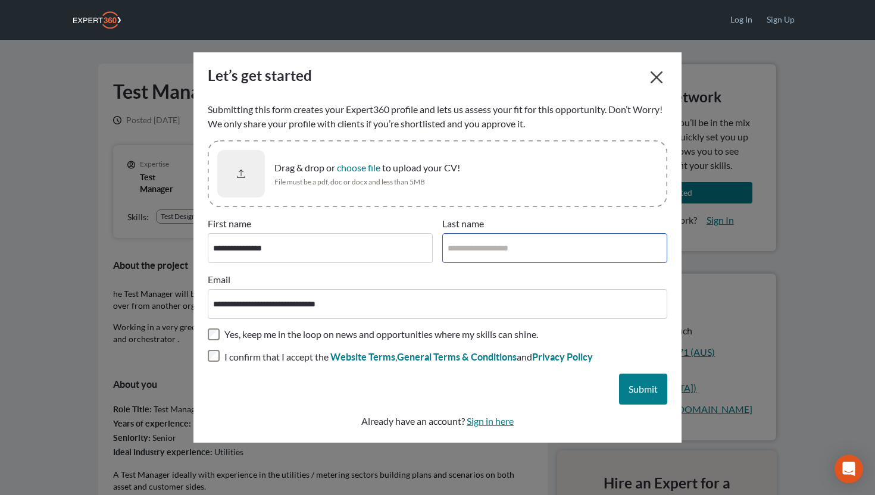
click at [503, 251] on input "Last name" at bounding box center [554, 248] width 225 height 30
type input "******"
click at [295, 172] on span "Drag & drop or choose file to upload your CV!" at bounding box center [367, 168] width 186 height 14
click at [337, 172] on button "choose file" at bounding box center [358, 168] width 43 height 12
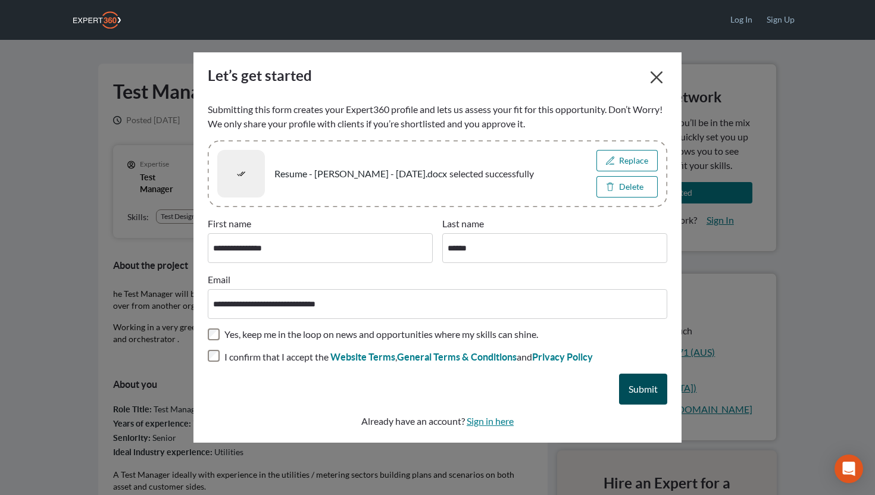
click at [637, 383] on span "Submit" at bounding box center [643, 388] width 29 height 11
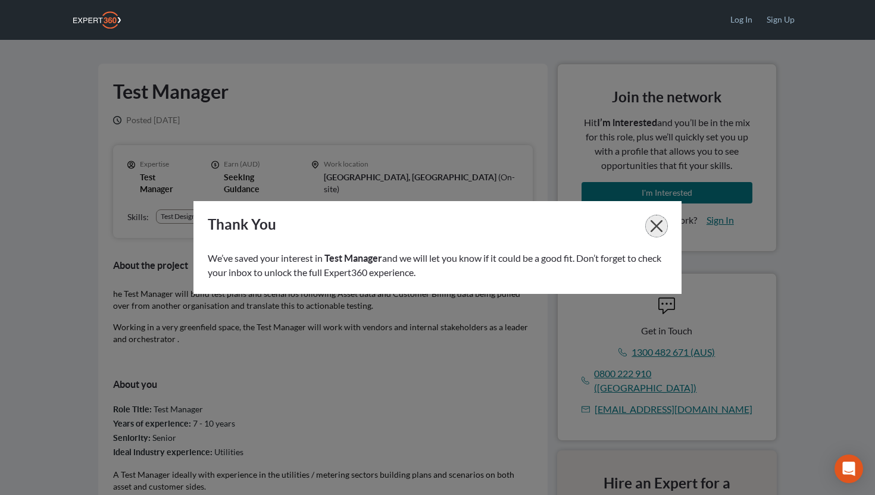
click at [657, 224] on icon "button" at bounding box center [657, 226] width 12 height 12
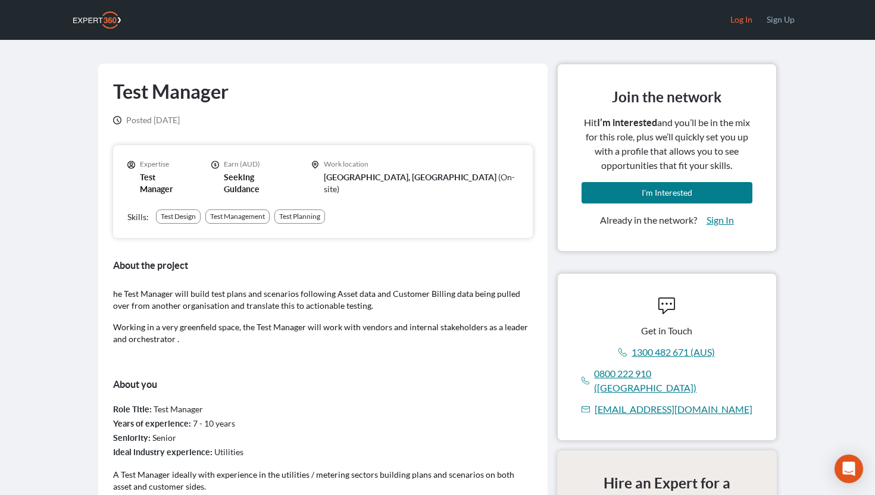
click at [743, 21] on link "Log In" at bounding box center [741, 19] width 36 height 39
click at [725, 220] on link "Sign In" at bounding box center [720, 220] width 27 height 14
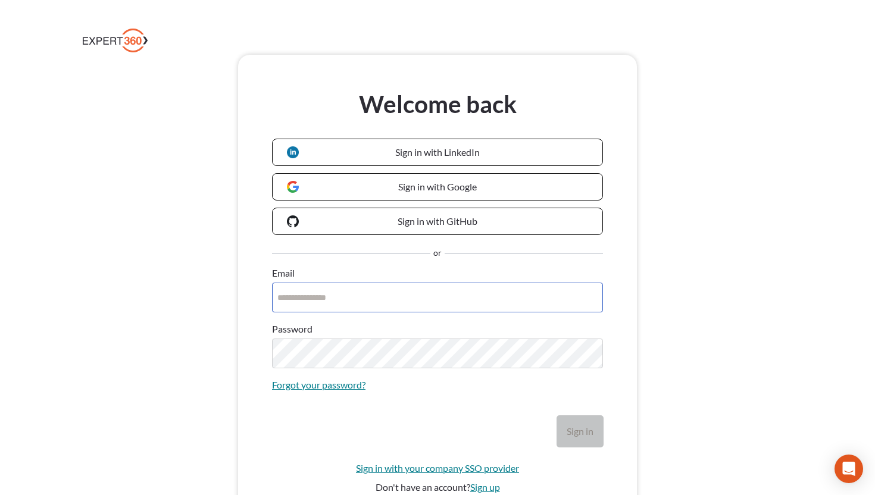
click at [330, 304] on input "Email" at bounding box center [437, 298] width 331 height 30
type input "**********"
click at [557, 416] on button "Sign in" at bounding box center [580, 431] width 46 height 31
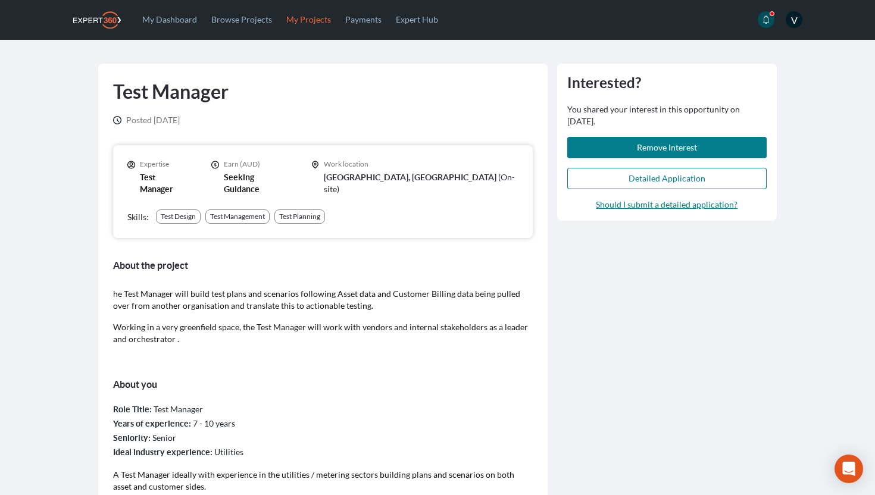
click at [286, 19] on link "My Projects" at bounding box center [308, 19] width 59 height 39
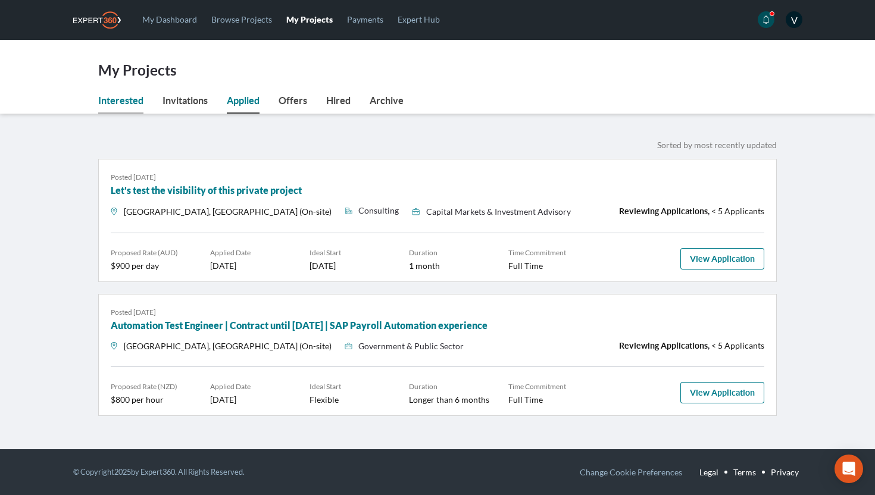
click at [117, 96] on link "Interested" at bounding box center [120, 103] width 45 height 20
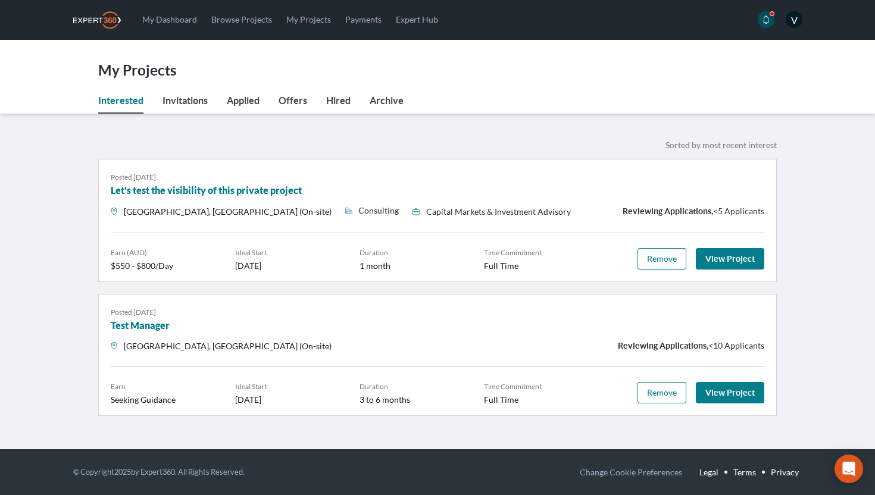
click at [64, 174] on main "My Projects Interested Interested Invitations Applied Offers Hired Archive Inte…" at bounding box center [437, 240] width 875 height 400
click at [230, 23] on link "Browse Projects" at bounding box center [241, 19] width 75 height 39
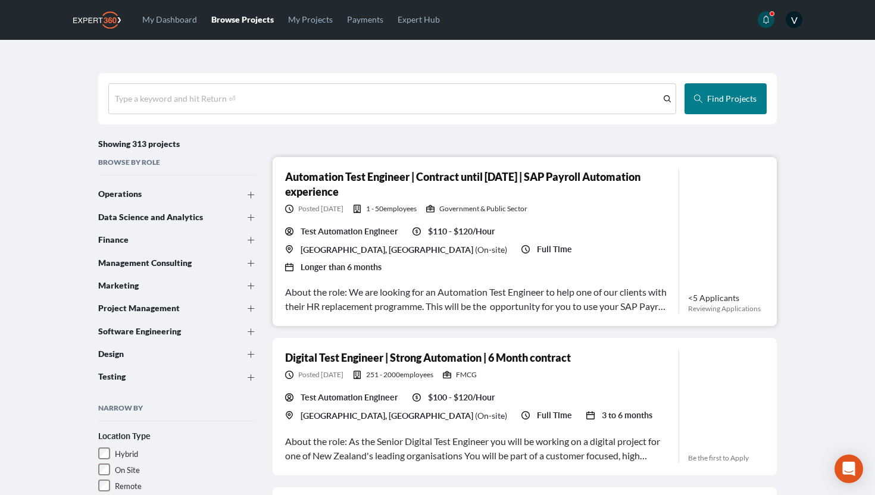
click at [320, 196] on link "Automation Test Engineer | Contract until [DATE] | SAP Payroll Automation exper…" at bounding box center [462, 184] width 355 height 28
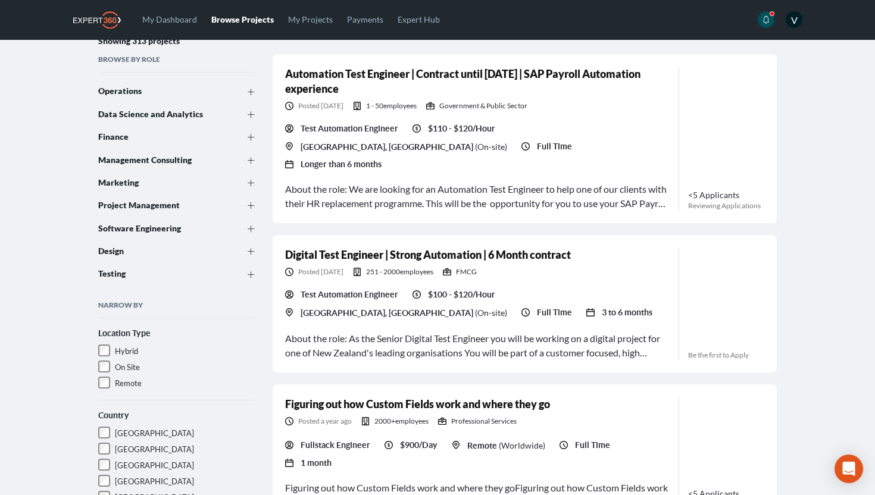
scroll to position [151, 0]
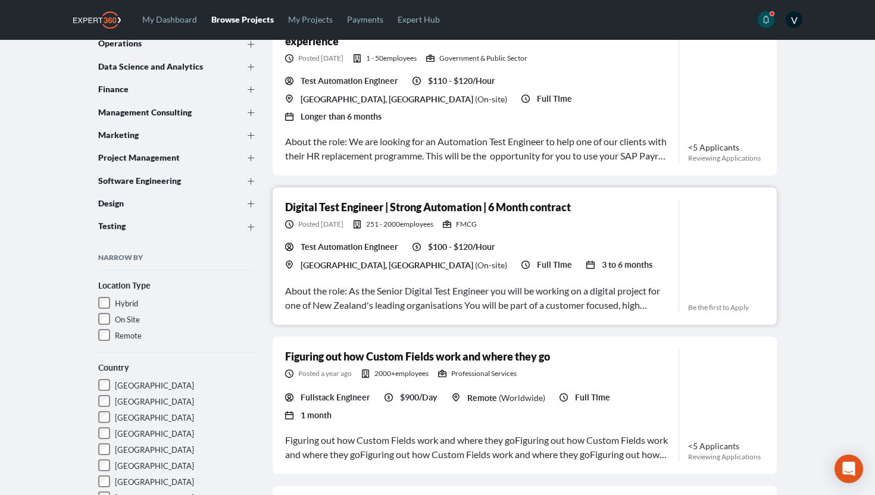
click at [353, 200] on div "Digital Test Engineer | Strong Automation | 6 Month contract" at bounding box center [477, 210] width 384 height 20
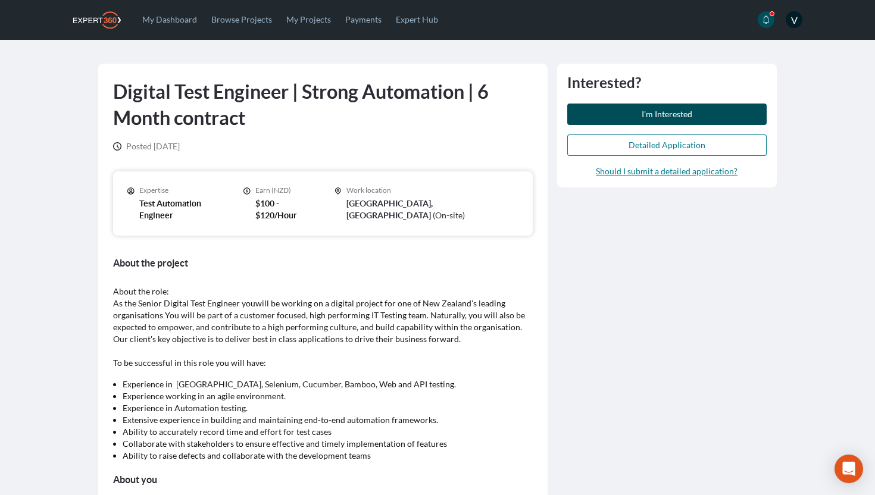
click at [630, 111] on button "I'm Interested" at bounding box center [666, 114] width 199 height 21
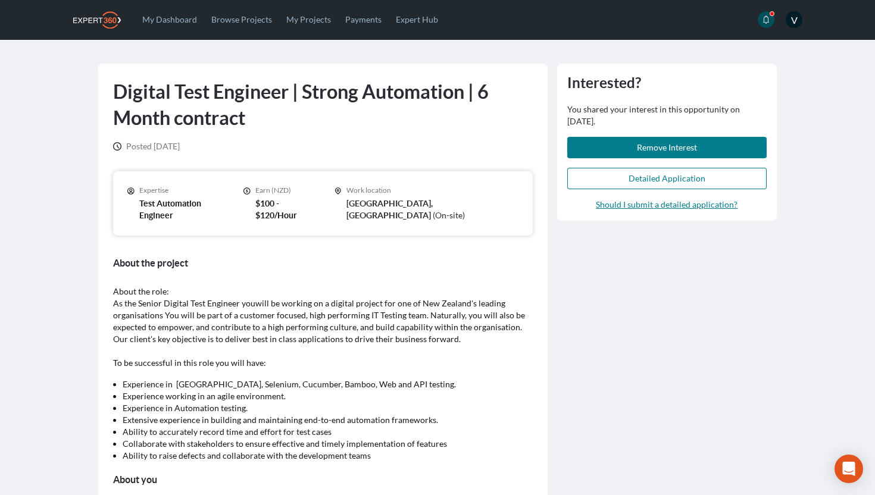
click at [45, 86] on main "Digital Test Engineer | Strong Automation | 6 Month contract Posted [DATE] Expe…" at bounding box center [437, 374] width 875 height 669
